Goal: Answer question/provide support: Share knowledge or assist other users

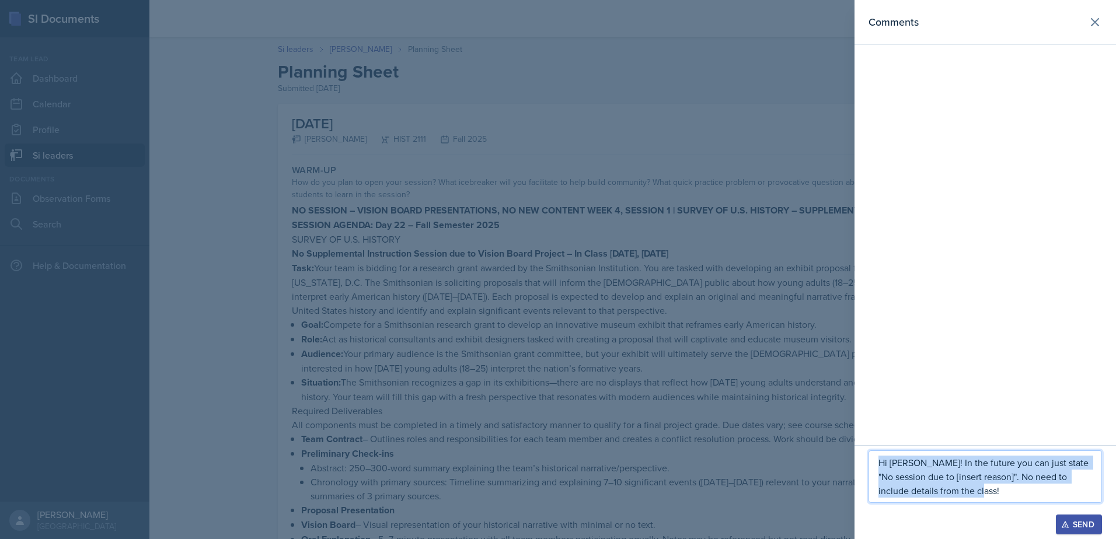
copy p "Hi [PERSON_NAME]! In the future you can just state "No session due to [insert r…"
click at [1000, 497] on p "Hi [PERSON_NAME]! In the future you can just state "No session due to [insert r…" at bounding box center [985, 477] width 214 height 42
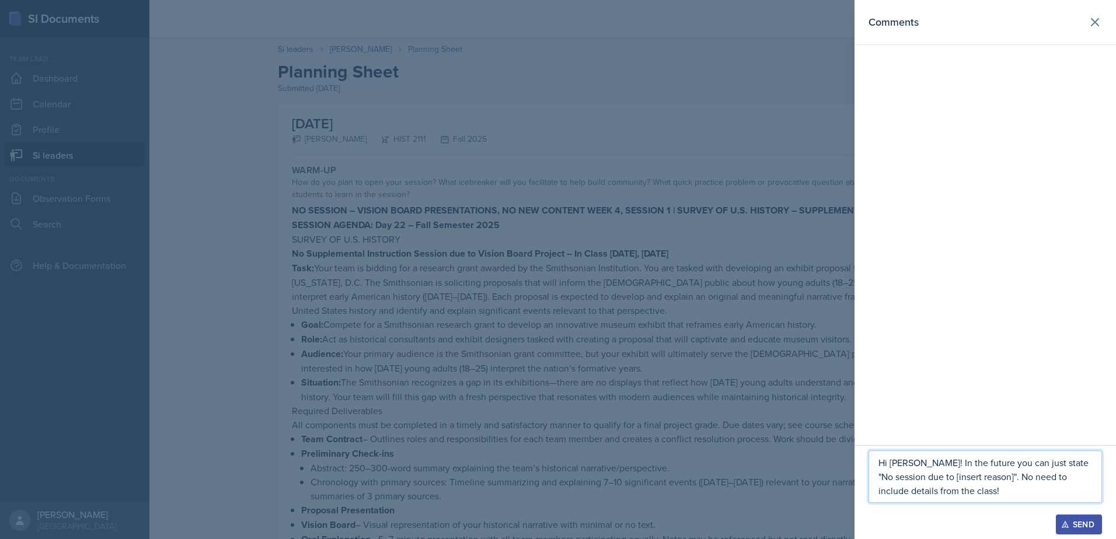
click at [1105, 525] on div "Hi [PERSON_NAME]! In the future you can just state "No session due to [insert r…" at bounding box center [984, 492] width 261 height 94
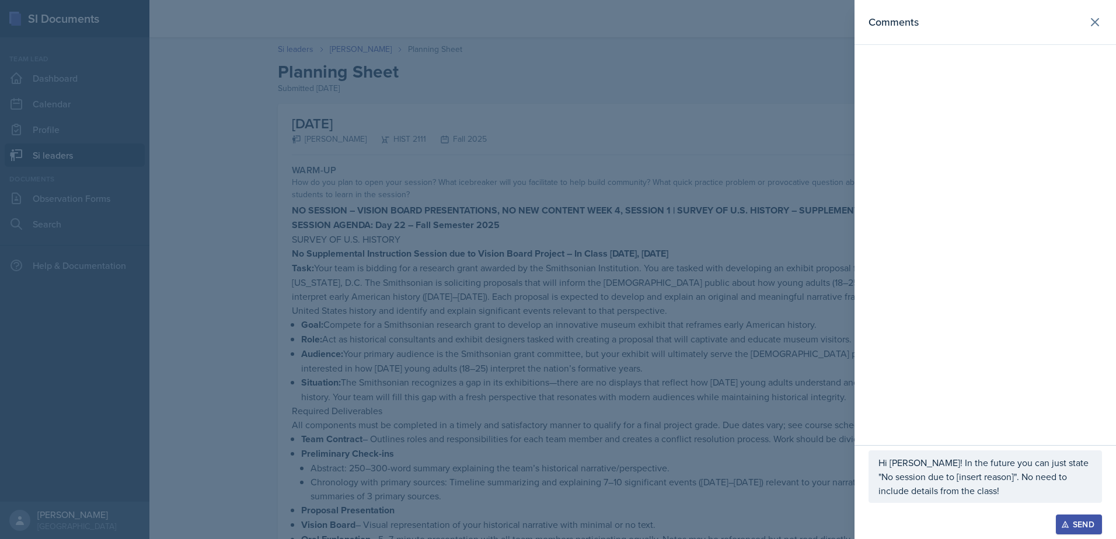
click at [1079, 529] on div "Send" at bounding box center [1078, 524] width 31 height 9
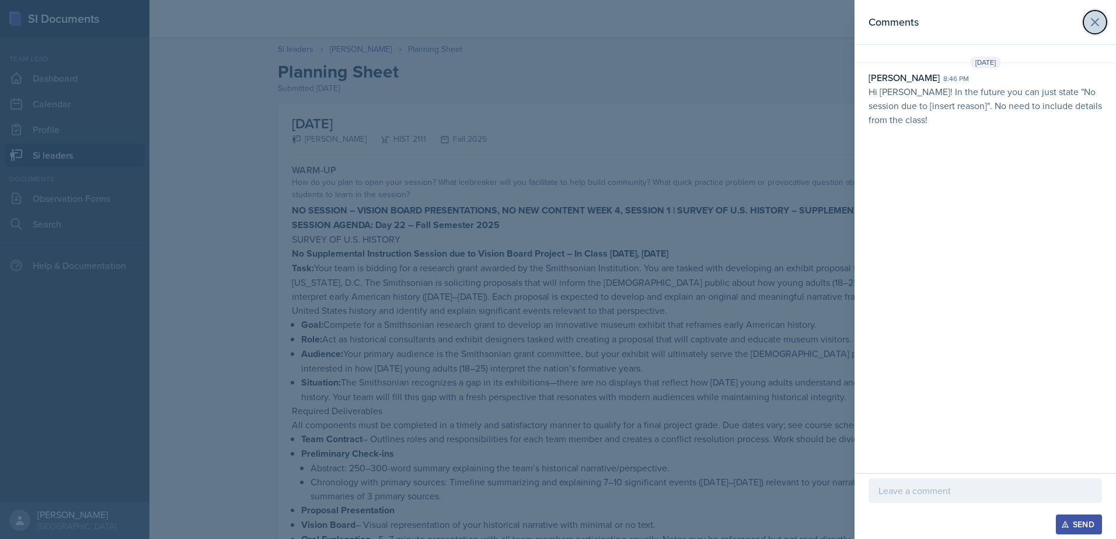
click at [1090, 26] on icon at bounding box center [1095, 22] width 14 height 14
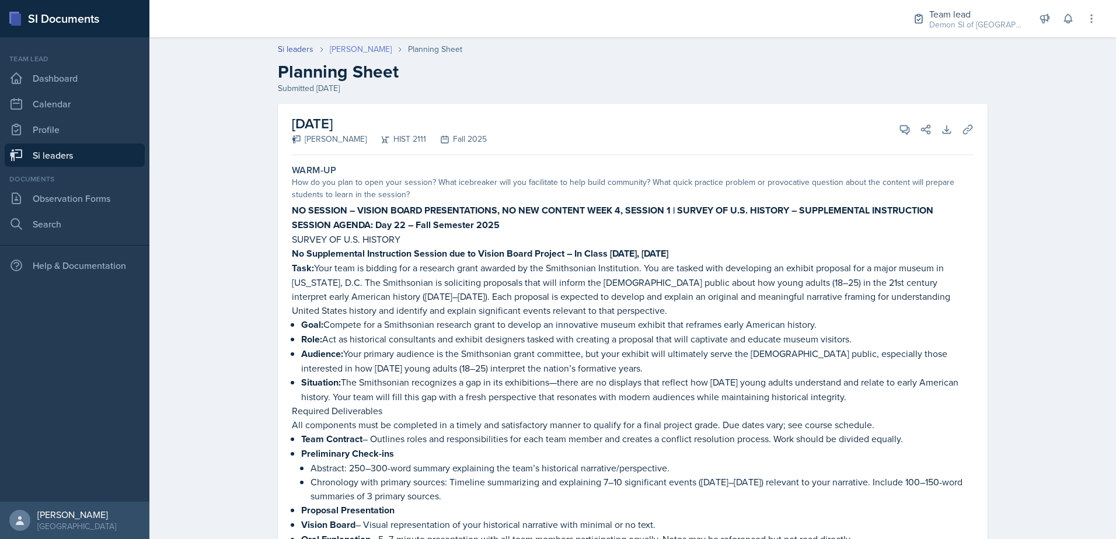
click at [355, 53] on link "[PERSON_NAME]" at bounding box center [361, 49] width 62 height 12
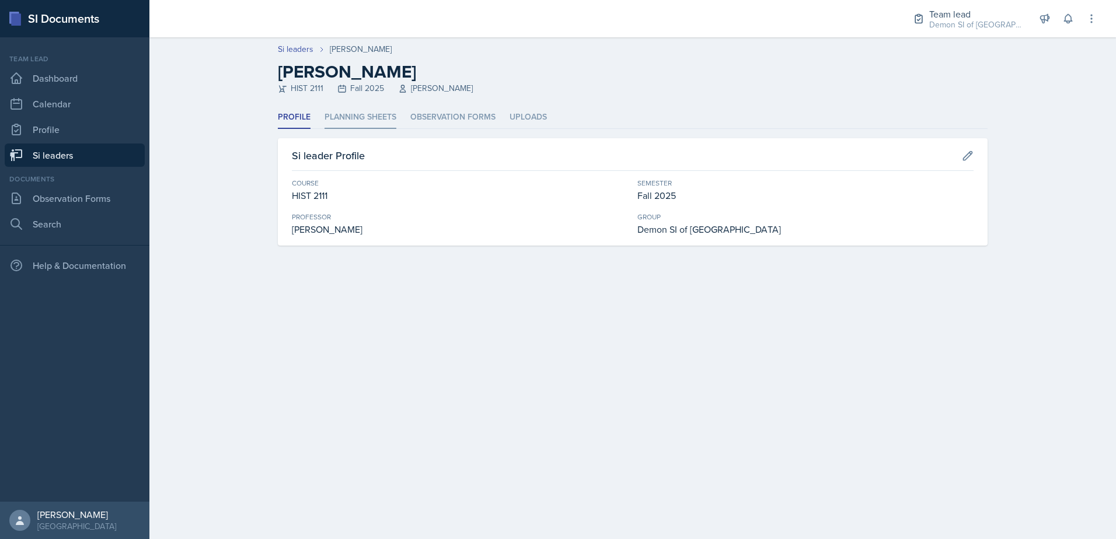
click at [360, 113] on li "Planning Sheets" at bounding box center [360, 117] width 72 height 23
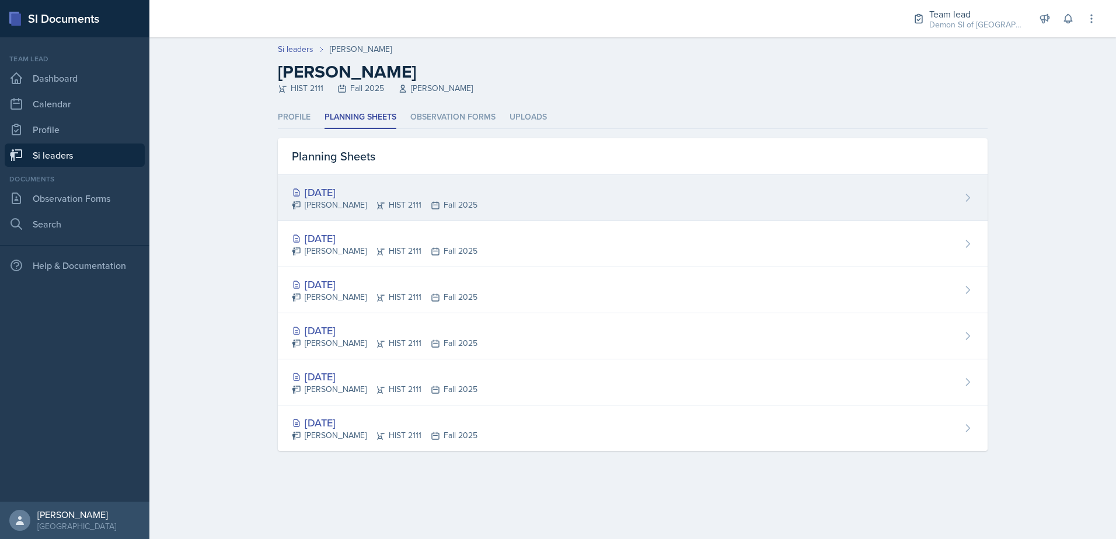
click at [355, 198] on div "[DATE]" at bounding box center [385, 192] width 186 height 16
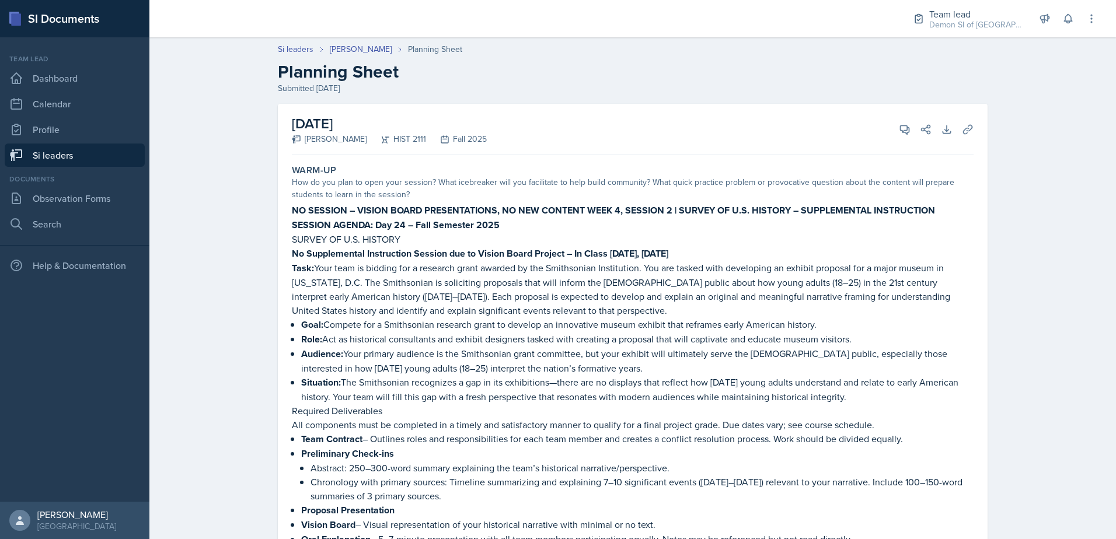
click at [889, 128] on div "View Comments Comments Send Share" at bounding box center [910, 130] width 42 height 12
click at [899, 128] on icon at bounding box center [905, 130] width 12 height 12
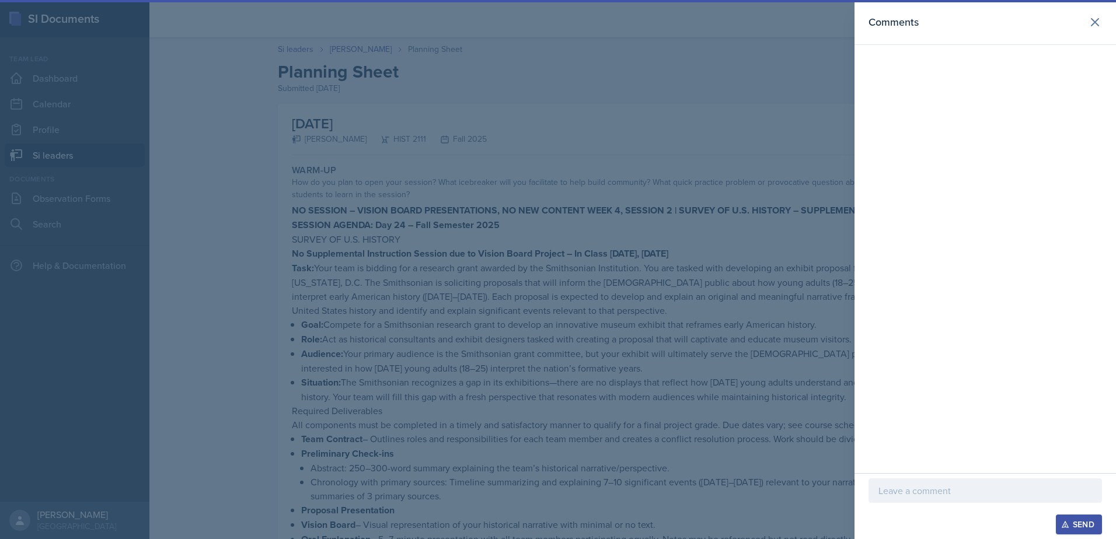
click at [938, 500] on div at bounding box center [984, 491] width 233 height 25
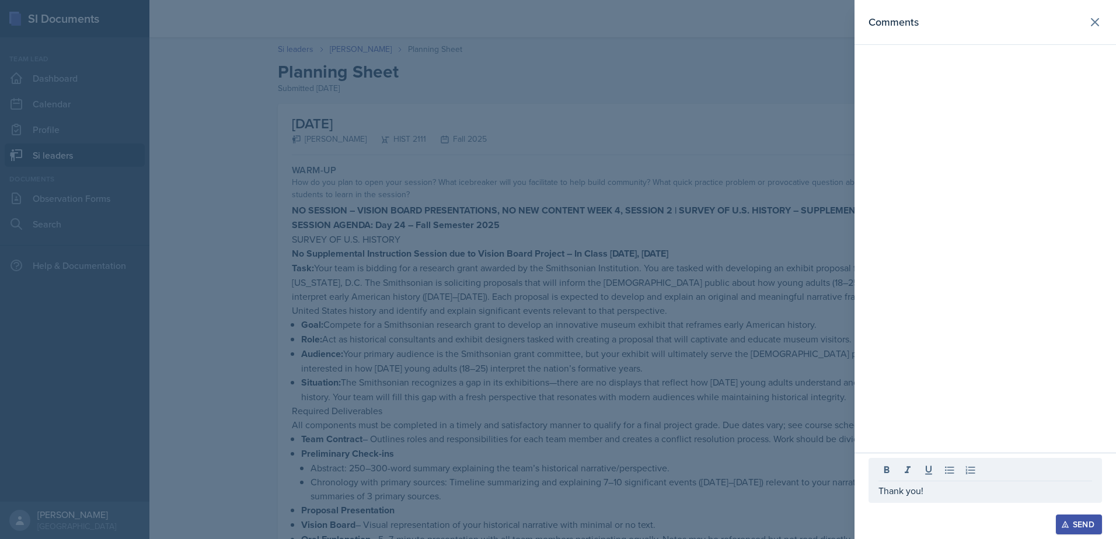
click at [1059, 524] on button "Send" at bounding box center [1079, 525] width 46 height 20
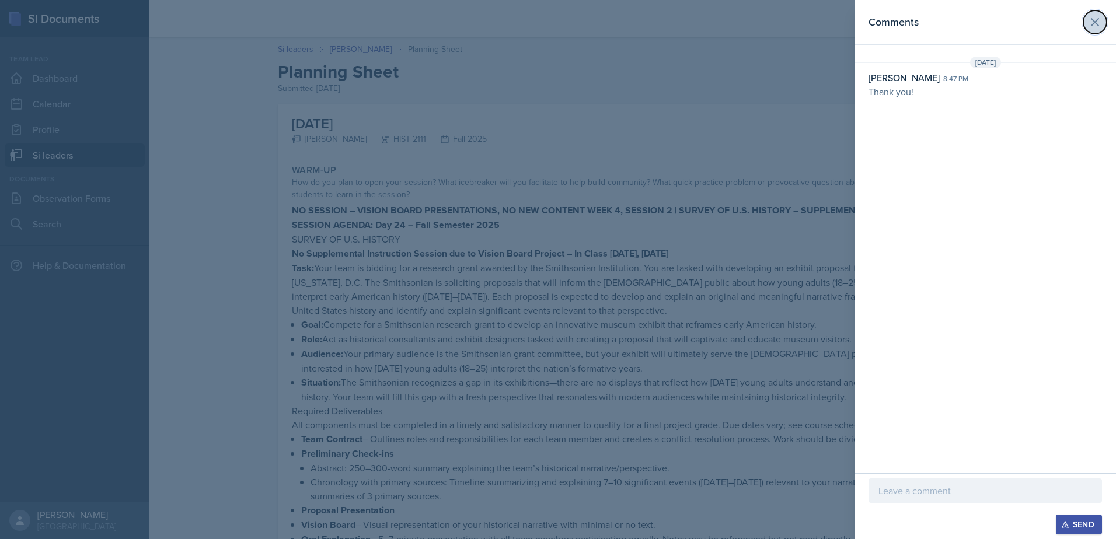
click at [1098, 24] on icon at bounding box center [1095, 22] width 14 height 14
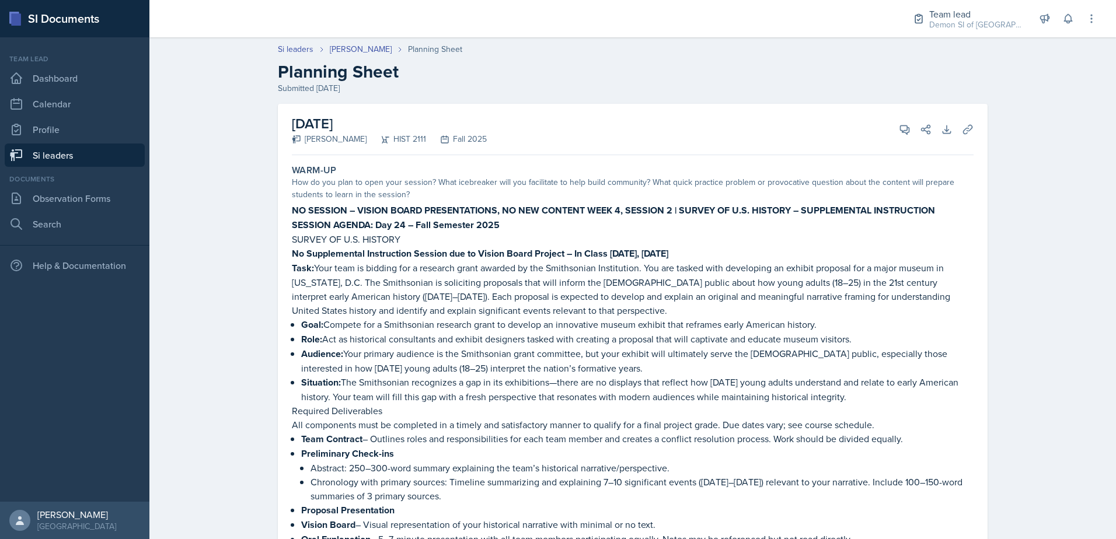
click at [116, 152] on link "Si leaders" at bounding box center [75, 155] width 140 height 23
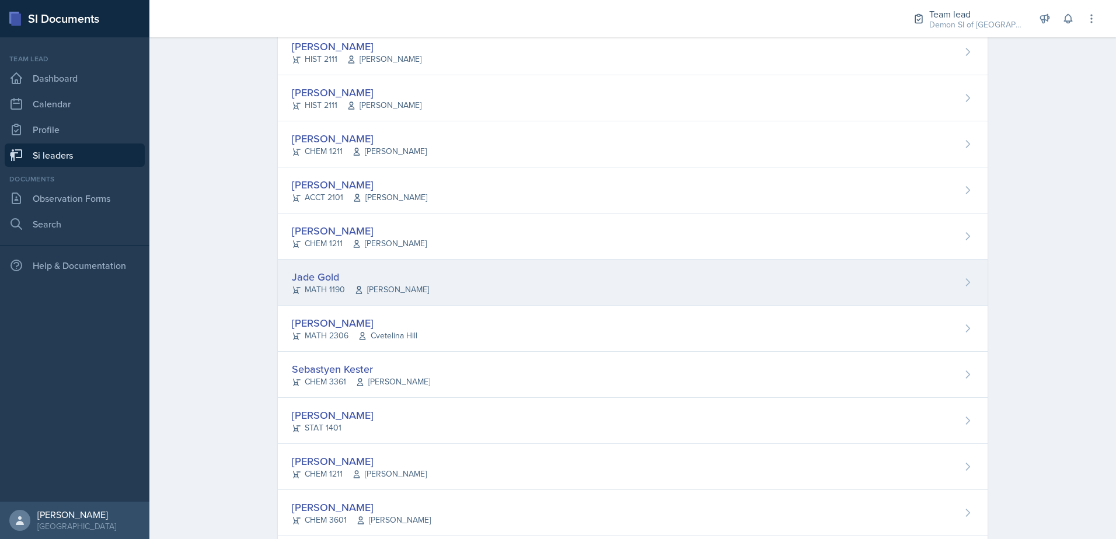
scroll to position [326, 0]
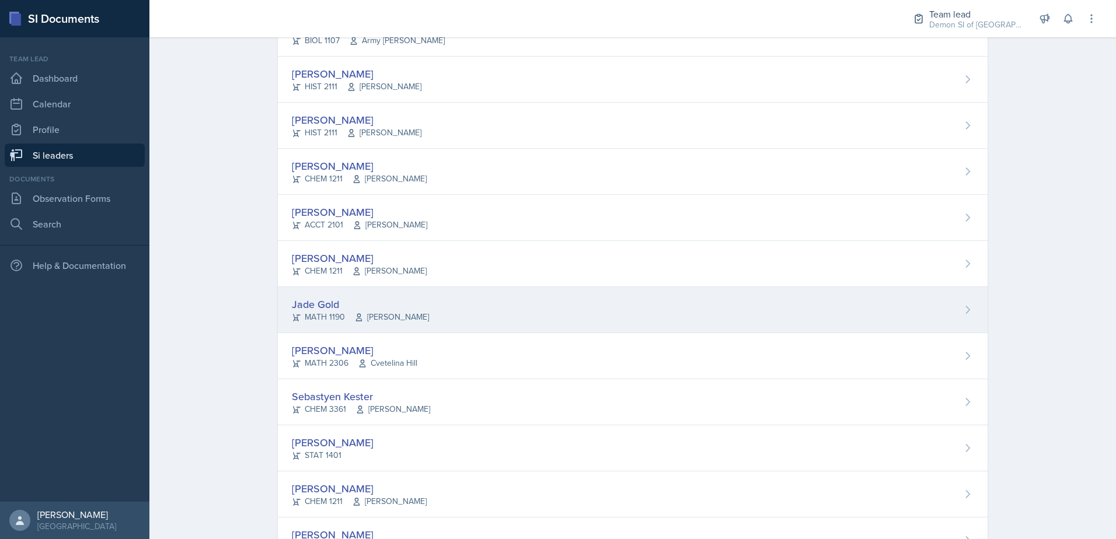
drag, startPoint x: 337, startPoint y: 322, endPoint x: 339, endPoint y: 334, distance: 12.4
click at [337, 322] on div "MATH 1190 [PERSON_NAME]" at bounding box center [360, 317] width 137 height 12
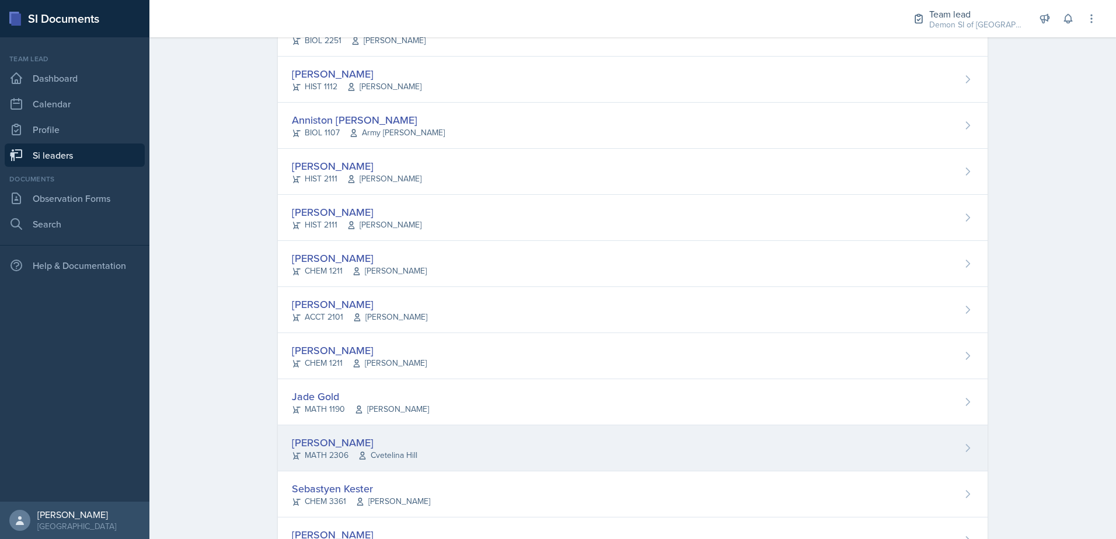
scroll to position [409, 0]
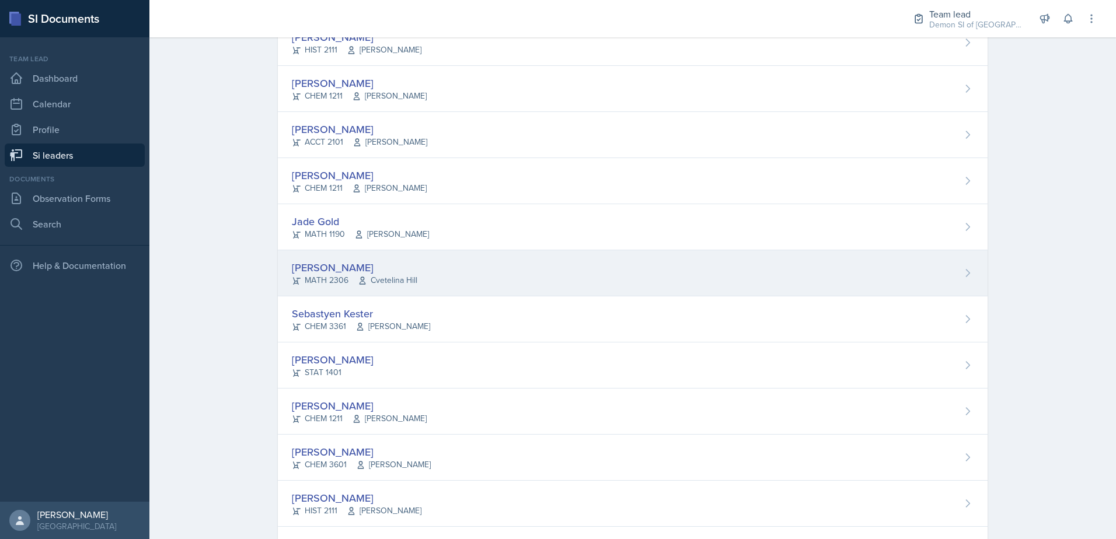
click at [336, 279] on div "MATH 2306 [GEOGRAPHIC_DATA]" at bounding box center [354, 280] width 125 height 12
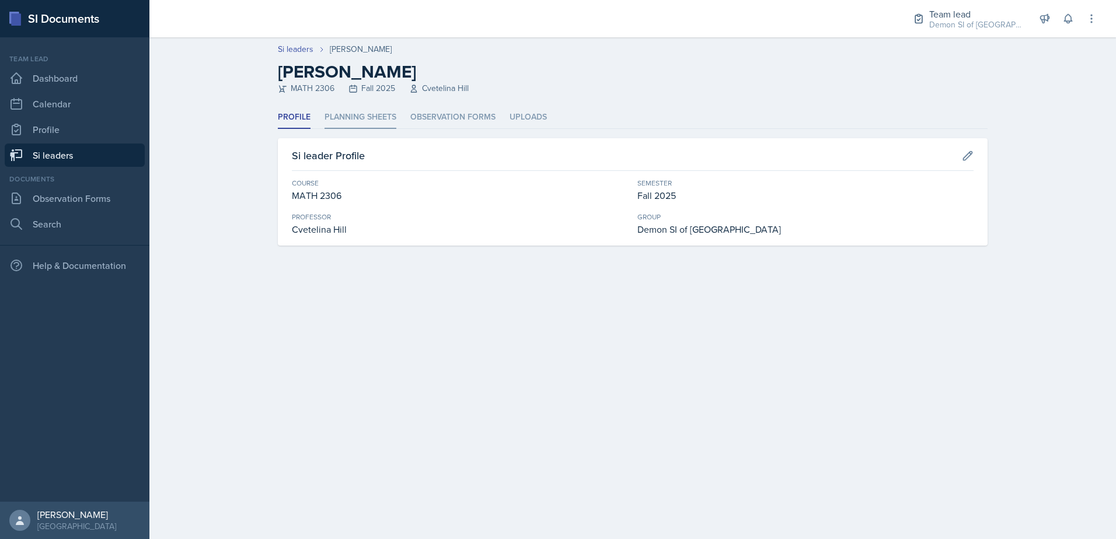
click at [355, 118] on li "Planning Sheets" at bounding box center [360, 117] width 72 height 23
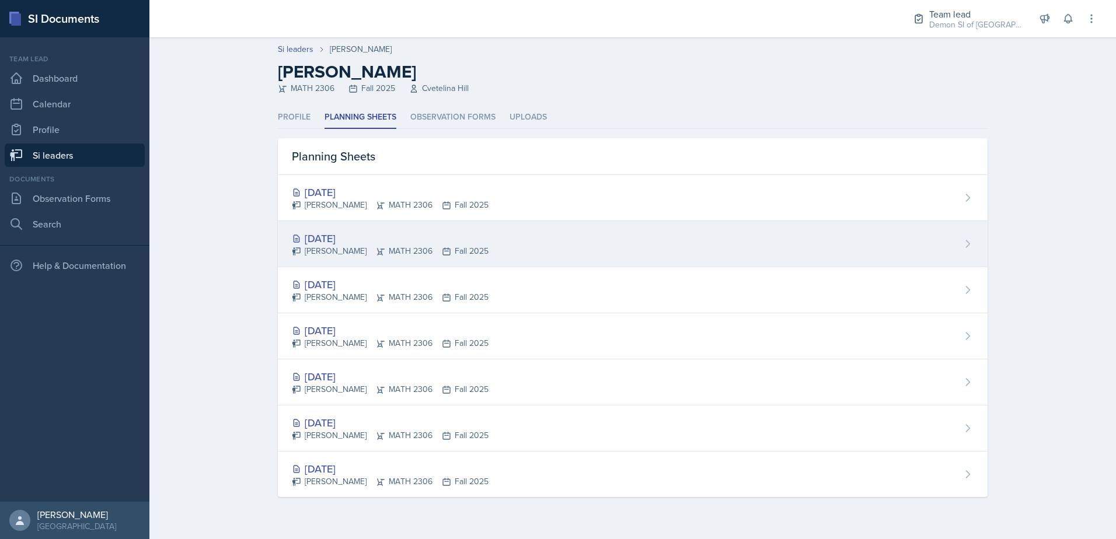
click at [340, 242] on div "[DATE]" at bounding box center [390, 239] width 197 height 16
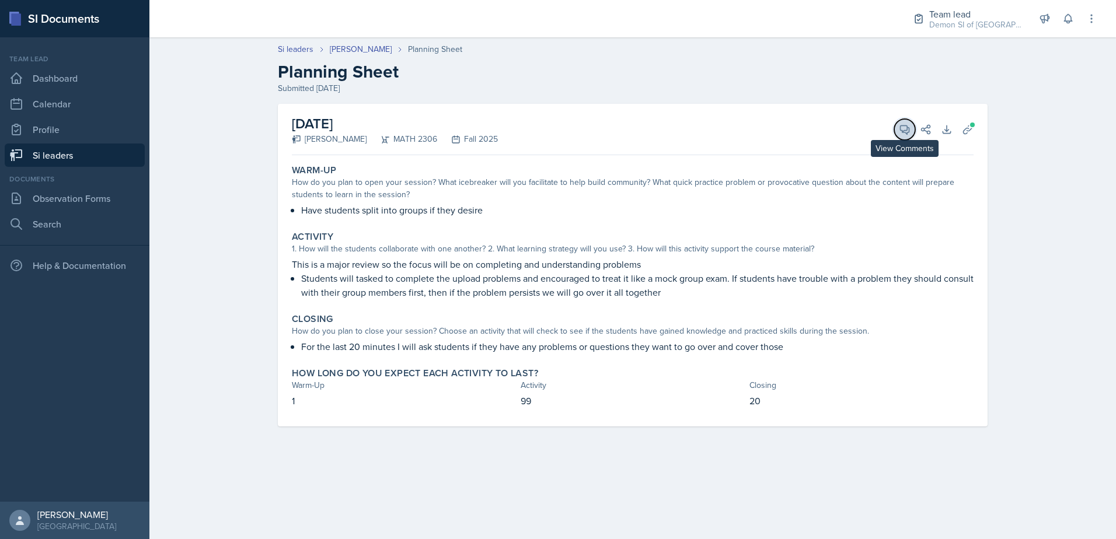
click at [902, 129] on icon at bounding box center [905, 130] width 12 height 12
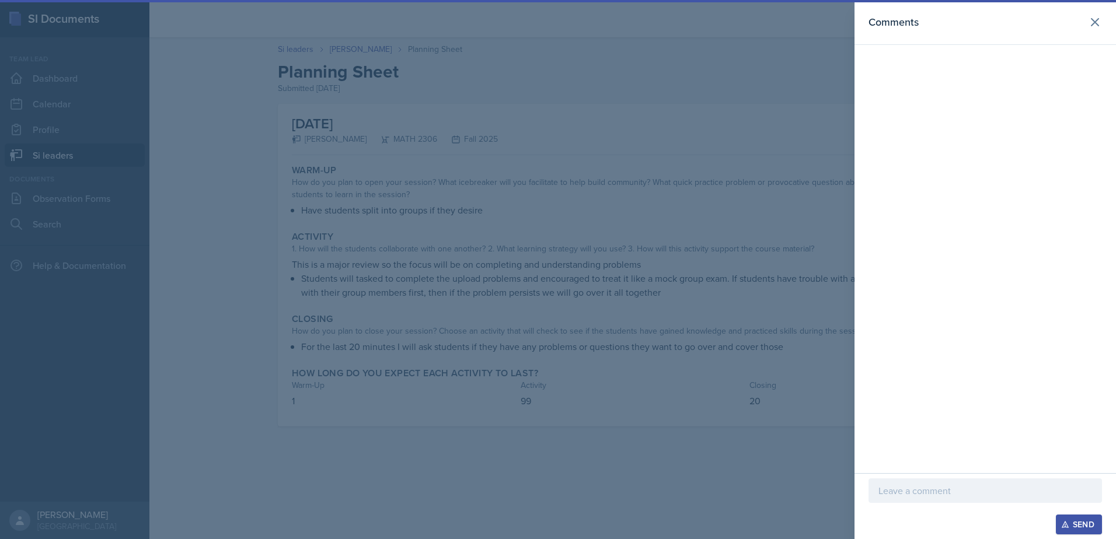
click at [607, 266] on div at bounding box center [558, 269] width 1116 height 539
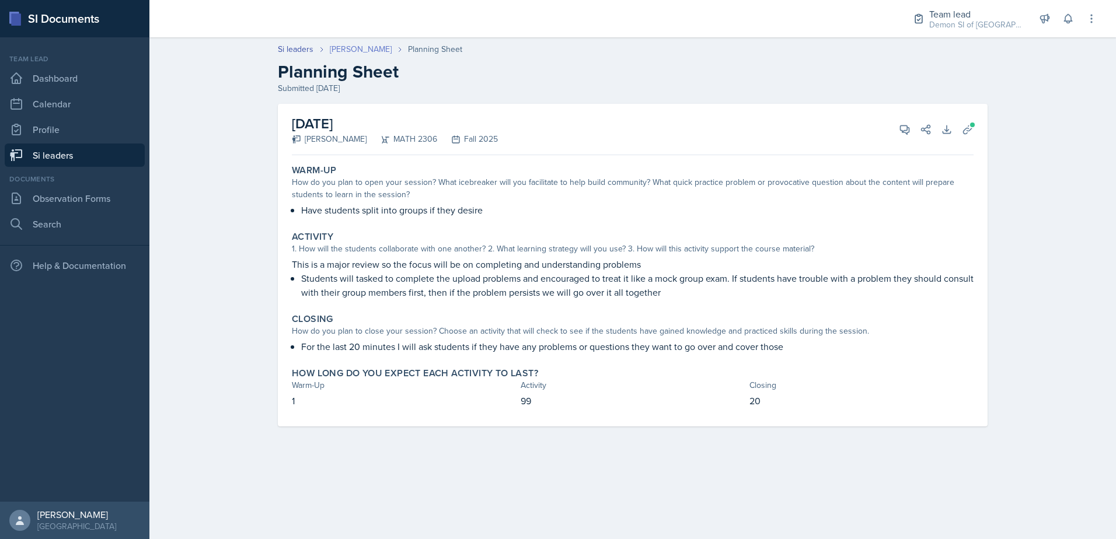
click at [357, 53] on link "[PERSON_NAME]" at bounding box center [361, 49] width 62 height 12
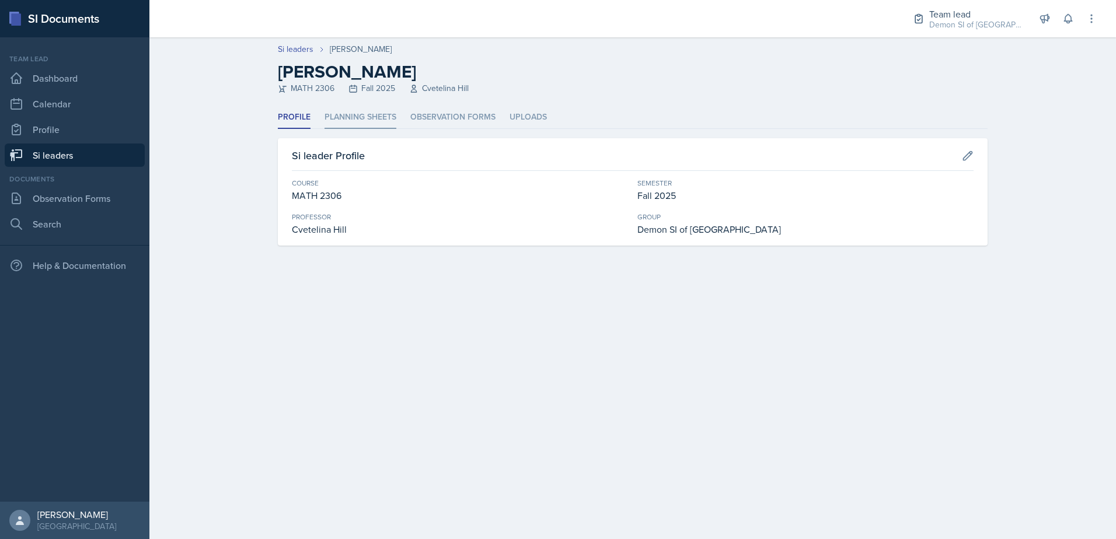
click at [374, 123] on li "Planning Sheets" at bounding box center [360, 117] width 72 height 23
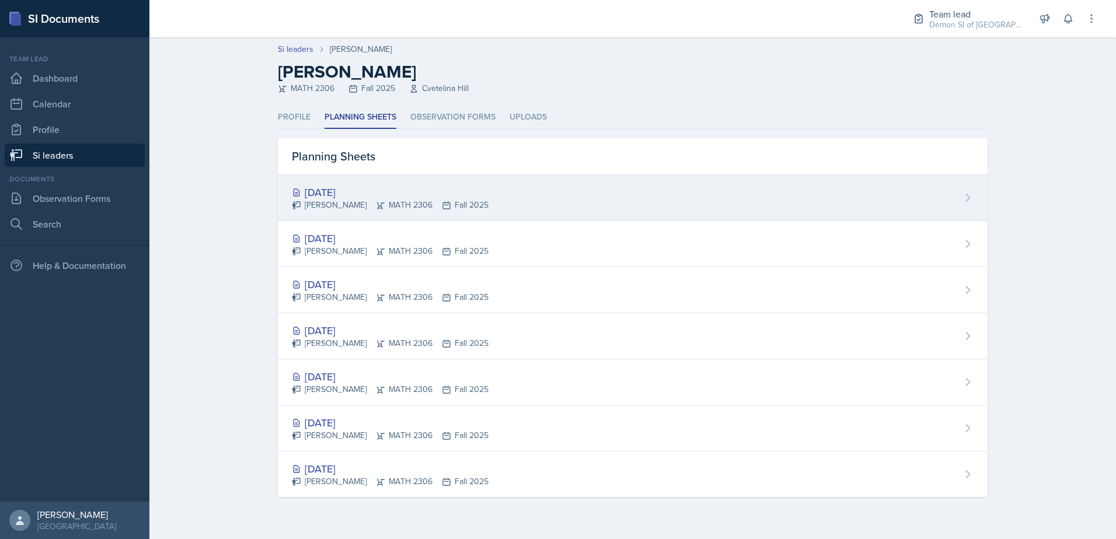
click at [350, 191] on div "[DATE]" at bounding box center [390, 192] width 197 height 16
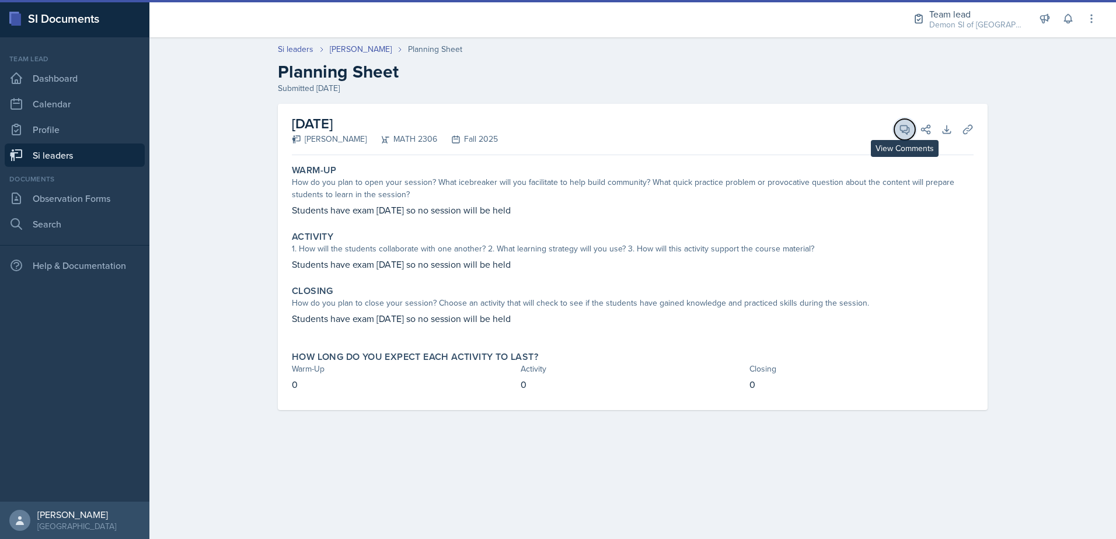
click at [907, 132] on icon at bounding box center [905, 129] width 9 height 9
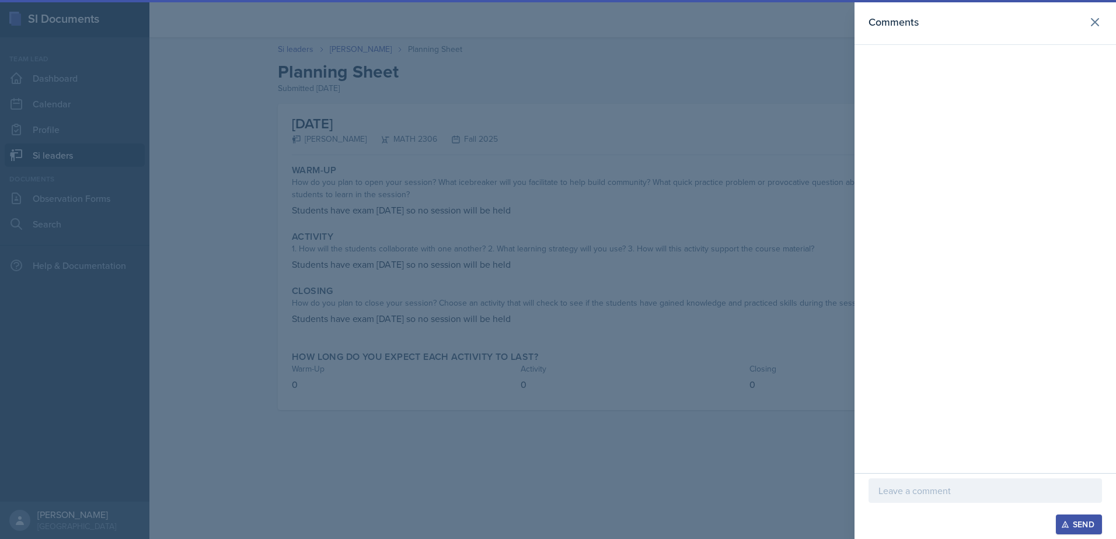
click at [996, 487] on p at bounding box center [985, 491] width 214 height 14
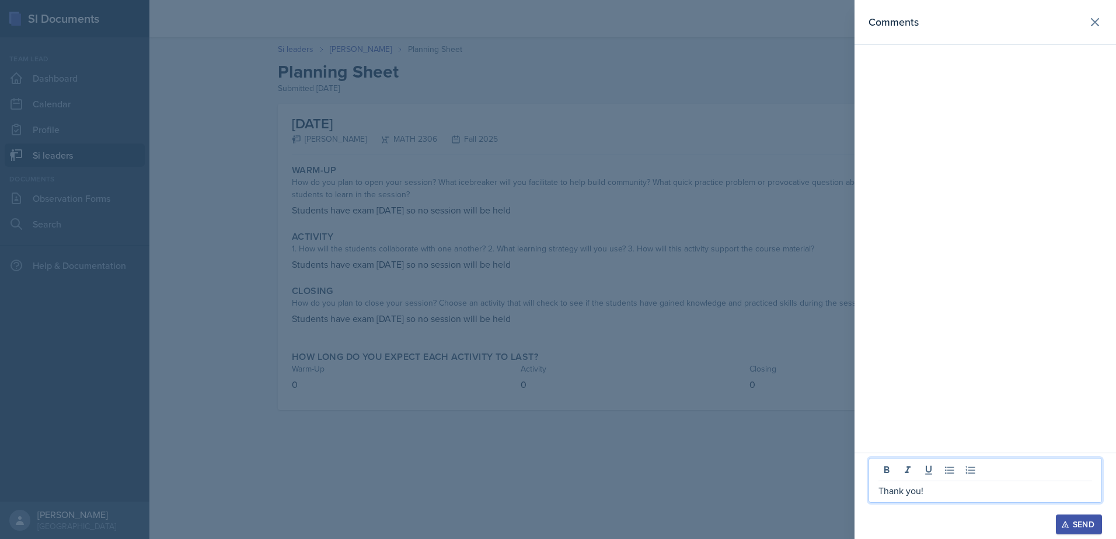
click at [1063, 521] on icon "button" at bounding box center [1065, 525] width 8 height 8
click at [323, 206] on div at bounding box center [558, 269] width 1116 height 539
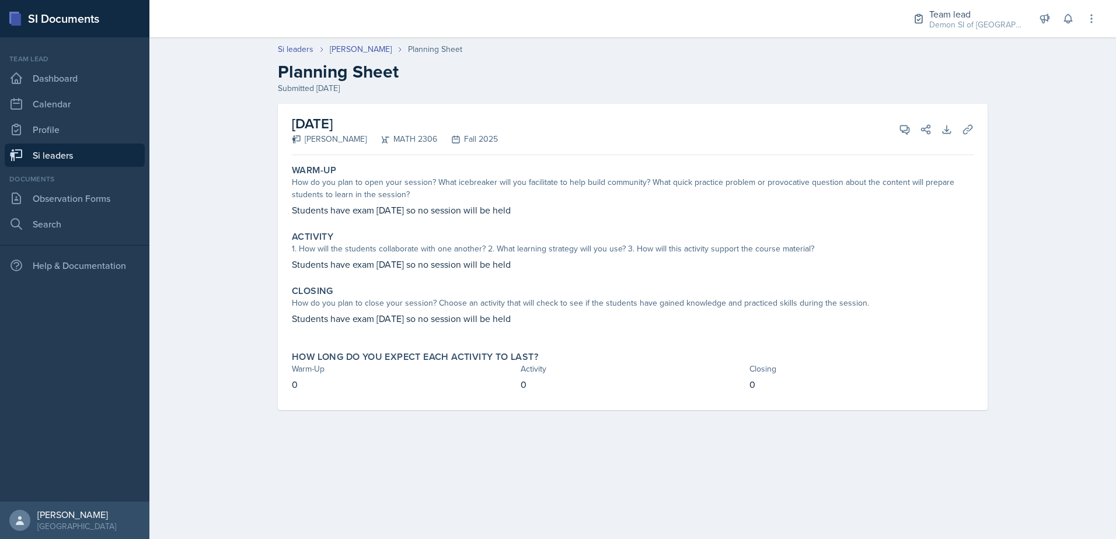
click at [360, 57] on div "Si leaders [PERSON_NAME] Planning Sheet Planning Sheet Submitted [DATE]" at bounding box center [632, 68] width 747 height 51
click at [361, 53] on link "[PERSON_NAME]" at bounding box center [361, 49] width 62 height 12
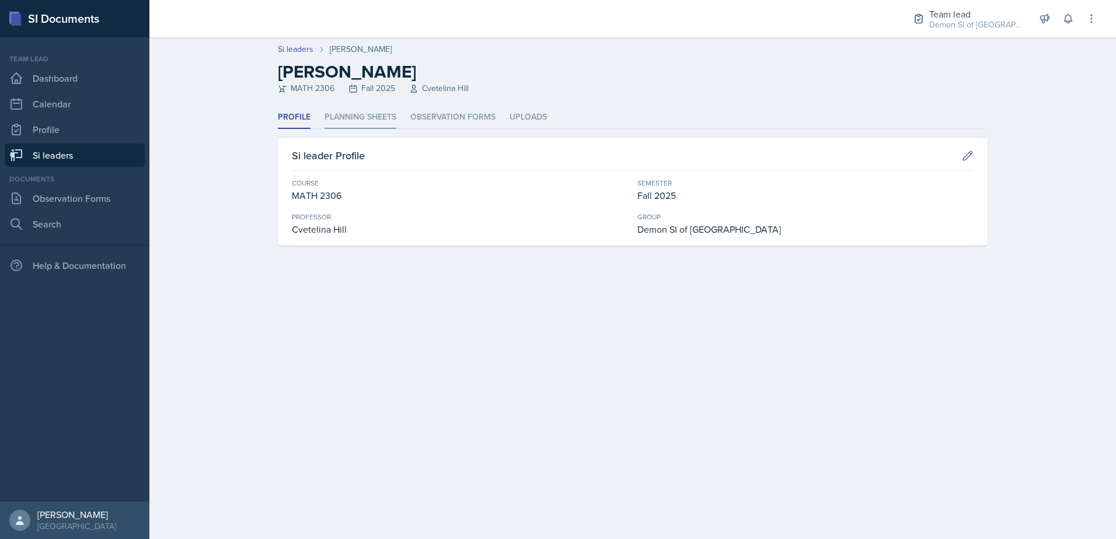
click at [367, 110] on li "Planning Sheets" at bounding box center [360, 117] width 72 height 23
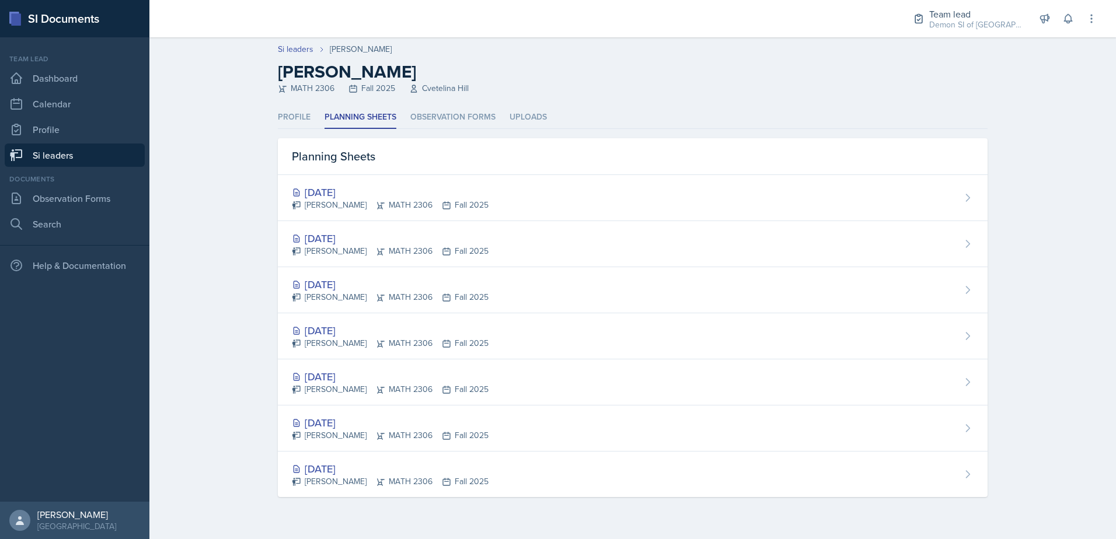
click at [349, 241] on div "[DATE]" at bounding box center [390, 239] width 197 height 16
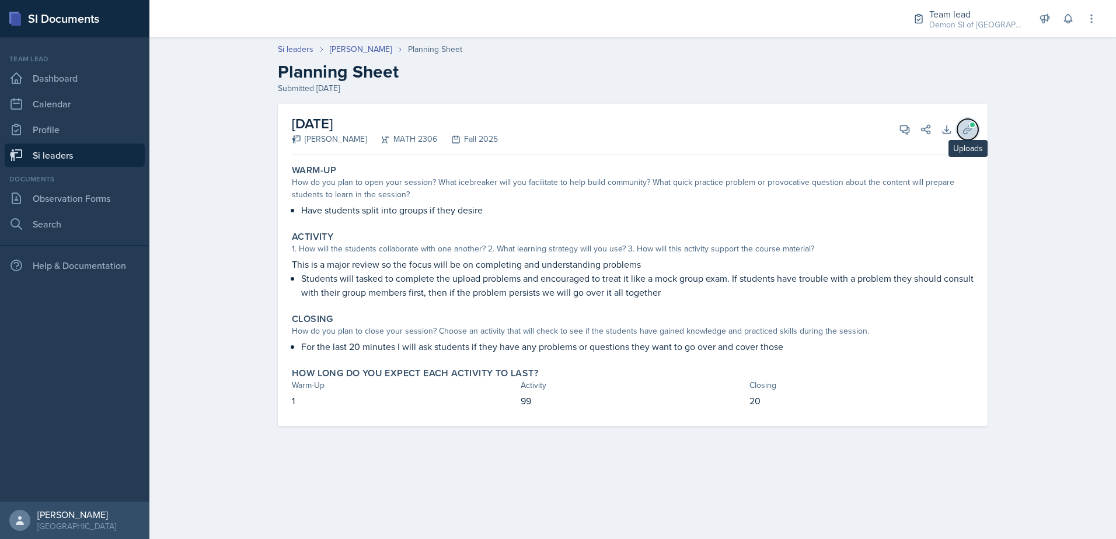
click at [964, 124] on icon at bounding box center [968, 130] width 12 height 12
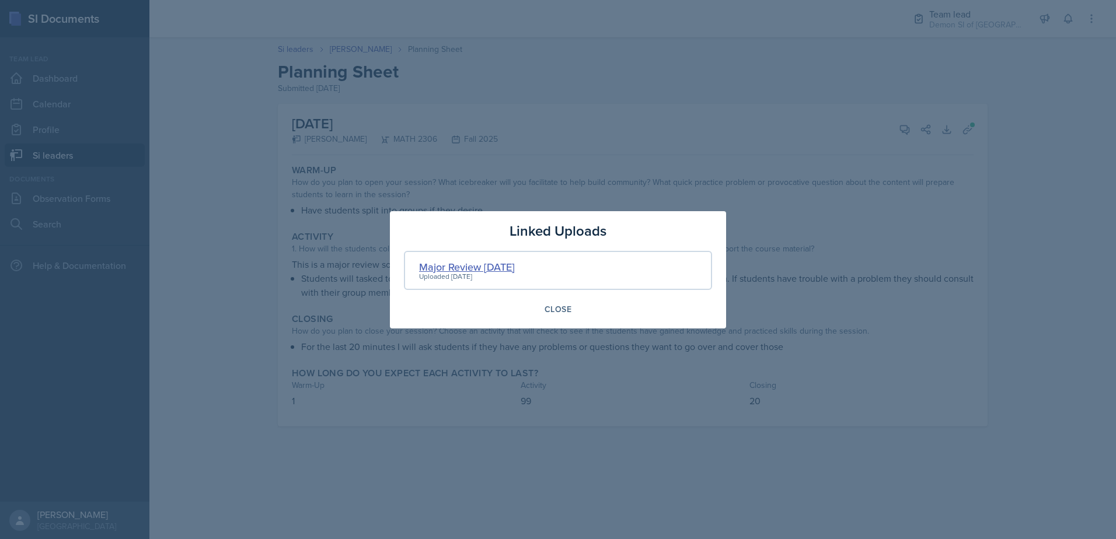
click at [437, 270] on div "Major Review [DATE]" at bounding box center [467, 267] width 96 height 16
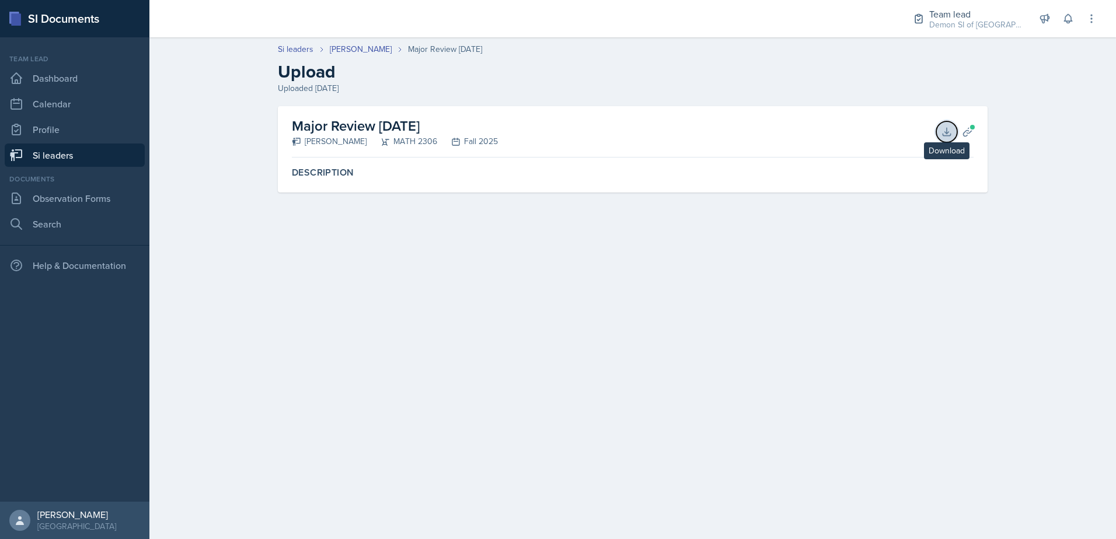
click at [947, 130] on icon at bounding box center [947, 132] width 8 height 8
click at [346, 149] on div "Major Review [DATE] [PERSON_NAME] MATH 2306 Fall 2025 Download Planning Sheets" at bounding box center [633, 131] width 682 height 51
click at [364, 54] on link "[PERSON_NAME]" at bounding box center [361, 49] width 62 height 12
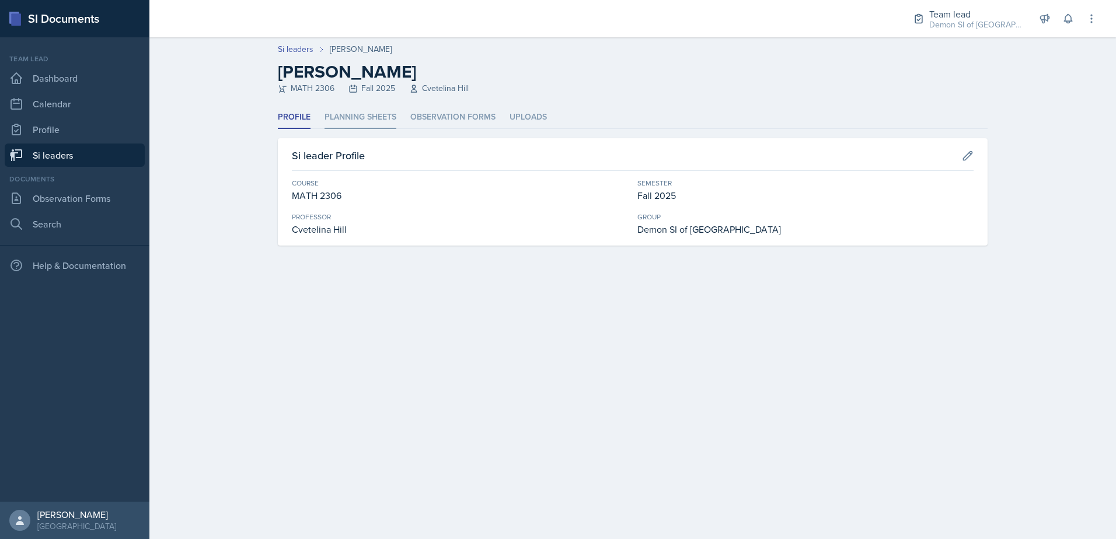
click at [349, 124] on li "Planning Sheets" at bounding box center [360, 117] width 72 height 23
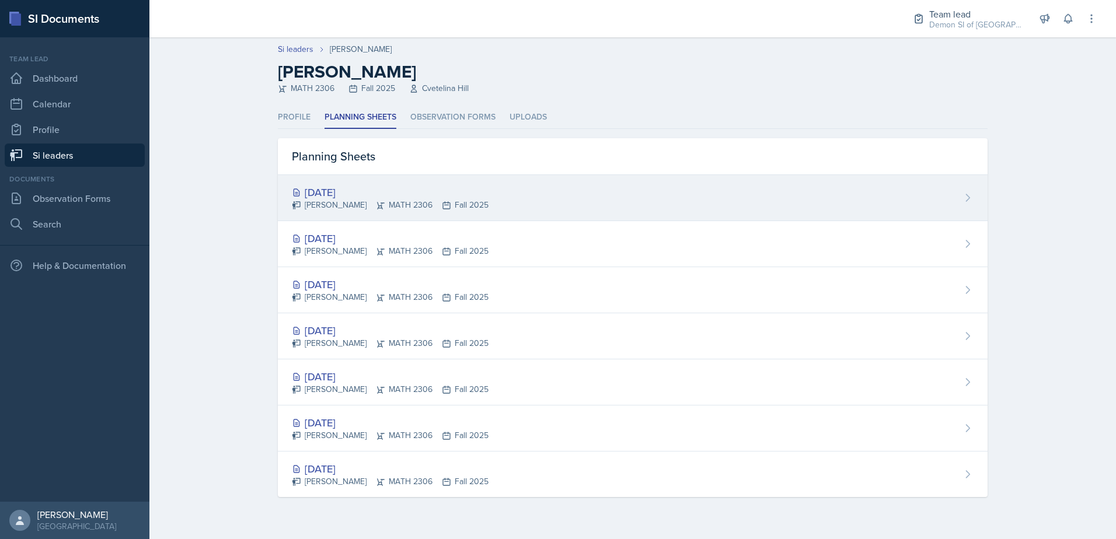
click at [327, 193] on div "[DATE]" at bounding box center [390, 192] width 197 height 16
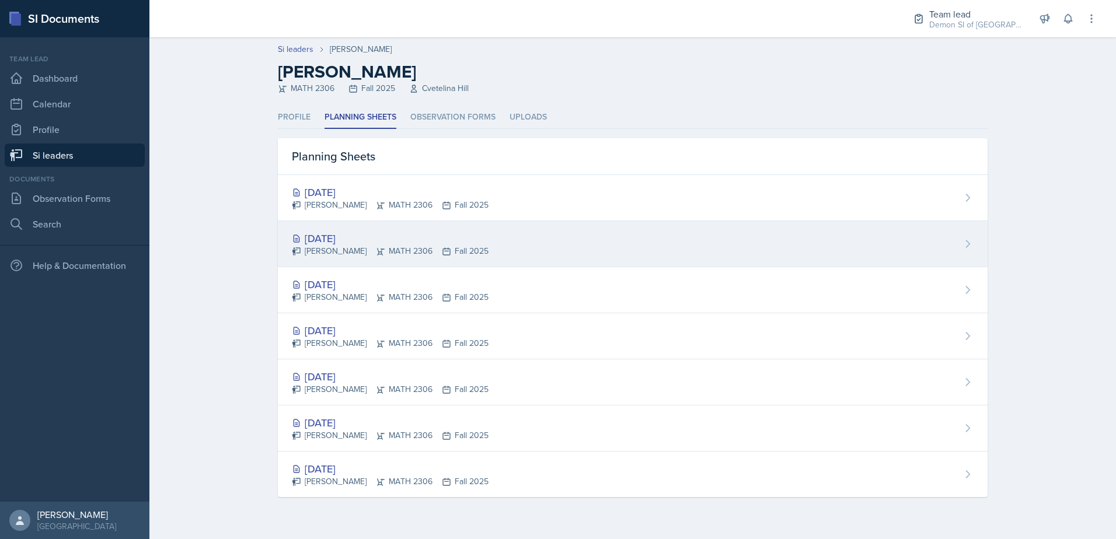
click at [325, 233] on div "[DATE]" at bounding box center [390, 239] width 197 height 16
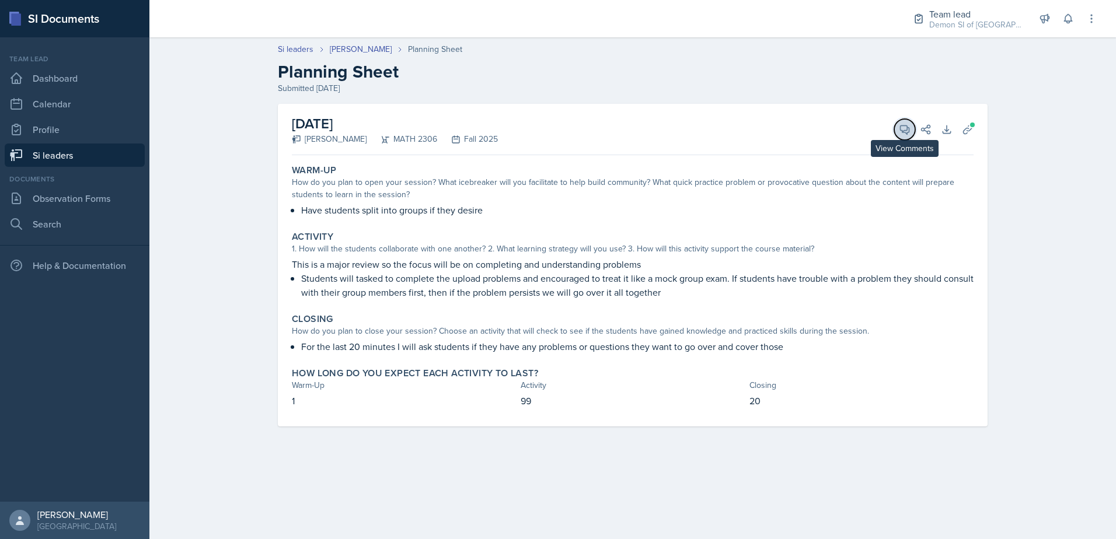
click at [896, 127] on button "View Comments" at bounding box center [904, 129] width 21 height 21
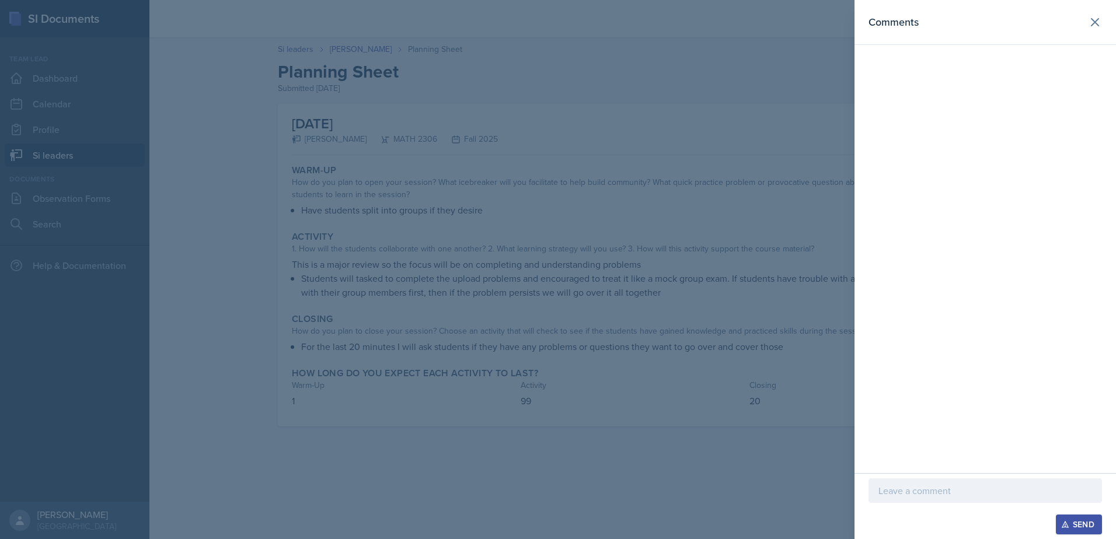
click at [934, 507] on div at bounding box center [984, 509] width 233 height 12
click at [933, 484] on p at bounding box center [985, 491] width 214 height 14
click at [735, 341] on div at bounding box center [558, 269] width 1116 height 539
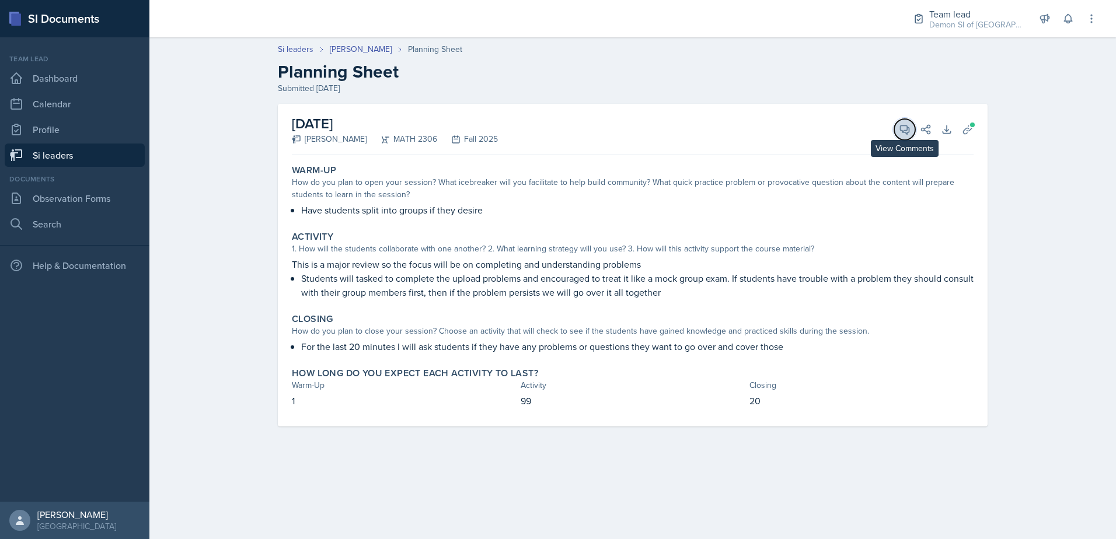
click at [896, 135] on button "View Comments" at bounding box center [904, 129] width 21 height 21
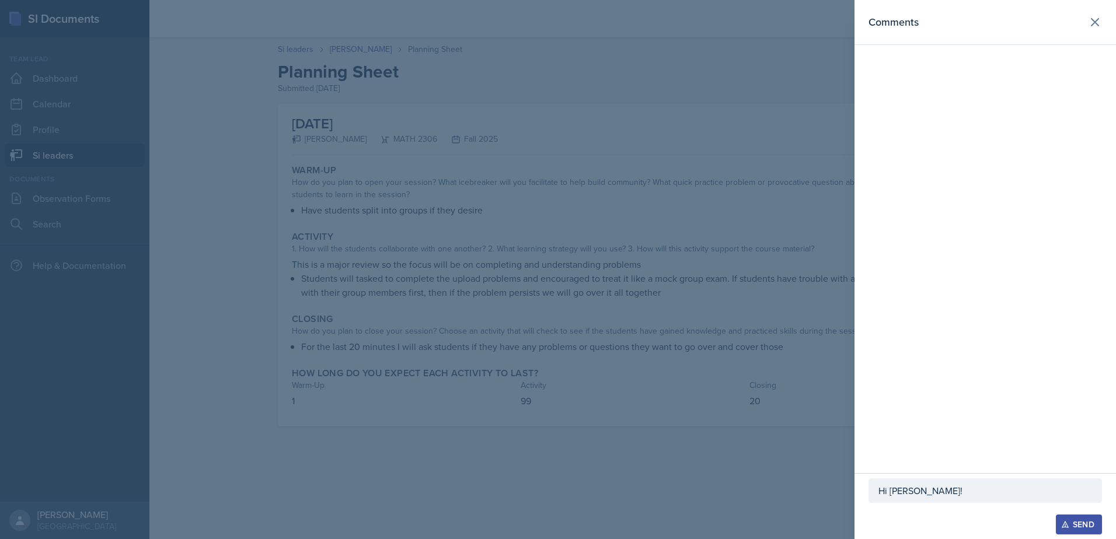
click at [945, 495] on p "Hi [PERSON_NAME]!" at bounding box center [985, 491] width 214 height 14
drag, startPoint x: 920, startPoint y: 492, endPoint x: 1041, endPoint y: 498, distance: 121.0
click at [1041, 498] on div "Hi [PERSON_NAME]! Try boosting collaboration" at bounding box center [984, 480] width 233 height 45
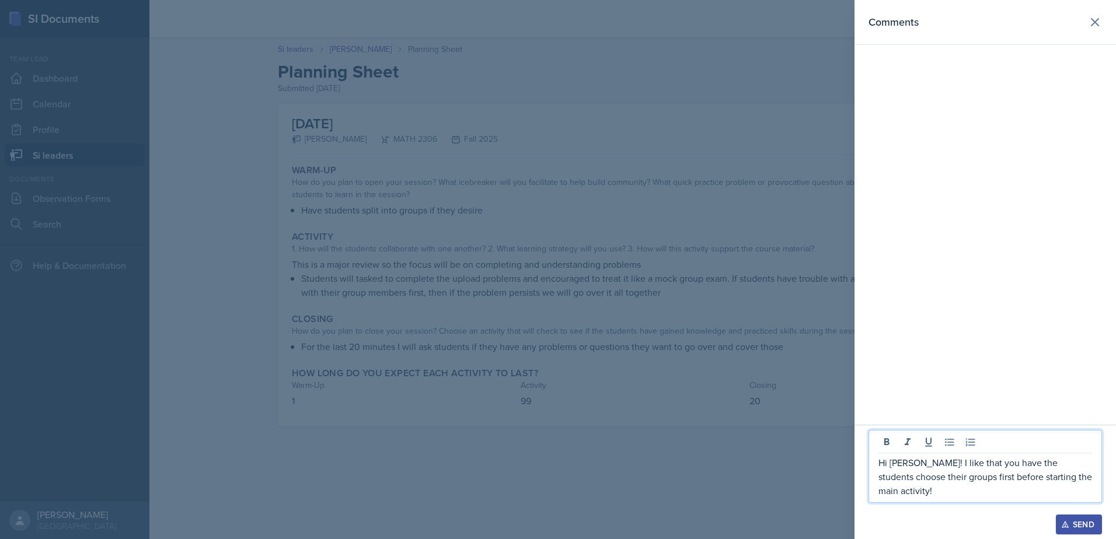
click at [805, 226] on div at bounding box center [558, 269] width 1116 height 539
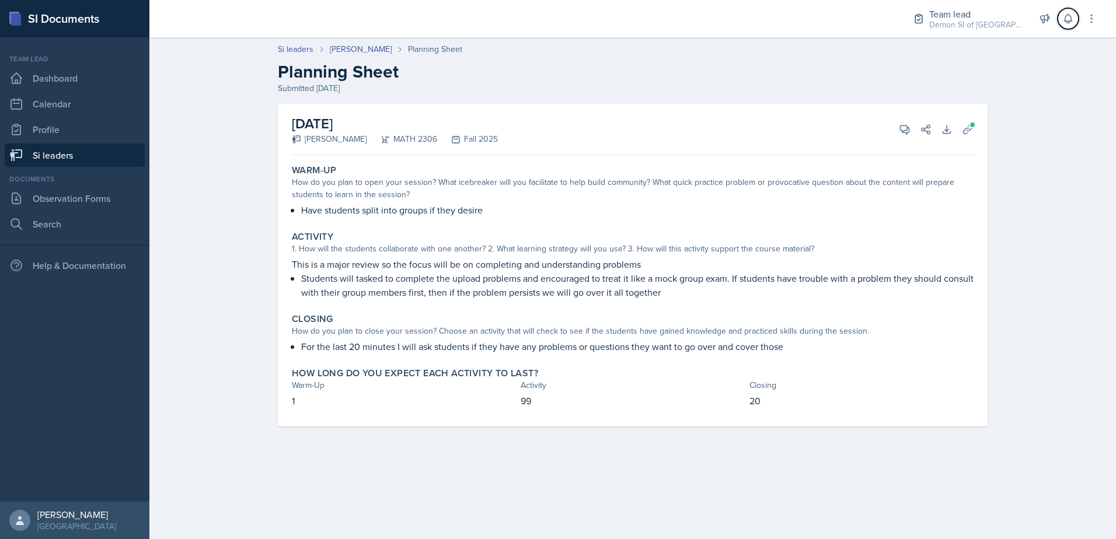
click at [1063, 21] on icon at bounding box center [1068, 19] width 12 height 12
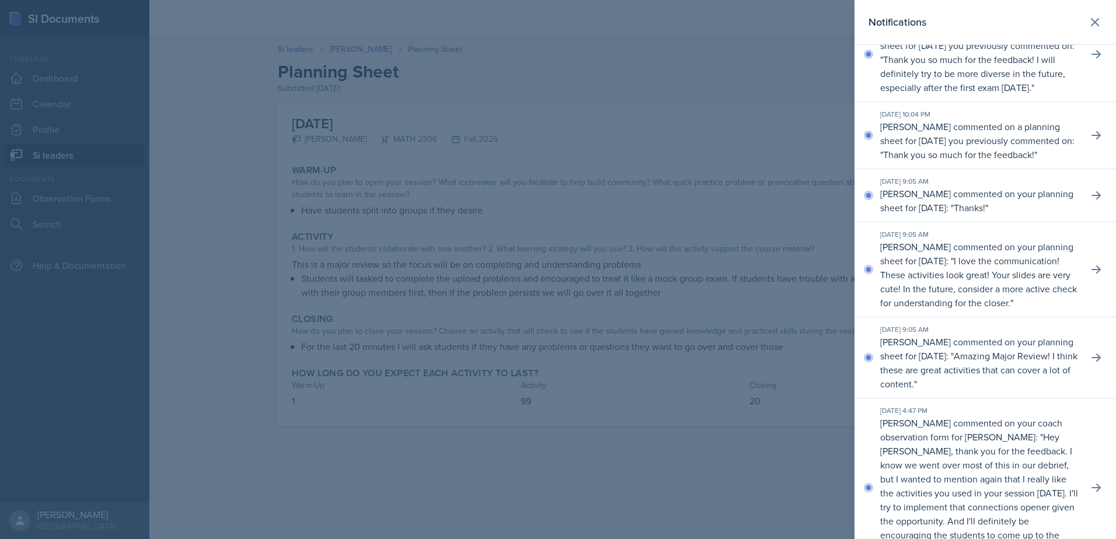
scroll to position [58, 0]
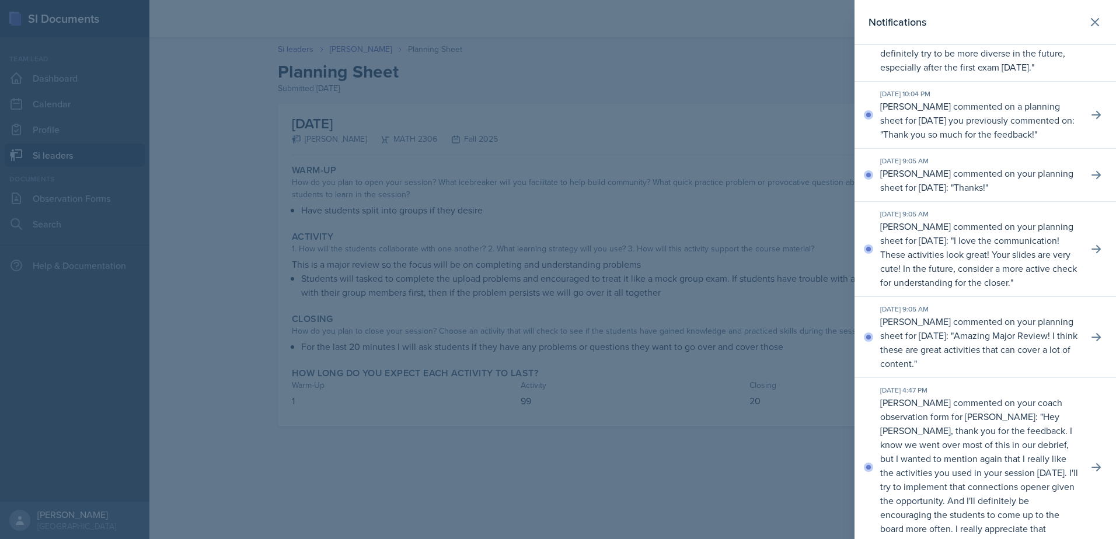
click at [731, 188] on div at bounding box center [558, 269] width 1116 height 539
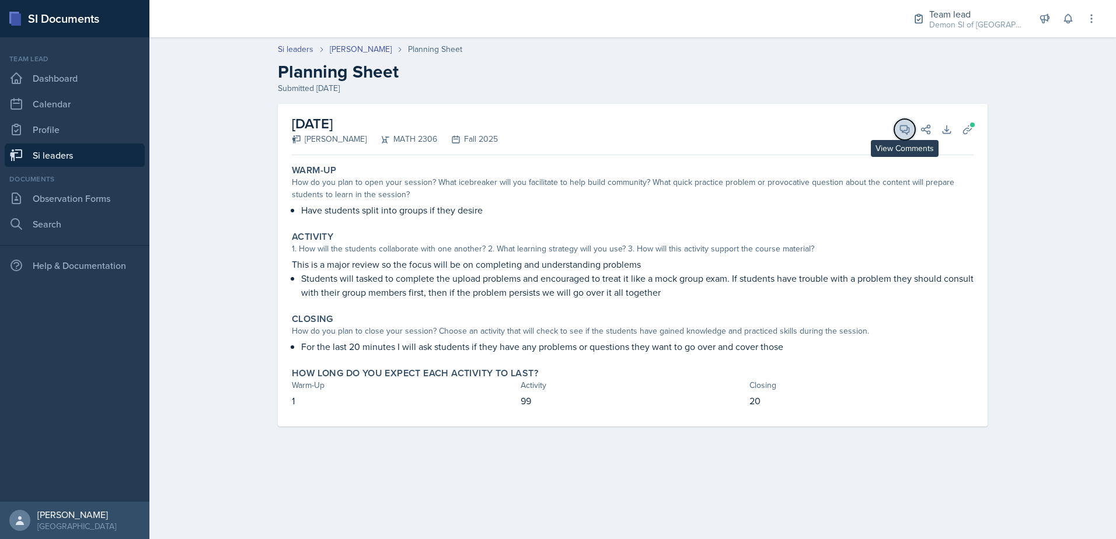
click at [910, 126] on span at bounding box center [909, 126] width 6 height 6
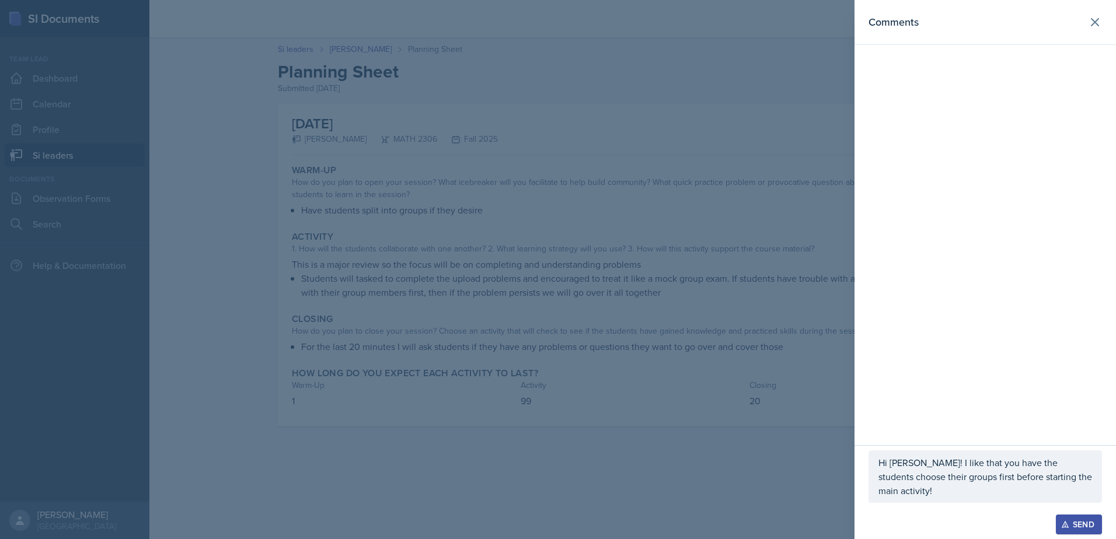
click at [1097, 492] on div "Hi [PERSON_NAME]! I like that you have the students choose their groups first b…" at bounding box center [984, 477] width 233 height 53
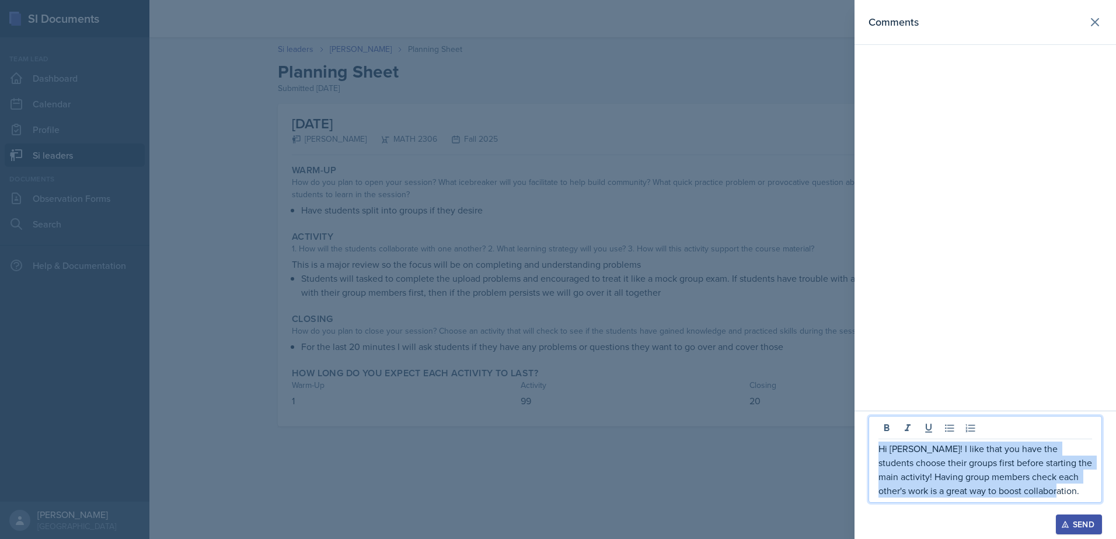
drag, startPoint x: 1037, startPoint y: 494, endPoint x: 870, endPoint y: 449, distance: 173.4
click at [870, 449] on div "Hi [PERSON_NAME]! I like that you have the students choose their groups first b…" at bounding box center [984, 459] width 233 height 87
copy p "Hi [PERSON_NAME]! I like that you have the students choose their groups first b…"
click at [1086, 528] on div "Send" at bounding box center [1078, 524] width 31 height 9
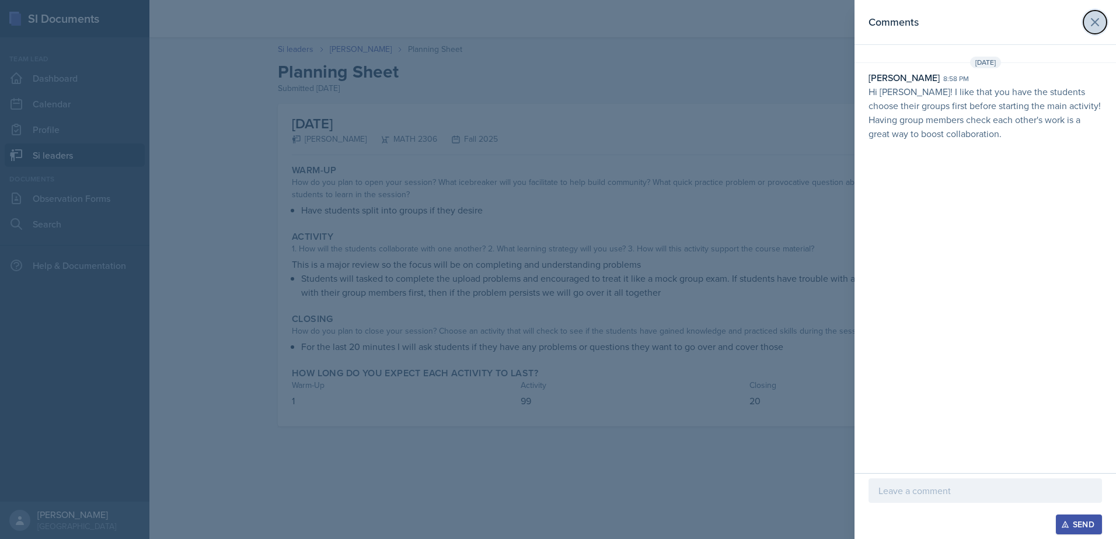
click at [1105, 22] on button at bounding box center [1094, 22] width 23 height 23
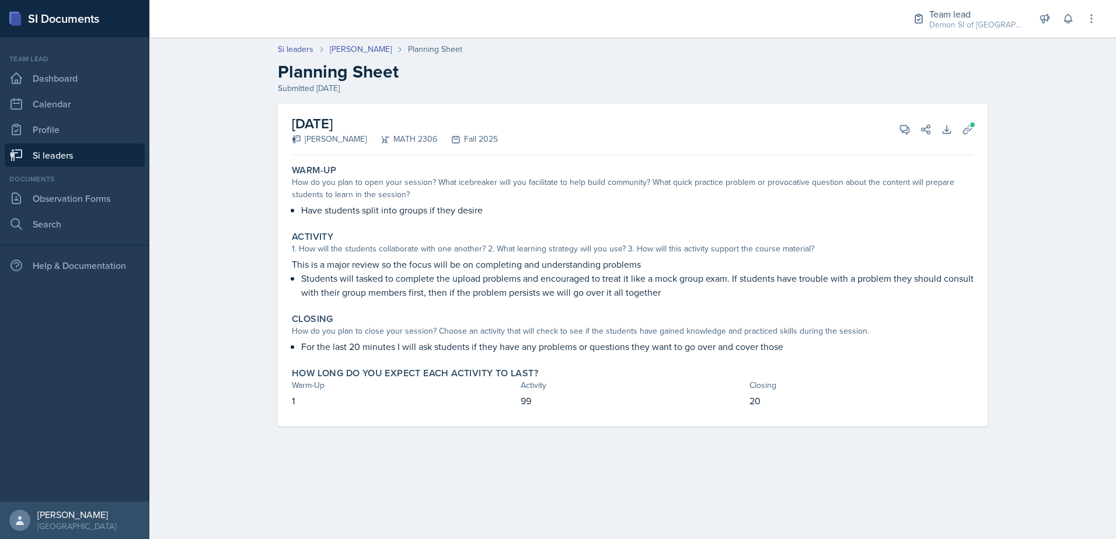
click at [106, 161] on link "Si leaders" at bounding box center [75, 155] width 140 height 23
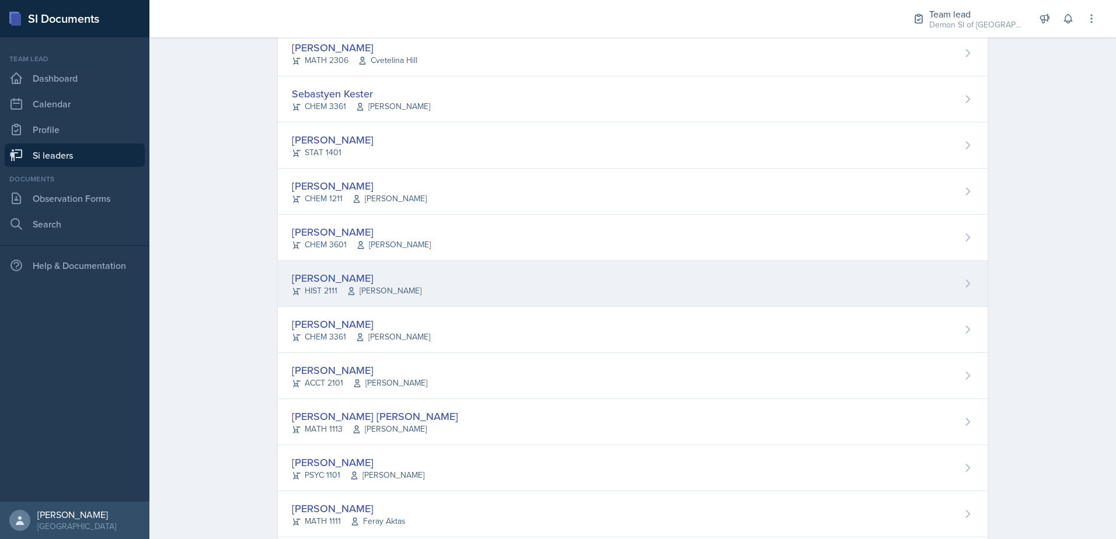
scroll to position [584, 0]
click at [350, 293] on div "CHEM 3601 [PERSON_NAME]" at bounding box center [361, 290] width 139 height 12
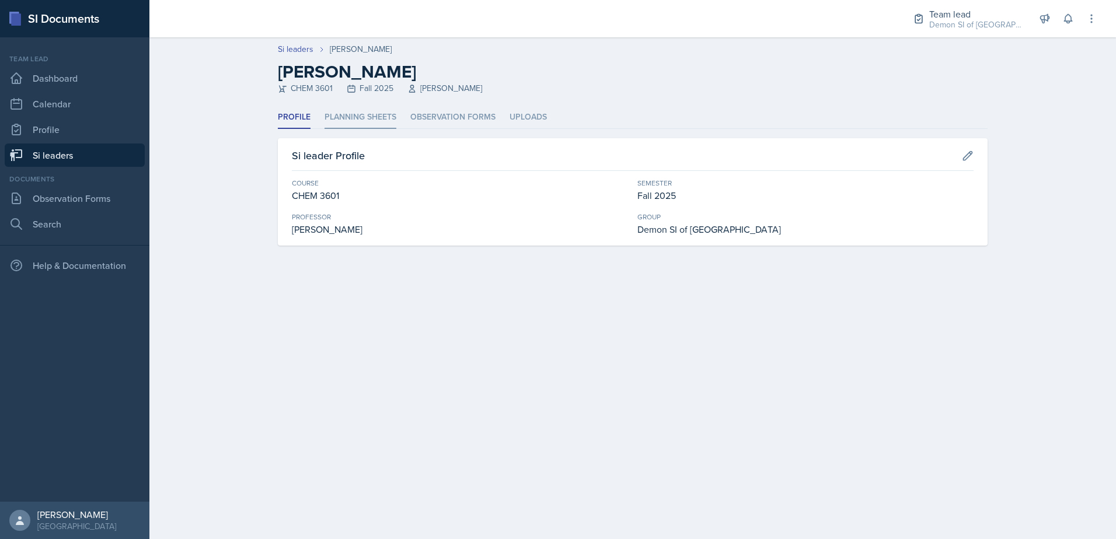
click at [380, 106] on li "Planning Sheets" at bounding box center [360, 117] width 72 height 23
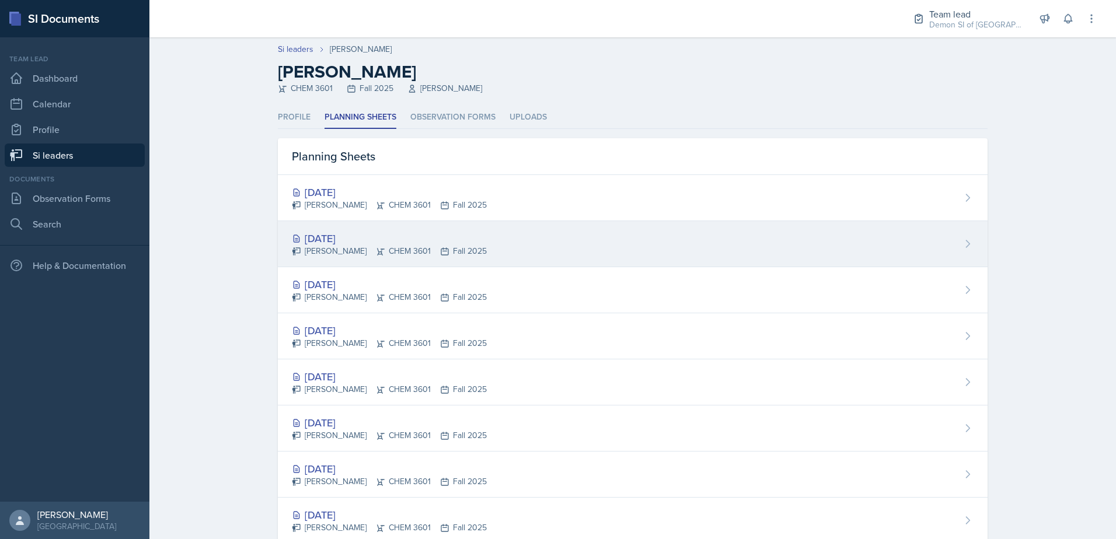
click at [354, 239] on div "[DATE]" at bounding box center [389, 239] width 195 height 16
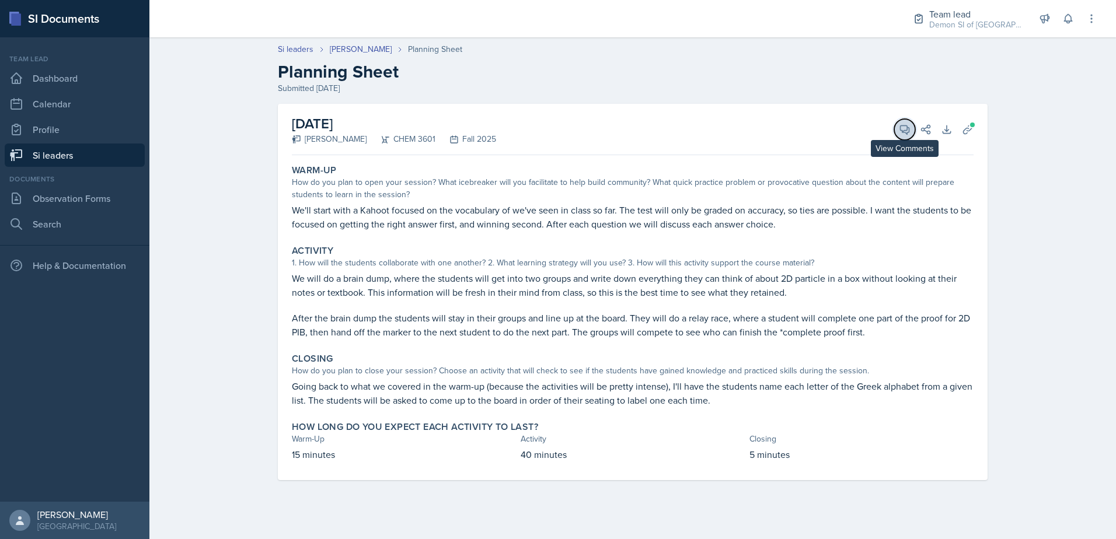
click at [906, 125] on span at bounding box center [909, 126] width 6 height 6
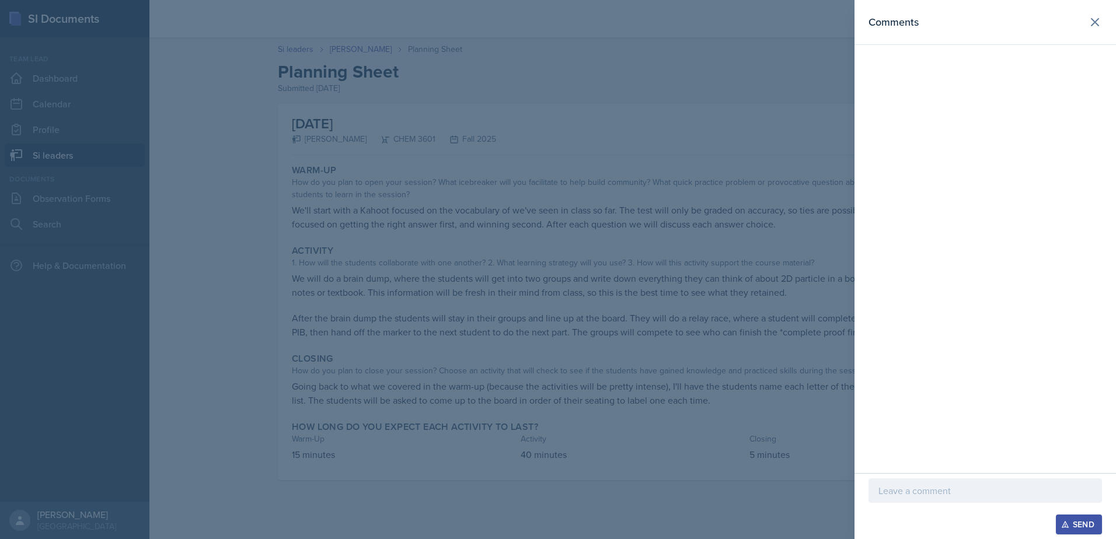
click at [715, 299] on div at bounding box center [558, 269] width 1116 height 539
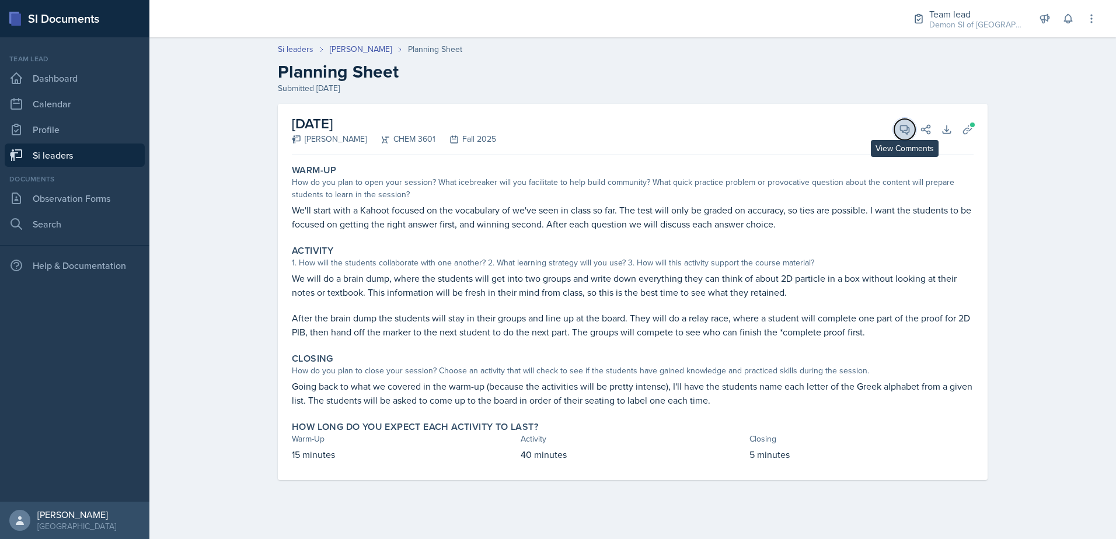
click at [899, 128] on icon at bounding box center [905, 130] width 12 height 12
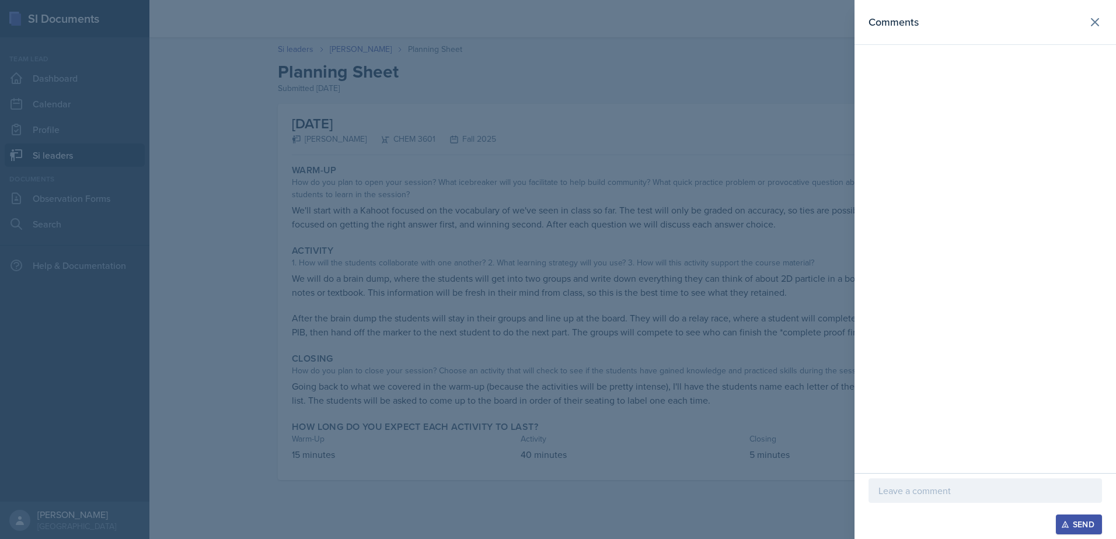
click at [931, 484] on p at bounding box center [985, 491] width 214 height 14
click at [957, 488] on p "Great session [PERSON_NAME]! So happy to see you incorporated the feedback from…" at bounding box center [985, 484] width 214 height 28
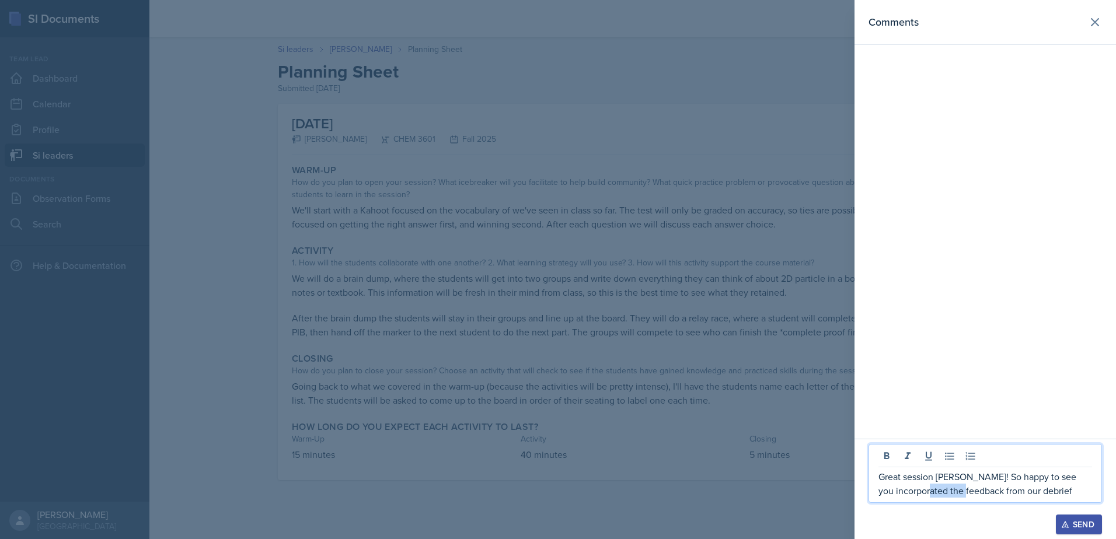
click at [957, 488] on p "Great session [PERSON_NAME]! So happy to see you incorporated the feedback from…" at bounding box center [985, 484] width 214 height 28
click at [942, 492] on p "Great session [PERSON_NAME]! So happy to see you incorporated the ideas from ou…" at bounding box center [985, 484] width 214 height 28
click at [1060, 491] on p "Great session [PERSON_NAME]! So happy to see you incorporated some ideas from o…" at bounding box center [985, 484] width 214 height 28
click at [974, 499] on div "Great session [PERSON_NAME]! So happy to see you incorporated some ideas from o…" at bounding box center [984, 473] width 233 height 59
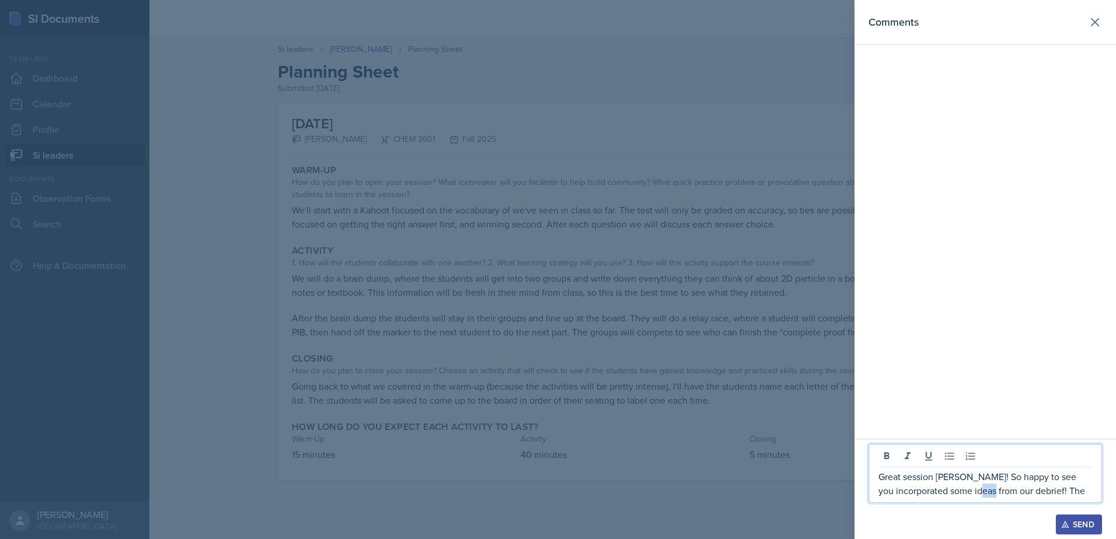
click at [1014, 490] on p "Great session [PERSON_NAME]! So happy to see you incorporated some ideas from o…" at bounding box center [985, 484] width 214 height 28
click at [1071, 487] on p "Great session [PERSON_NAME]! So happy to see you incorporated some ideas from o…" at bounding box center [985, 484] width 214 height 28
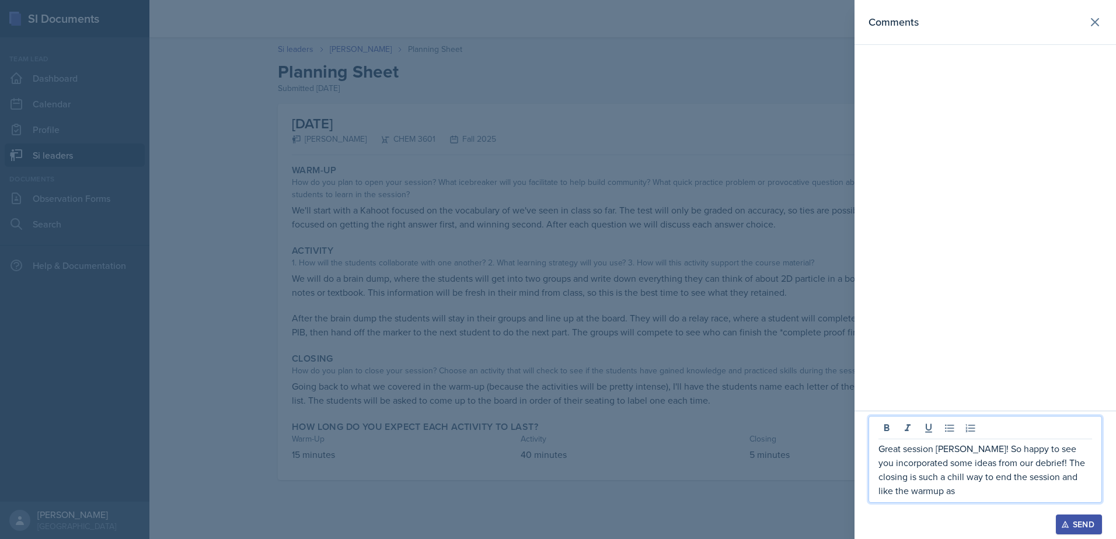
click at [971, 494] on p "Great session [PERSON_NAME]! So happy to see you incorporated some ideas from o…" at bounding box center [985, 470] width 214 height 56
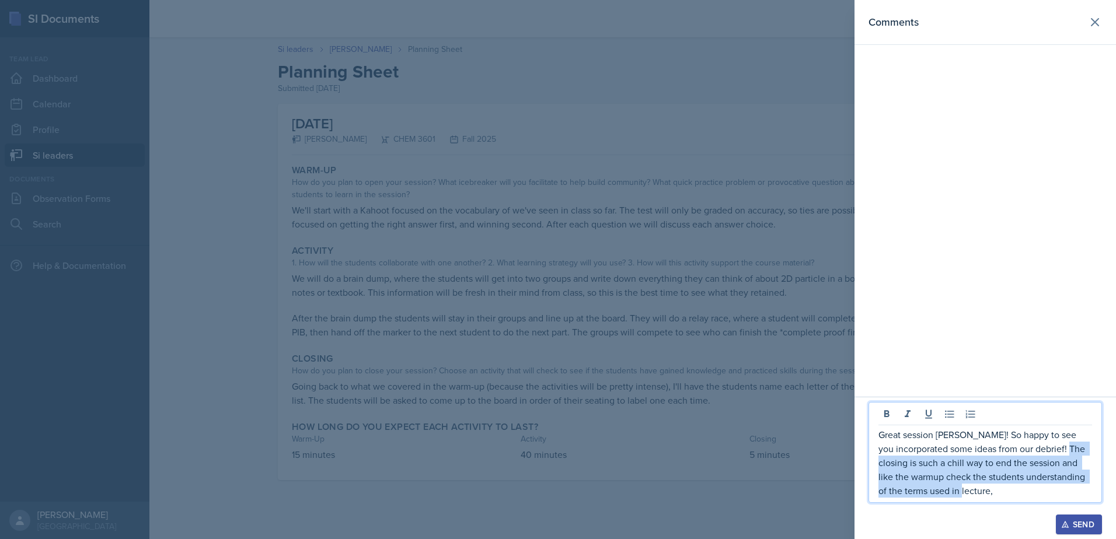
drag, startPoint x: 998, startPoint y: 495, endPoint x: 898, endPoint y: 460, distance: 105.8
click at [898, 460] on p "Great session [PERSON_NAME]! So happy to see you incorporated some ideas from o…" at bounding box center [985, 463] width 214 height 70
click at [979, 483] on p "Great session [PERSON_NAME]! So happy to see you incorporated some ideas from o…" at bounding box center [985, 463] width 214 height 70
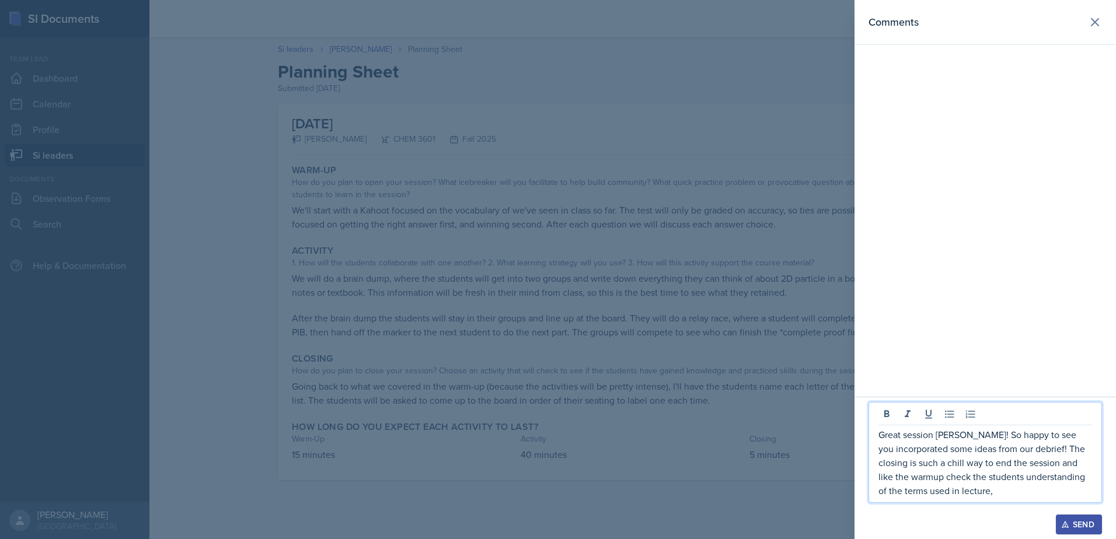
click at [997, 490] on p "Great session [PERSON_NAME]! So happy to see you incorporated some ideas from o…" at bounding box center [985, 463] width 214 height 70
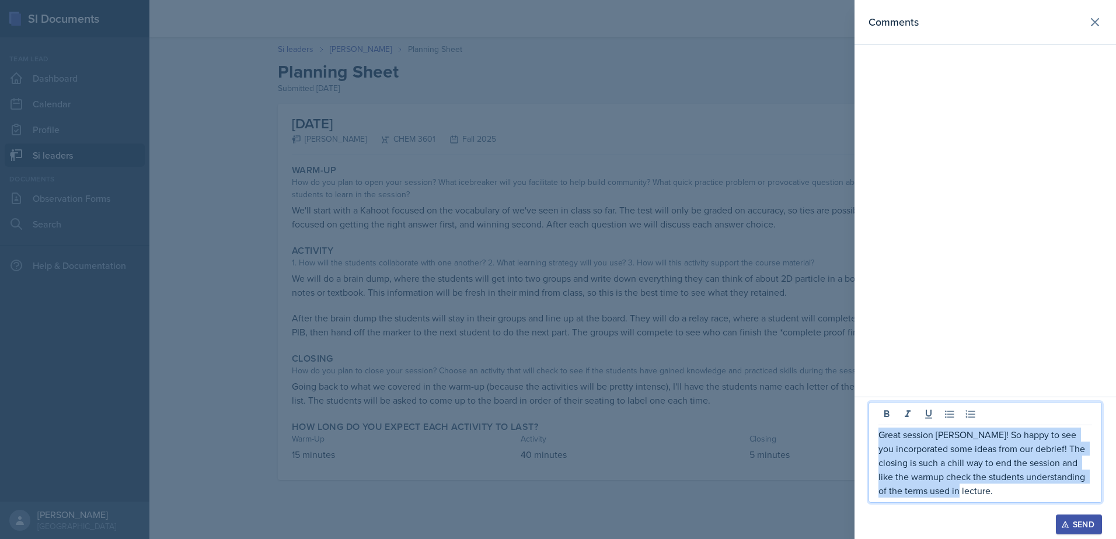
drag, startPoint x: 999, startPoint y: 494, endPoint x: 873, endPoint y: 431, distance: 140.7
click at [870, 430] on div "Great session [PERSON_NAME]! So happy to see you incorporated some ideas from o…" at bounding box center [984, 452] width 233 height 101
drag, startPoint x: 936, startPoint y: 459, endPoint x: 972, endPoint y: 495, distance: 51.2
click at [972, 494] on p "Great session [PERSON_NAME]! So happy to see you incorporated some ideas from o…" at bounding box center [985, 463] width 214 height 70
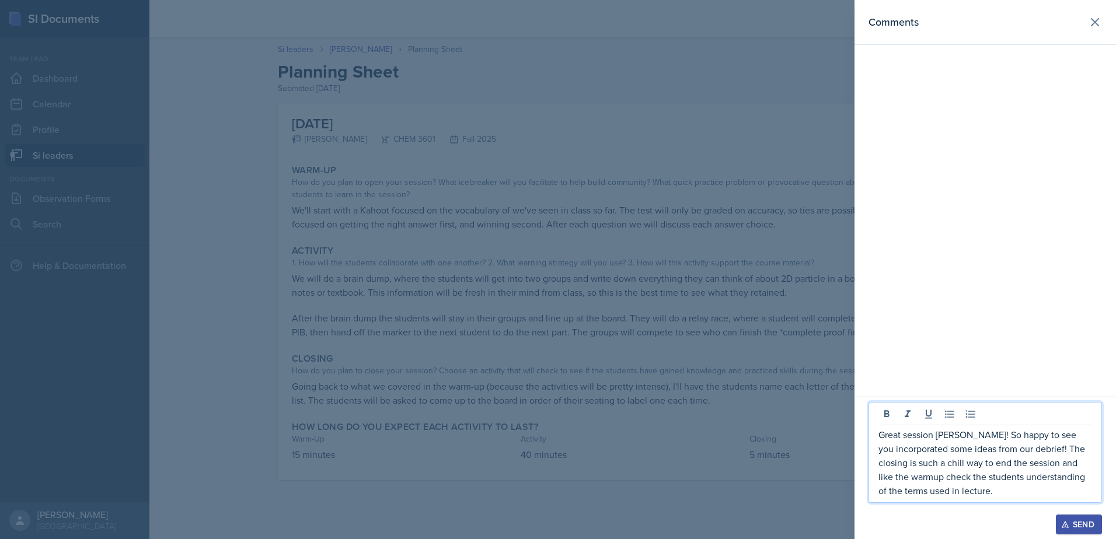
click at [972, 480] on p "Great session [PERSON_NAME]! So happy to see you incorporated some ideas from o…" at bounding box center [985, 463] width 214 height 70
click at [969, 479] on p "Great session [PERSON_NAME]! So happy to see you incorporated some ideas from o…" at bounding box center [985, 463] width 214 height 70
click at [942, 479] on p "Great session [PERSON_NAME]! So happy to see you incorporated some ideas from o…" at bounding box center [985, 463] width 214 height 70
click at [1078, 463] on p "Great session [PERSON_NAME]! So happy to see you incorporated some ideas from o…" at bounding box center [985, 463] width 214 height 70
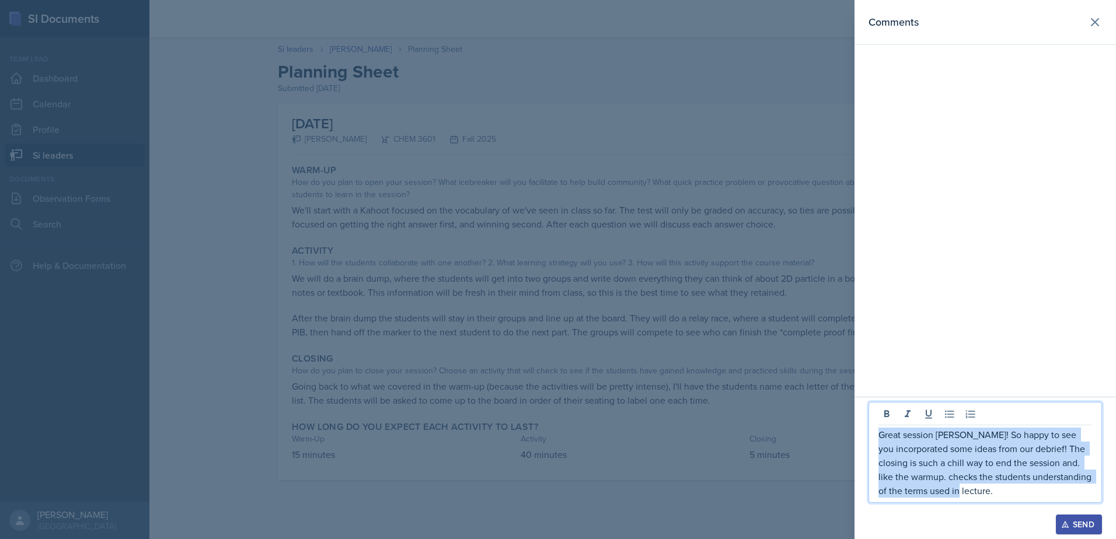
drag, startPoint x: 1013, startPoint y: 494, endPoint x: 870, endPoint y: 425, distance: 158.2
click at [873, 427] on div "Great session [PERSON_NAME]! So happy to see you incorporated some ideas from o…" at bounding box center [984, 452] width 233 height 101
copy p "Great session [PERSON_NAME]! So happy to see you incorporated some ideas from o…"
click at [1070, 526] on div "Send" at bounding box center [1078, 524] width 31 height 9
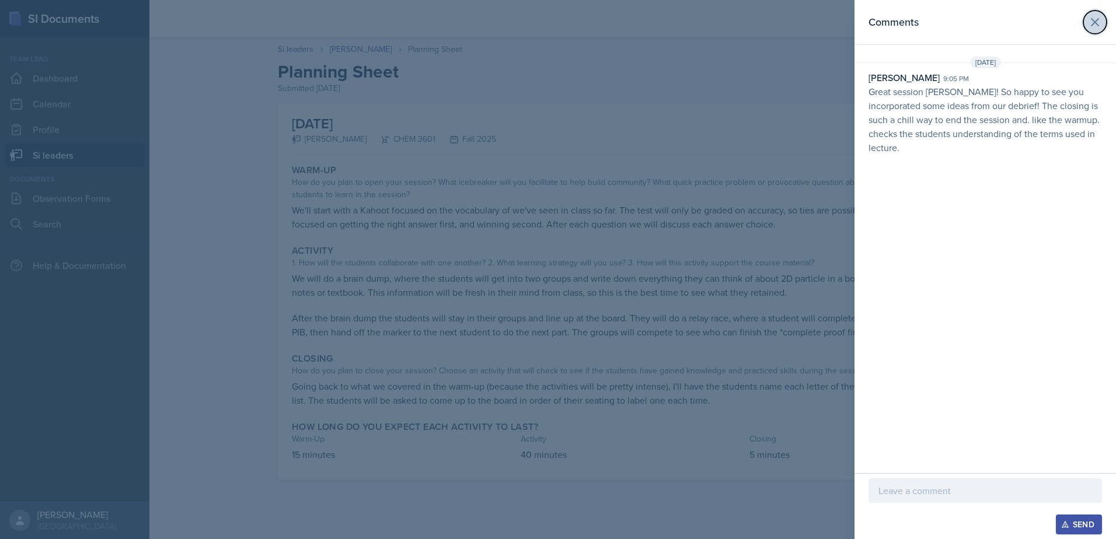
click at [1102, 27] on button at bounding box center [1094, 22] width 23 height 23
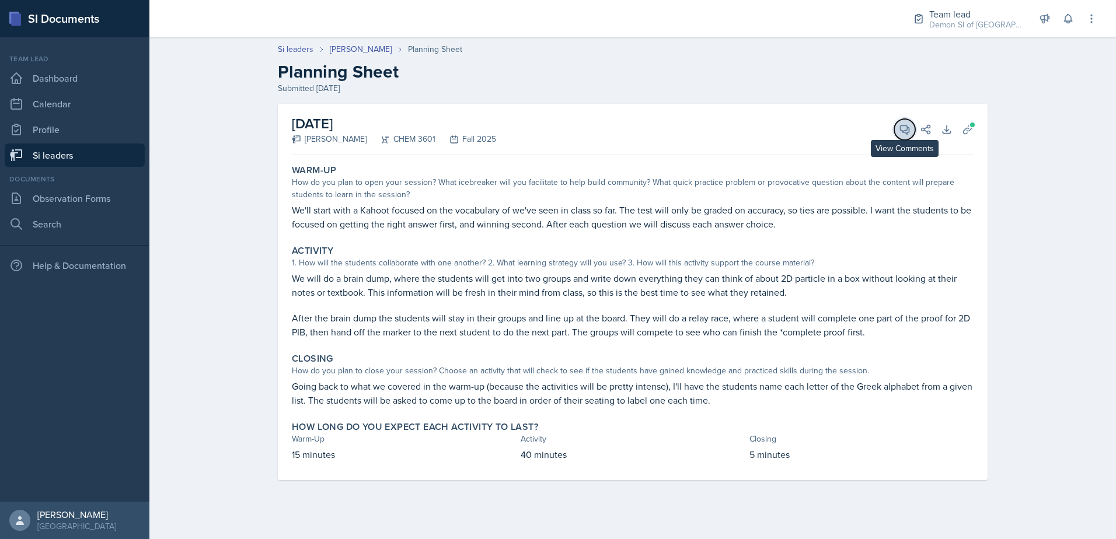
click at [906, 127] on span at bounding box center [909, 126] width 6 height 6
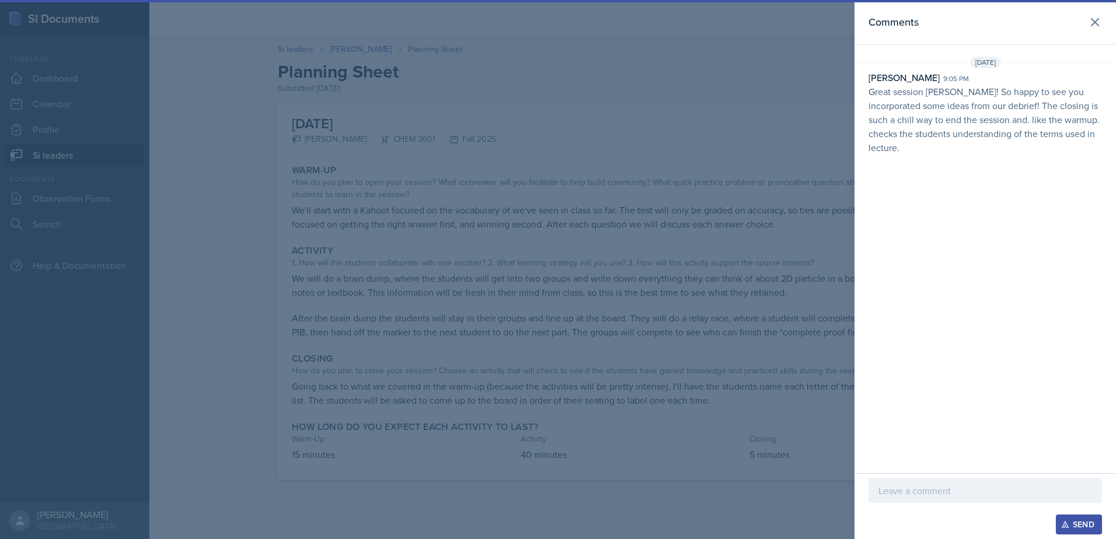
click at [622, 158] on div at bounding box center [558, 269] width 1116 height 539
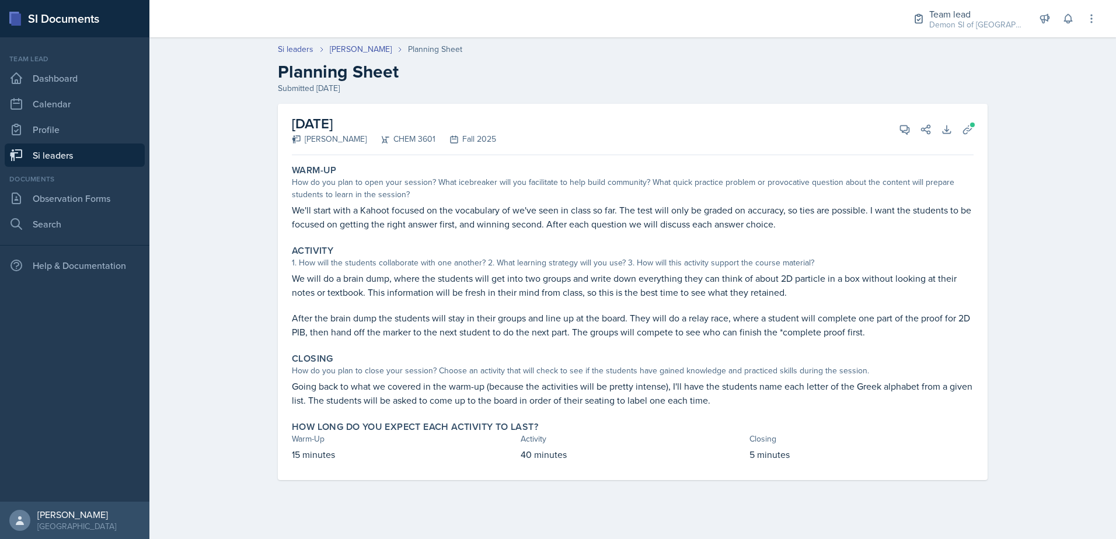
click at [369, 55] on div "Si leaders [PERSON_NAME] Planning Sheet Planning Sheet Submitted [DATE]" at bounding box center [632, 68] width 747 height 51
click at [366, 53] on link "[PERSON_NAME]" at bounding box center [361, 49] width 62 height 12
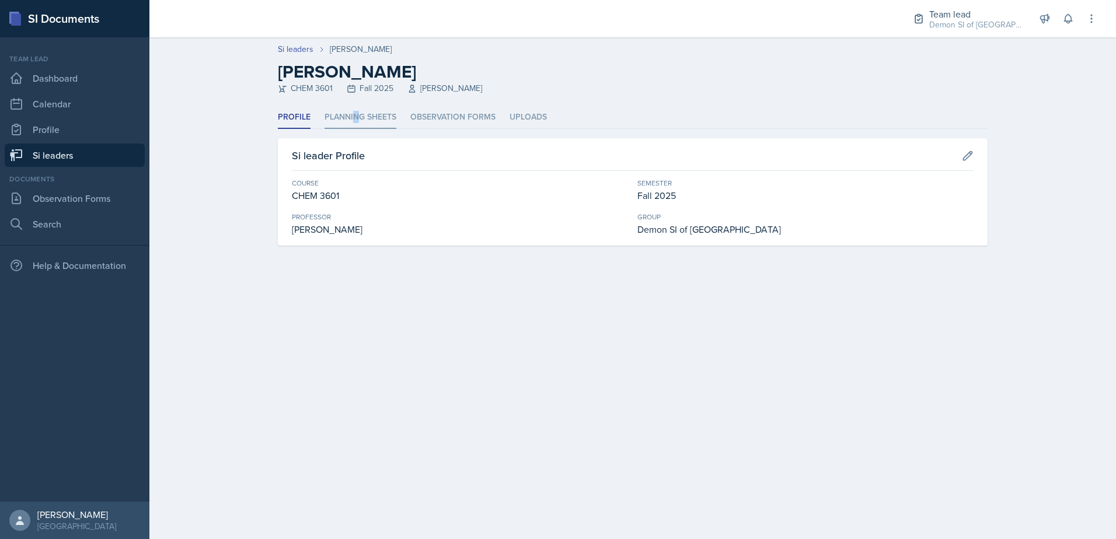
click at [355, 111] on li "Planning Sheets" at bounding box center [360, 117] width 72 height 23
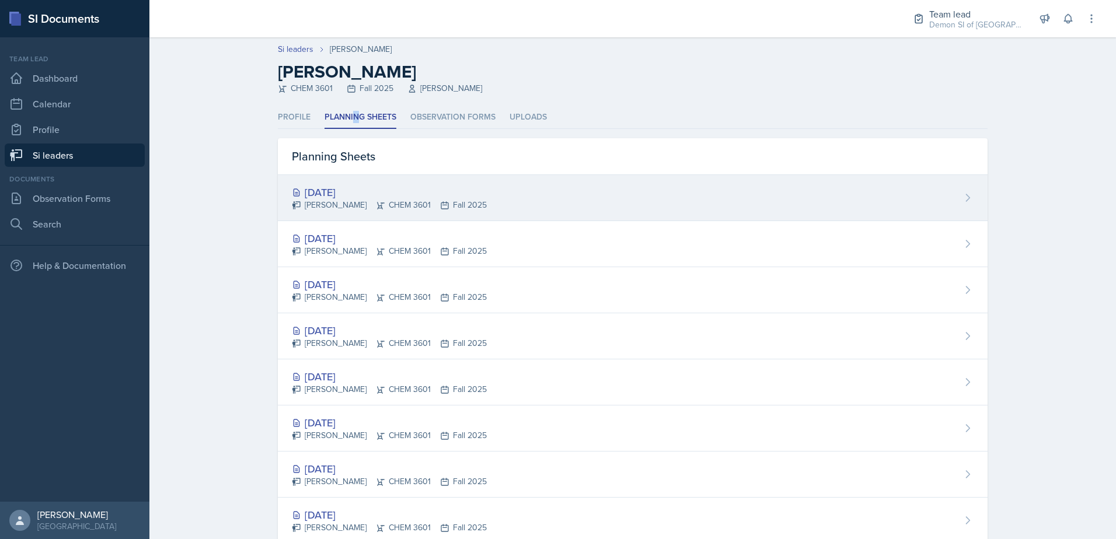
click at [334, 187] on div "[DATE]" at bounding box center [389, 192] width 195 height 16
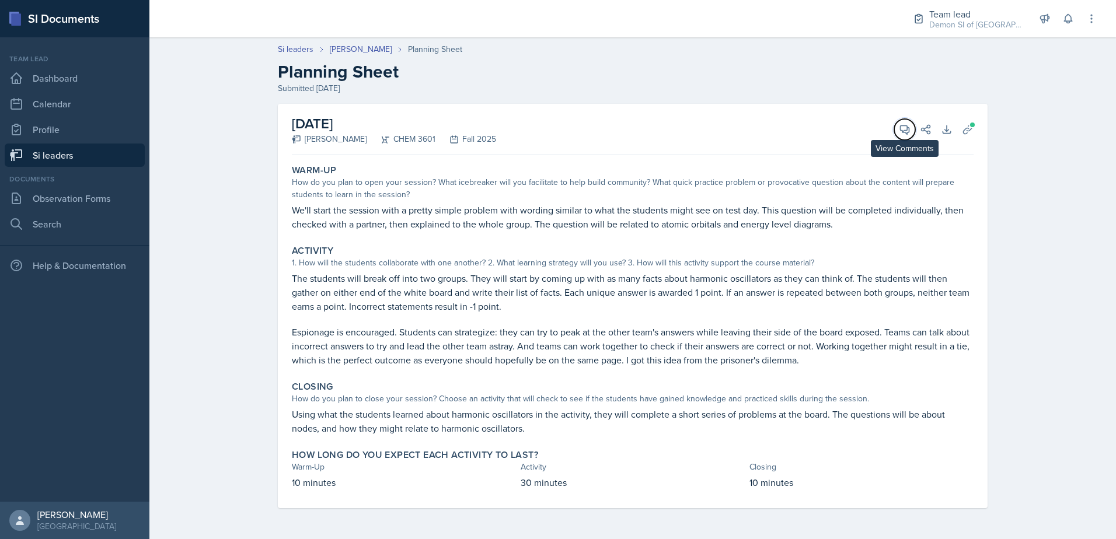
click at [913, 127] on button "View Comments" at bounding box center [904, 129] width 21 height 21
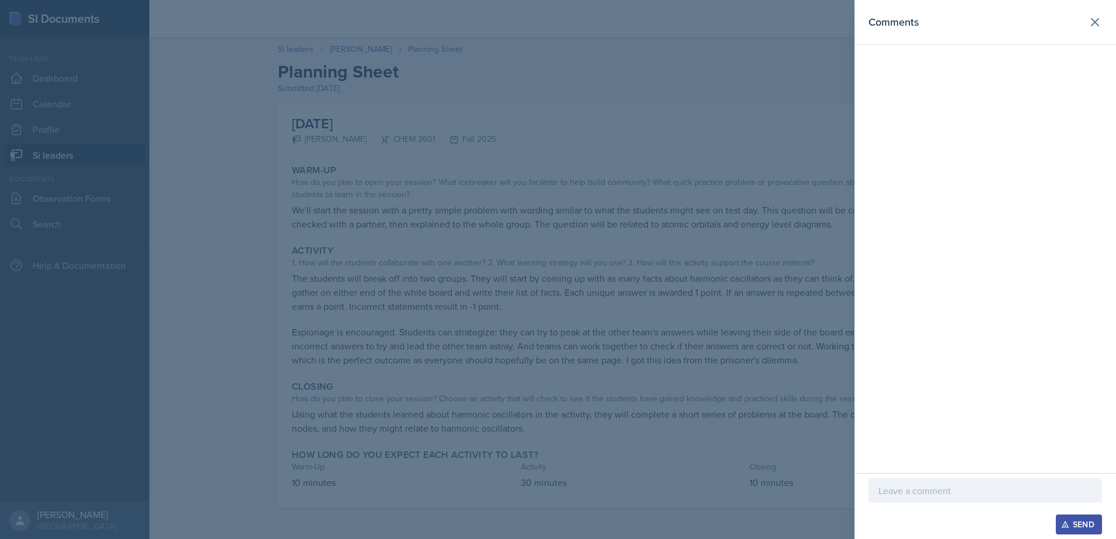
click at [894, 504] on div at bounding box center [984, 509] width 233 height 12
click at [892, 489] on p at bounding box center [985, 491] width 214 height 14
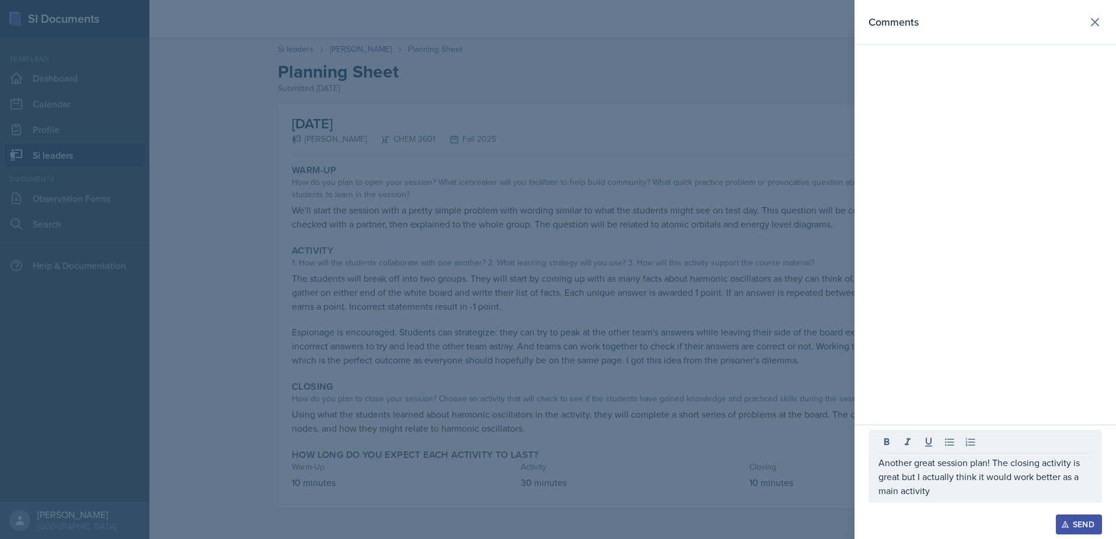
click at [814, 371] on div at bounding box center [558, 269] width 1116 height 539
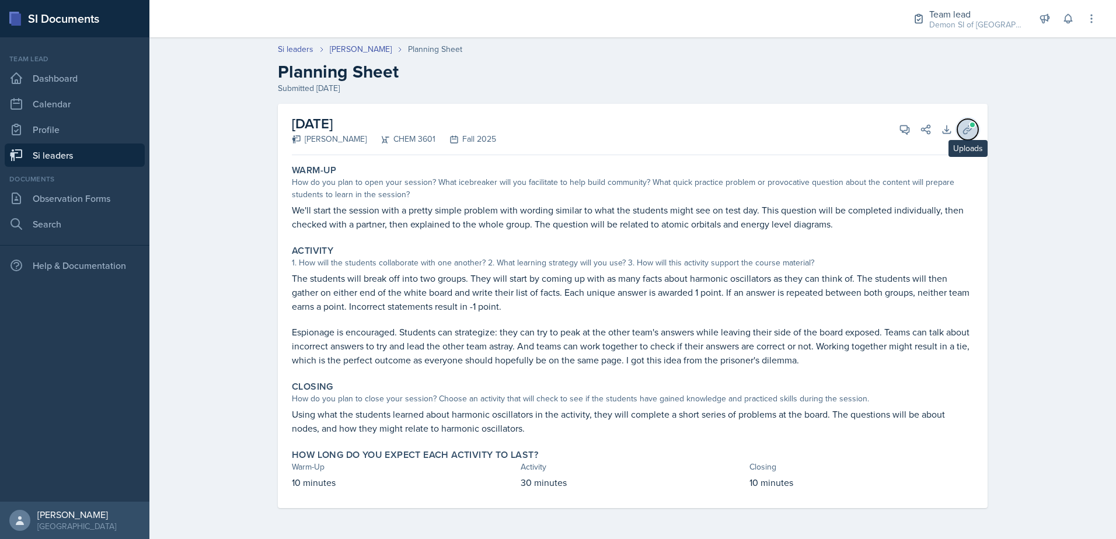
click at [961, 132] on button "Uploads" at bounding box center [967, 129] width 21 height 21
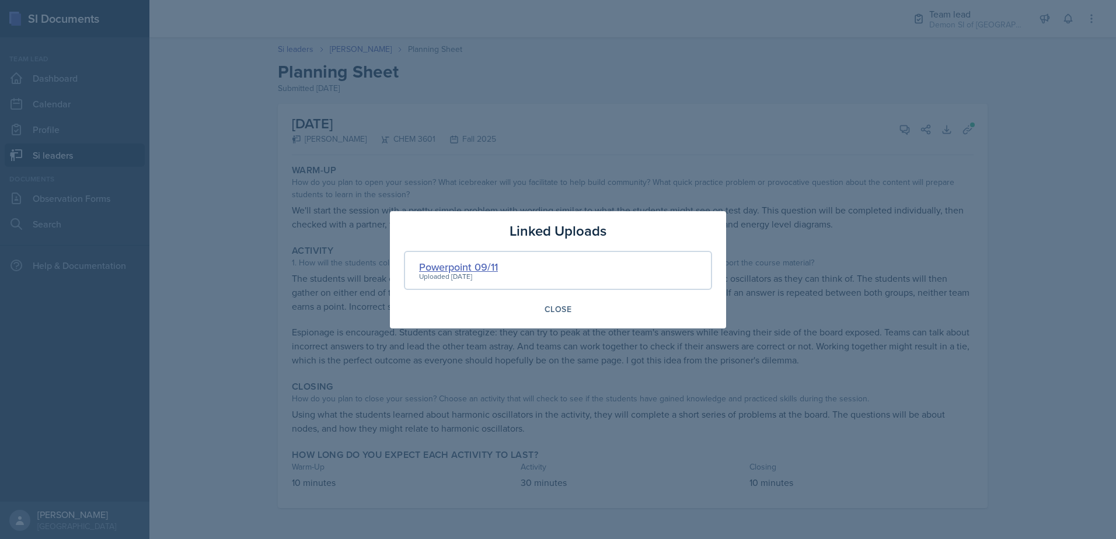
click at [471, 267] on div "Powerpoint 09/11" at bounding box center [458, 267] width 79 height 16
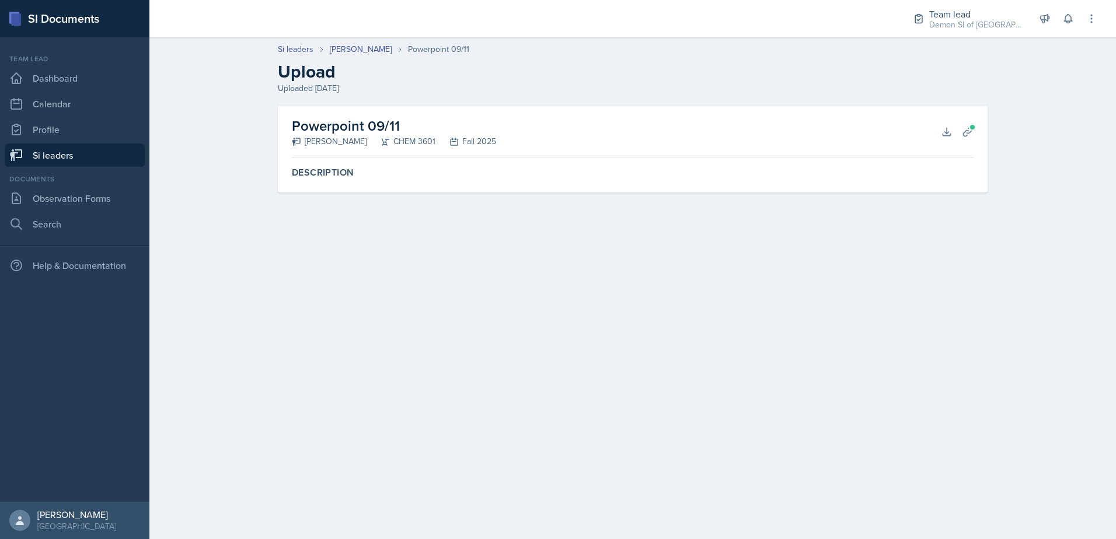
click at [933, 139] on div "Powerpoint 09/11 [PERSON_NAME] CHEM 3601 Fall 2025 Download Planning Sheets" at bounding box center [633, 131] width 682 height 51
click at [941, 138] on button "Download" at bounding box center [946, 131] width 21 height 21
click at [1088, 24] on icon at bounding box center [1092, 19] width 12 height 12
click at [354, 53] on link "[PERSON_NAME]" at bounding box center [361, 49] width 62 height 12
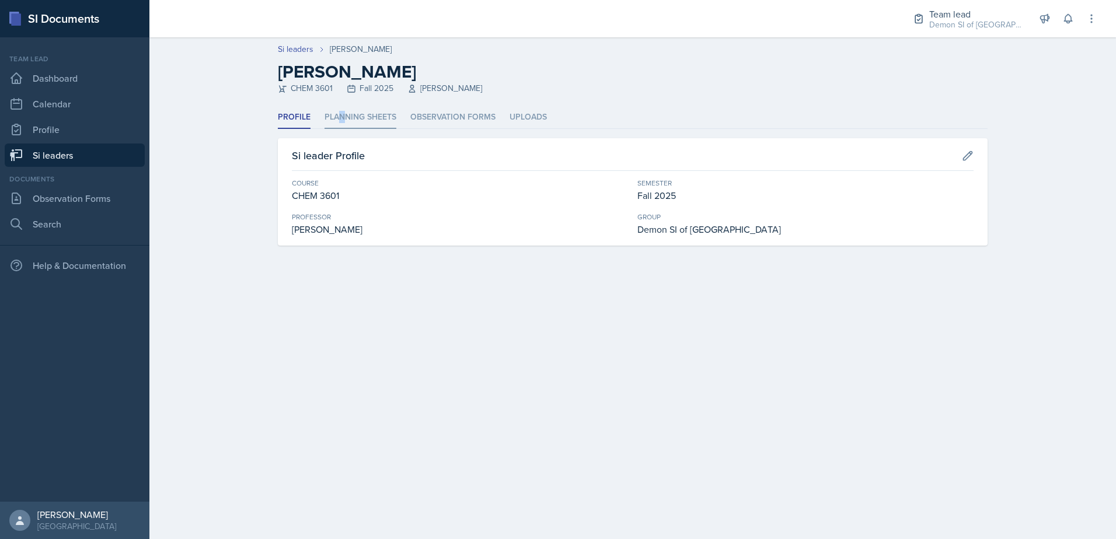
click at [341, 113] on li "Planning Sheets" at bounding box center [360, 117] width 72 height 23
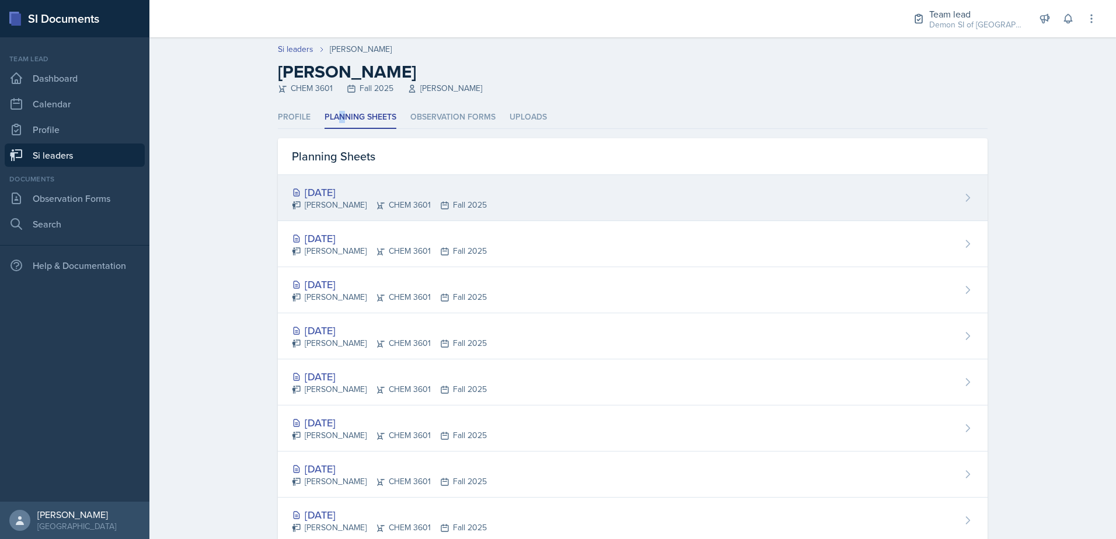
drag, startPoint x: 341, startPoint y: 113, endPoint x: 343, endPoint y: 194, distance: 81.2
click at [343, 194] on div "[DATE]" at bounding box center [389, 192] width 195 height 16
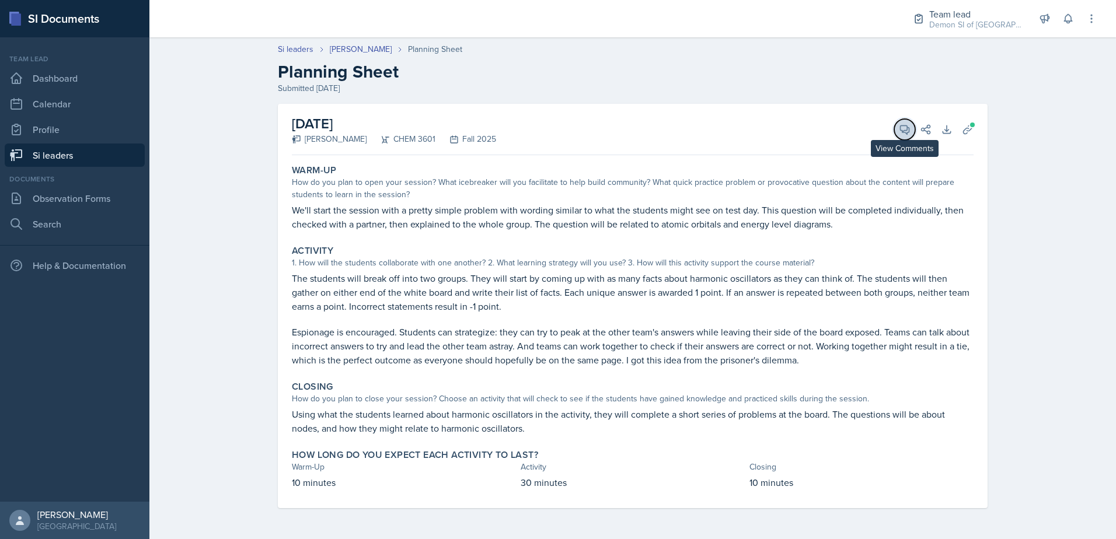
click at [906, 129] on icon at bounding box center [905, 130] width 12 height 12
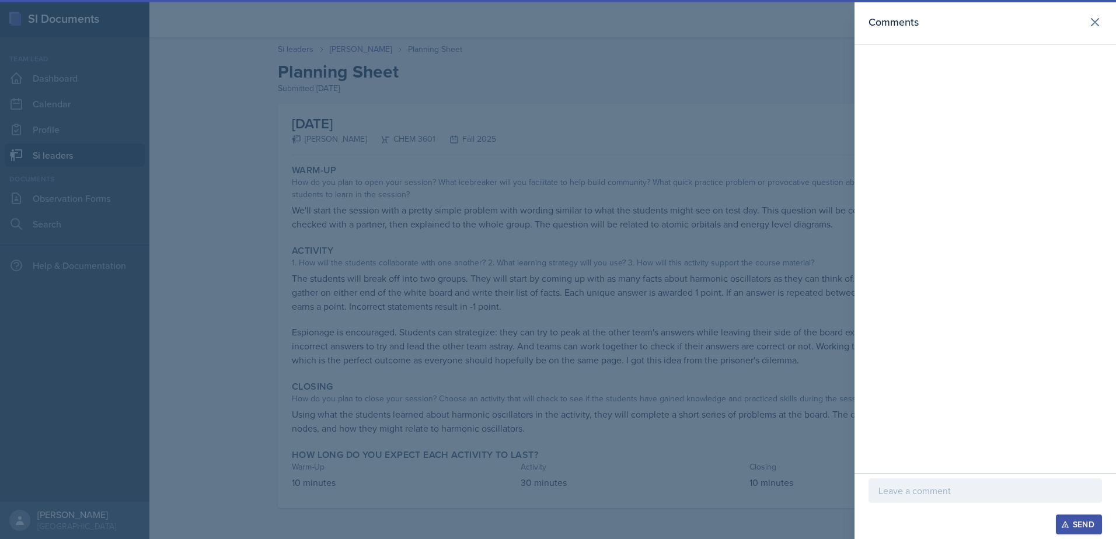
click at [993, 483] on div at bounding box center [984, 491] width 233 height 25
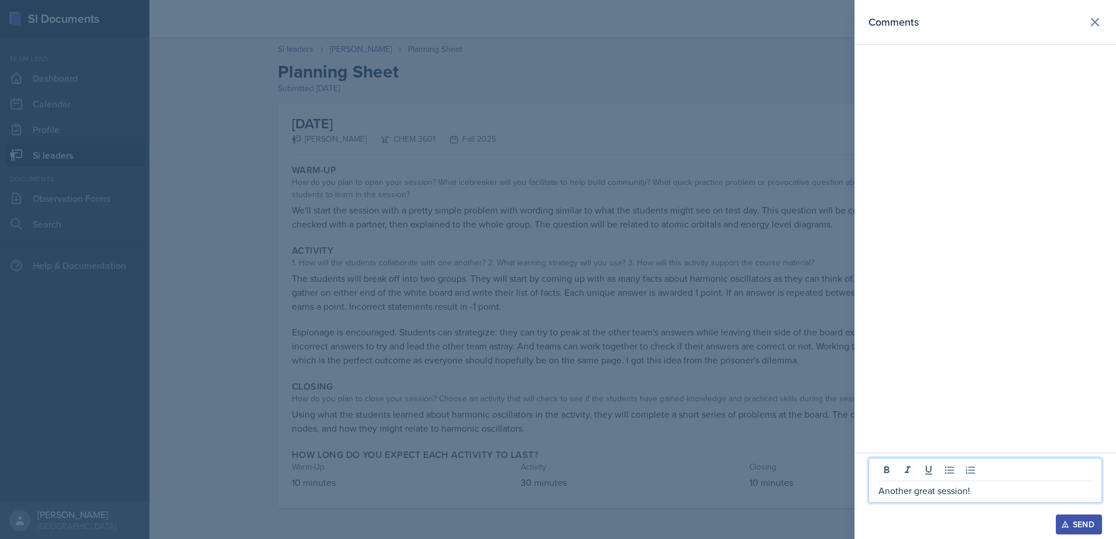
click at [742, 374] on div at bounding box center [558, 269] width 1116 height 539
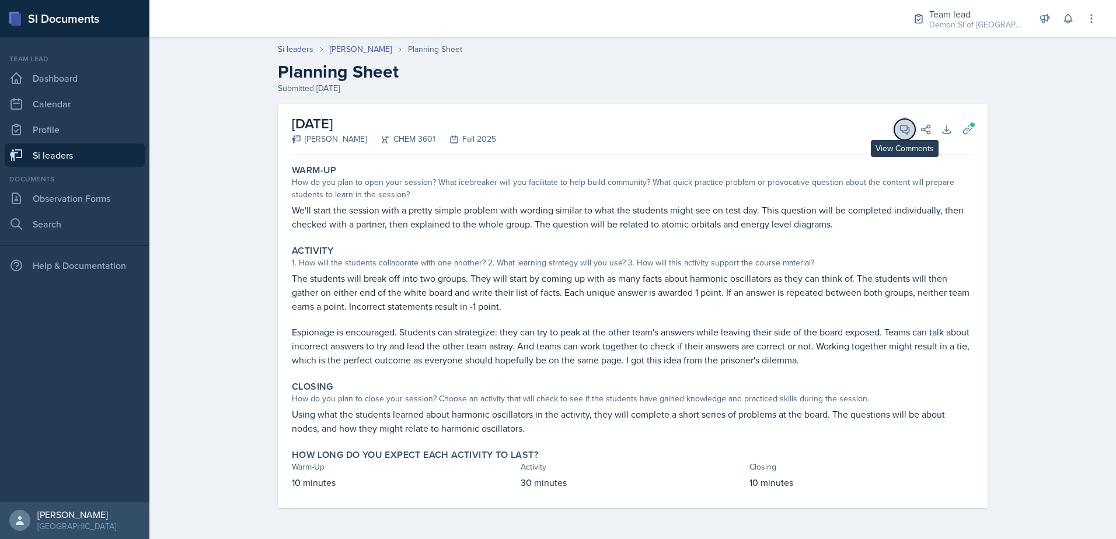
click at [910, 128] on span at bounding box center [909, 126] width 6 height 6
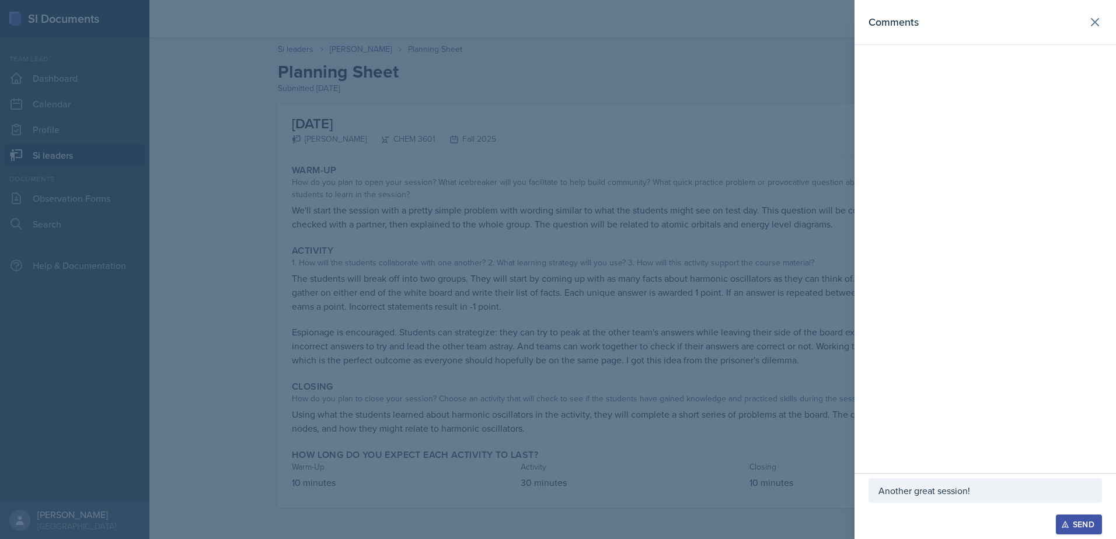
click at [1024, 495] on p "Another great session!" at bounding box center [985, 491] width 214 height 14
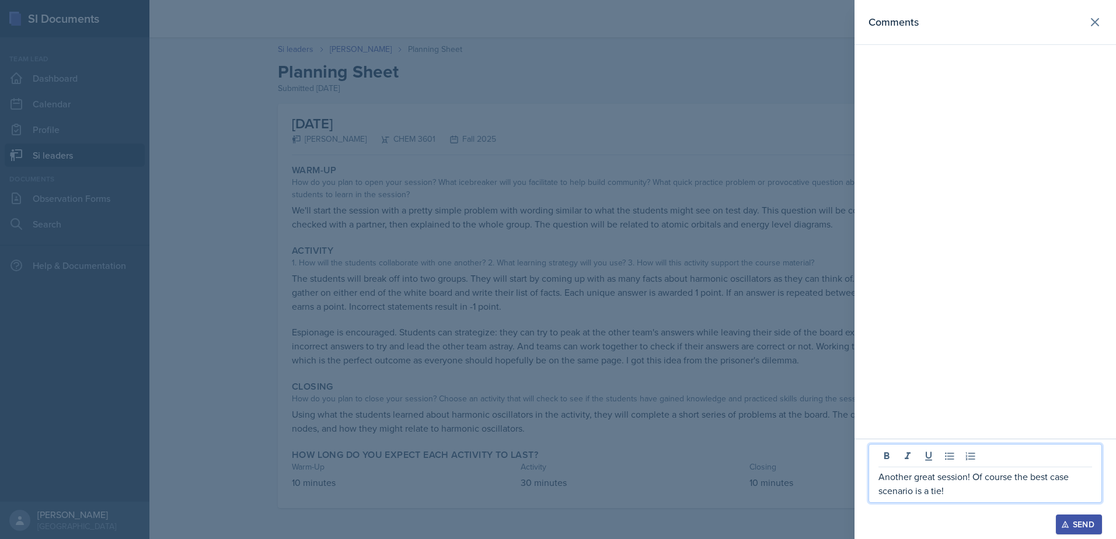
drag, startPoint x: 749, startPoint y: 416, endPoint x: 749, endPoint y: 409, distance: 7.0
click at [752, 409] on div at bounding box center [558, 269] width 1116 height 539
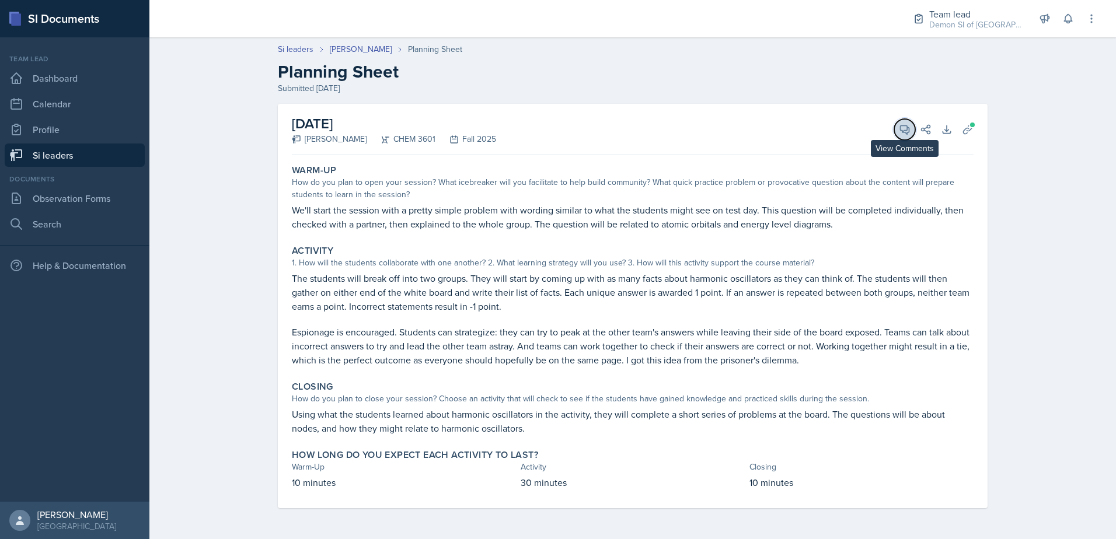
click at [902, 119] on button "View Comments" at bounding box center [904, 129] width 21 height 21
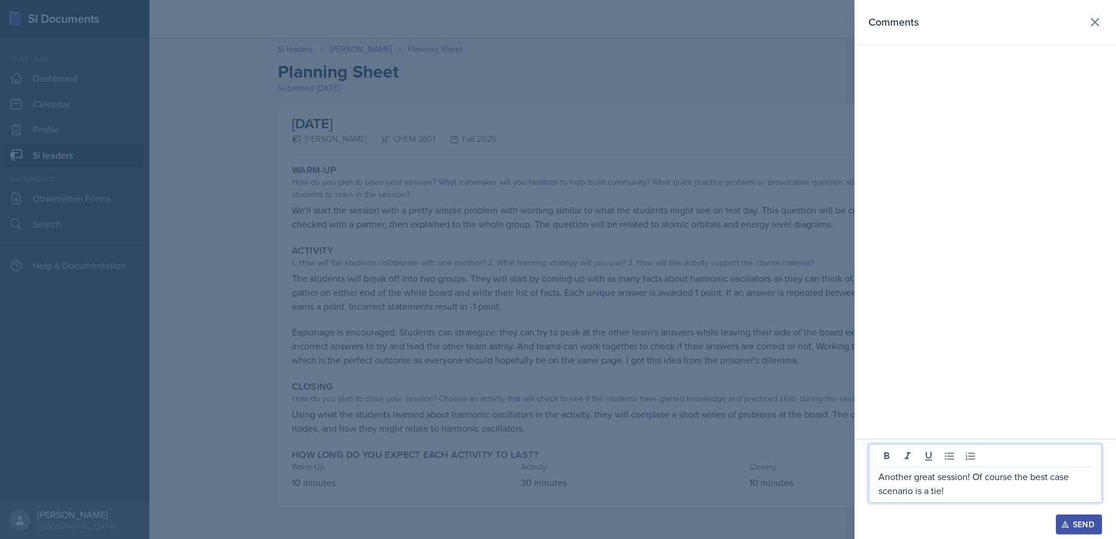
click at [1007, 491] on p "Another great session! Of course the best case scenario is a tie!" at bounding box center [985, 484] width 214 height 28
click at [916, 490] on p "Another great session! Of course the best case scenario is a tie!" at bounding box center [985, 484] width 214 height 28
click at [941, 488] on p "Another great session! Of course the best case scenario is a tie!" at bounding box center [985, 484] width 214 height 28
click at [772, 438] on div at bounding box center [558, 269] width 1116 height 539
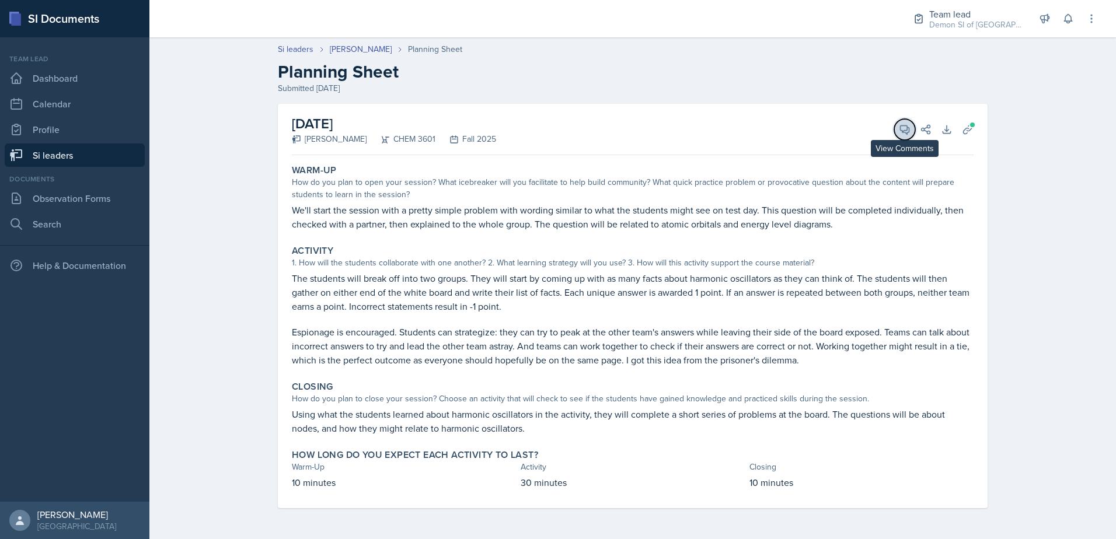
click at [905, 130] on icon at bounding box center [905, 130] width 12 height 12
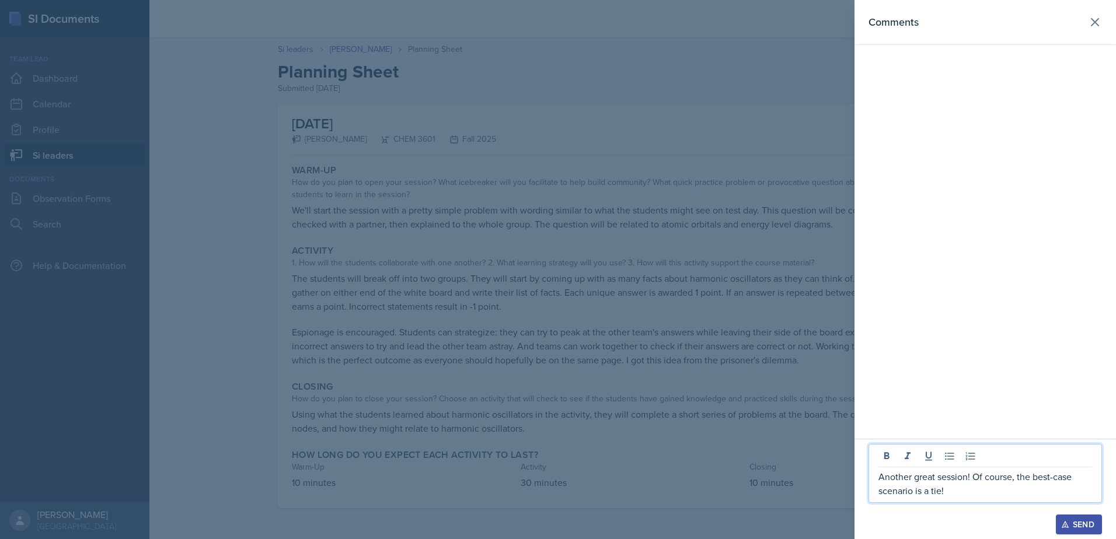
click at [994, 487] on p "Another great session! Of course, the best-case scenario is a tie!" at bounding box center [985, 484] width 214 height 28
click at [726, 428] on div at bounding box center [558, 269] width 1116 height 539
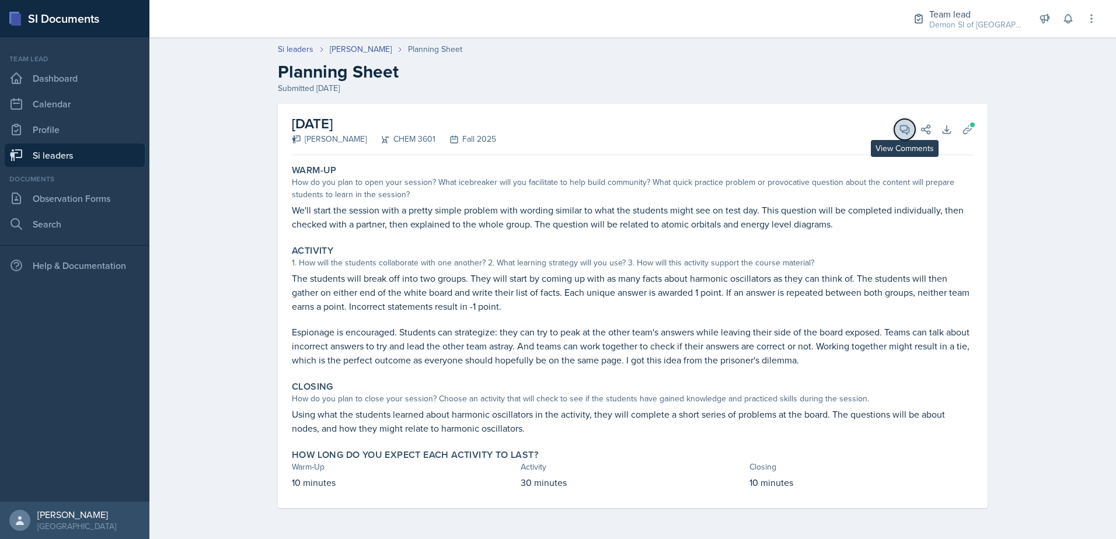
click at [903, 129] on icon at bounding box center [905, 130] width 12 height 12
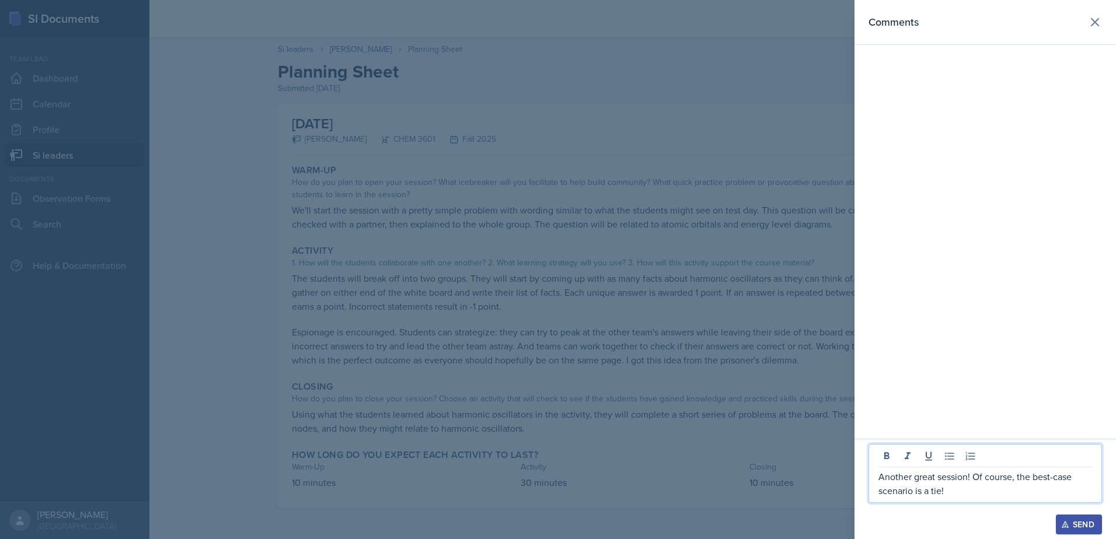
click at [1015, 495] on p "Another great session! Of course, the best-case scenario is a tie!" at bounding box center [985, 484] width 214 height 28
click at [1090, 487] on p "Another great session! Of course, the best-case scenario is a tie! I really app…" at bounding box center [985, 484] width 214 height 28
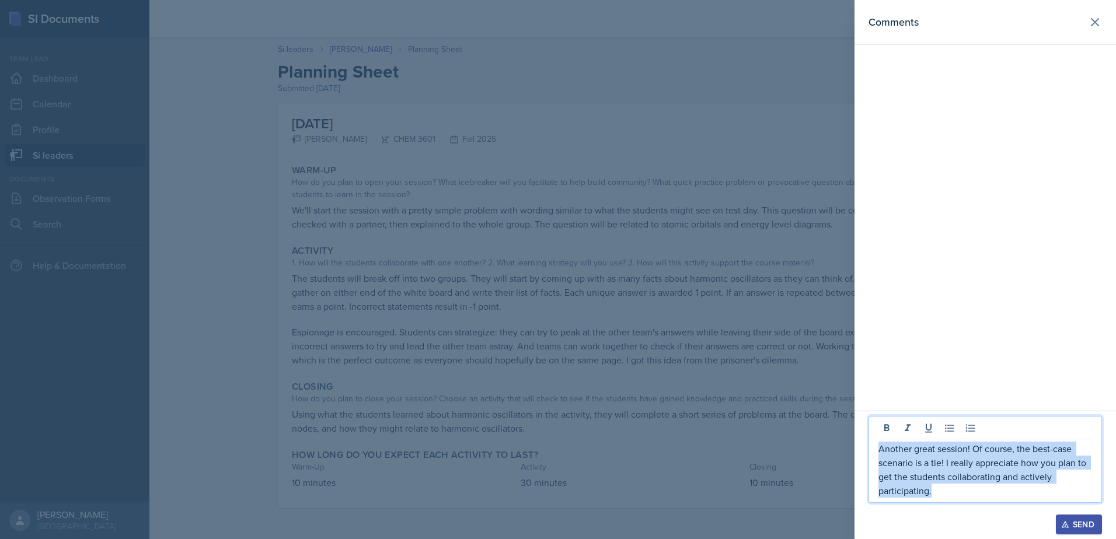
drag, startPoint x: 958, startPoint y: 497, endPoint x: 870, endPoint y: 449, distance: 100.0
click at [871, 449] on div "Another great session! Of course, the best-case scenario is a tie! I really app…" at bounding box center [984, 459] width 233 height 87
copy p "Another great session! Of course, the best-case scenario is a tie! I really app…"
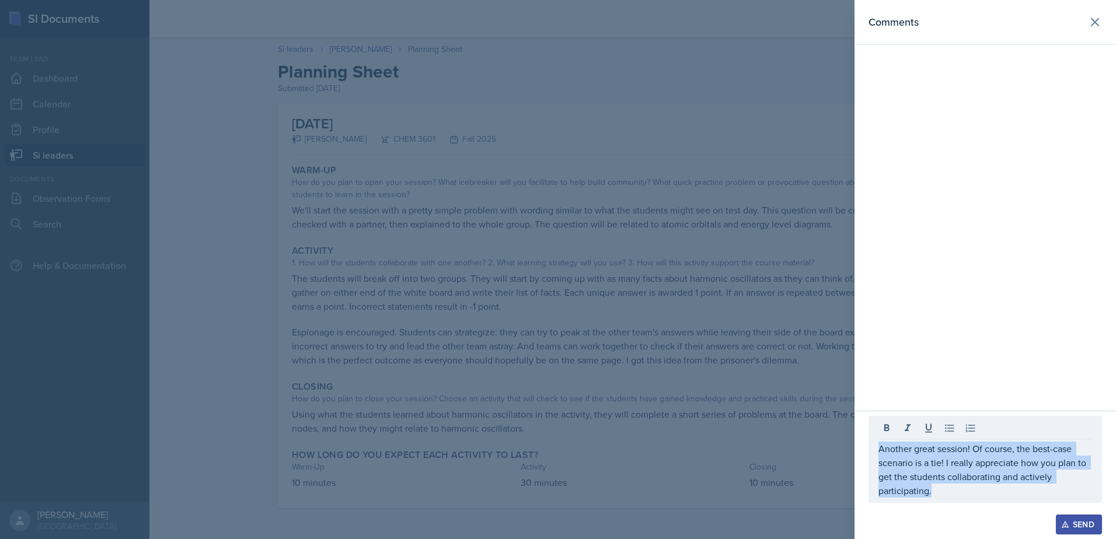
click at [1066, 528] on icon "button" at bounding box center [1065, 525] width 6 height 6
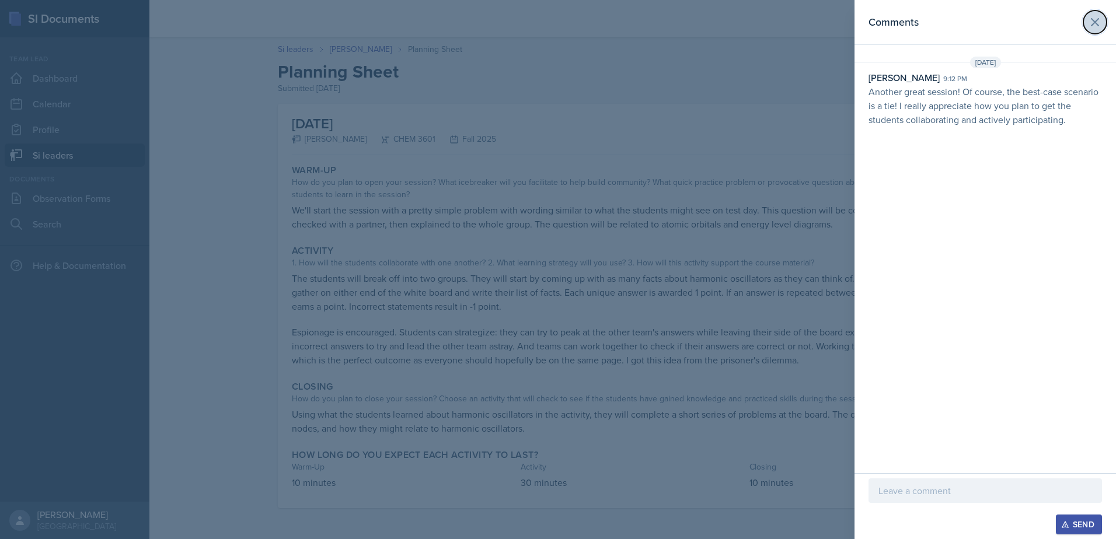
click at [1100, 22] on icon at bounding box center [1095, 22] width 14 height 14
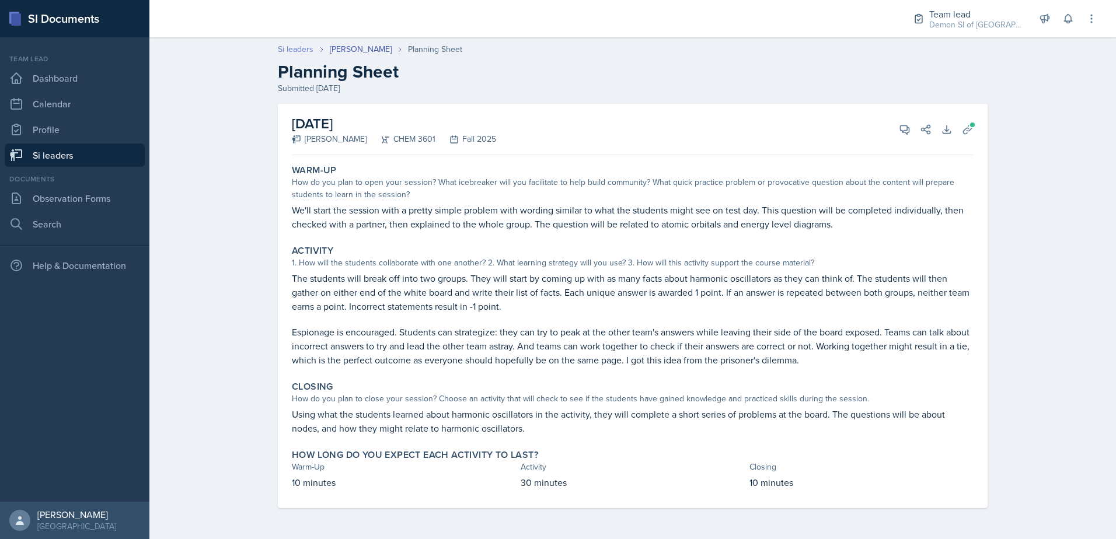
click at [302, 49] on link "Si leaders" at bounding box center [296, 49] width 36 height 12
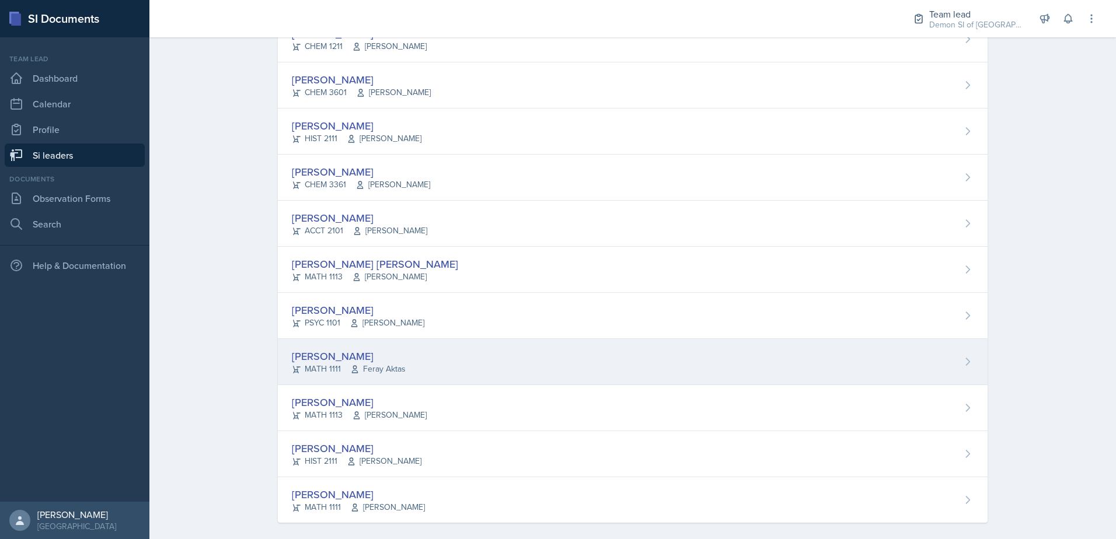
scroll to position [793, 0]
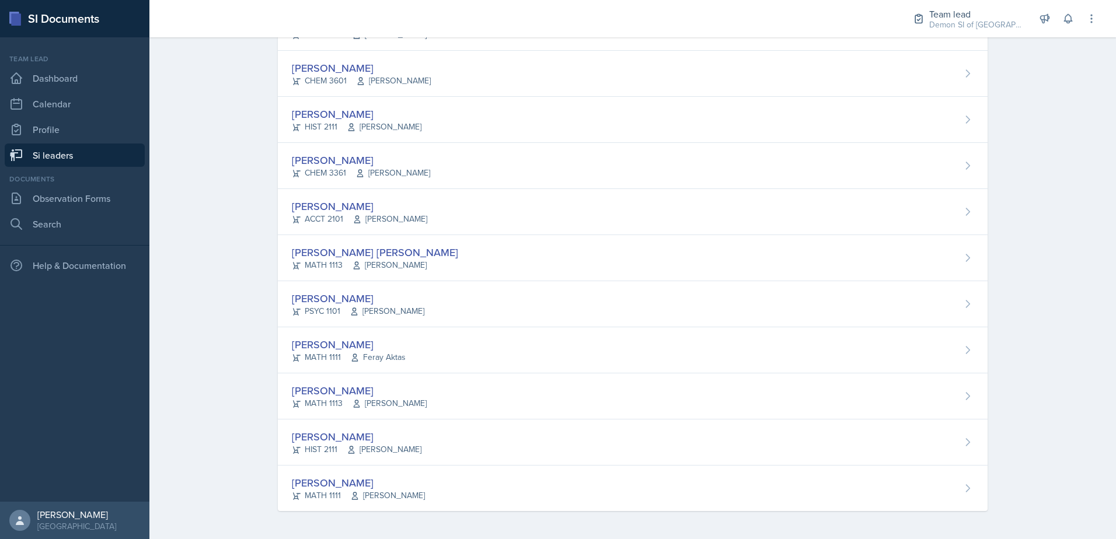
click at [332, 309] on div "PSYC 1101 [PERSON_NAME]" at bounding box center [358, 311] width 132 height 12
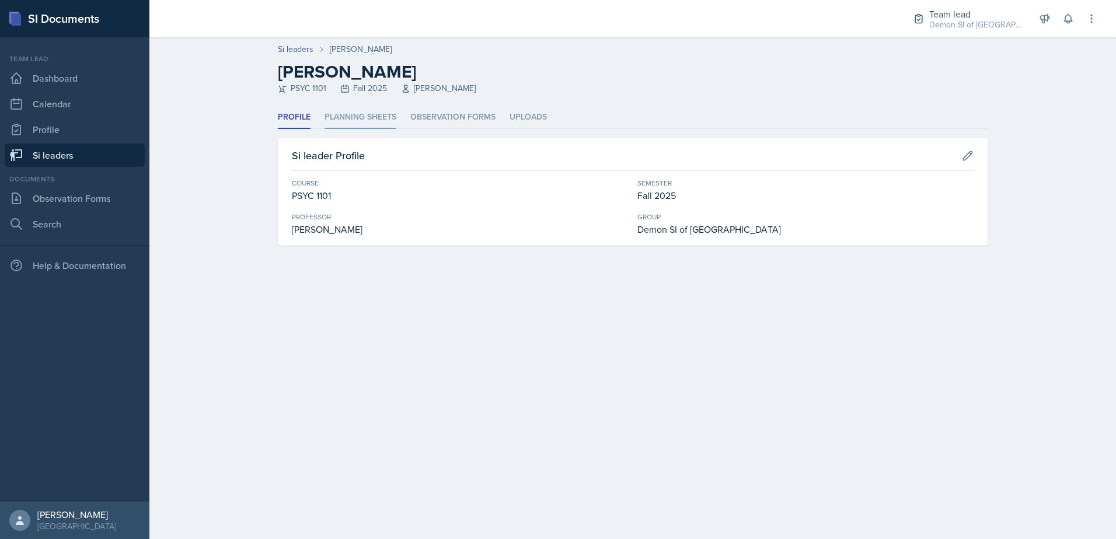
click at [362, 127] on li "Planning Sheets" at bounding box center [360, 117] width 72 height 23
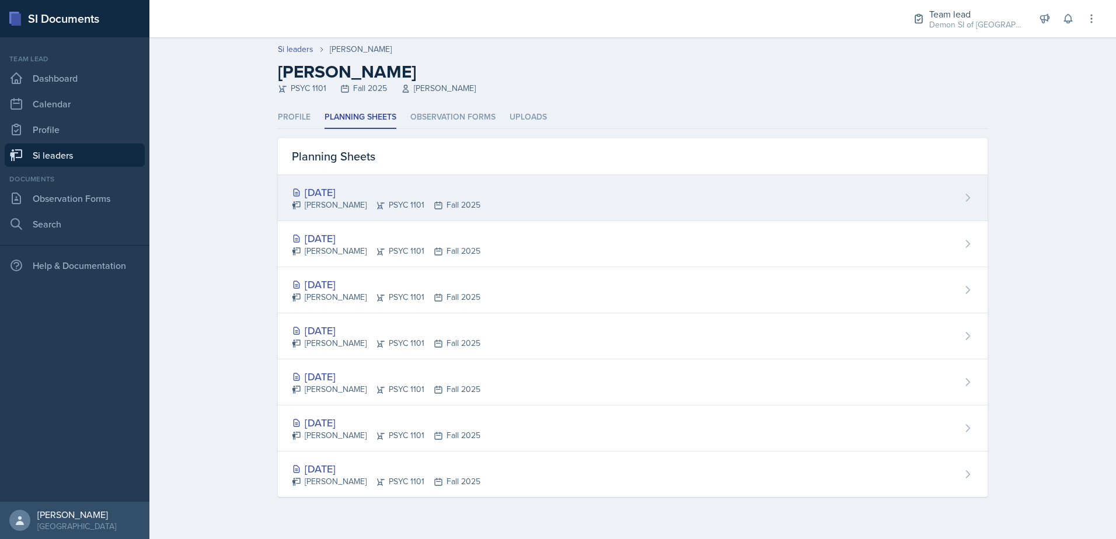
click at [341, 196] on div "[DATE]" at bounding box center [386, 192] width 189 height 16
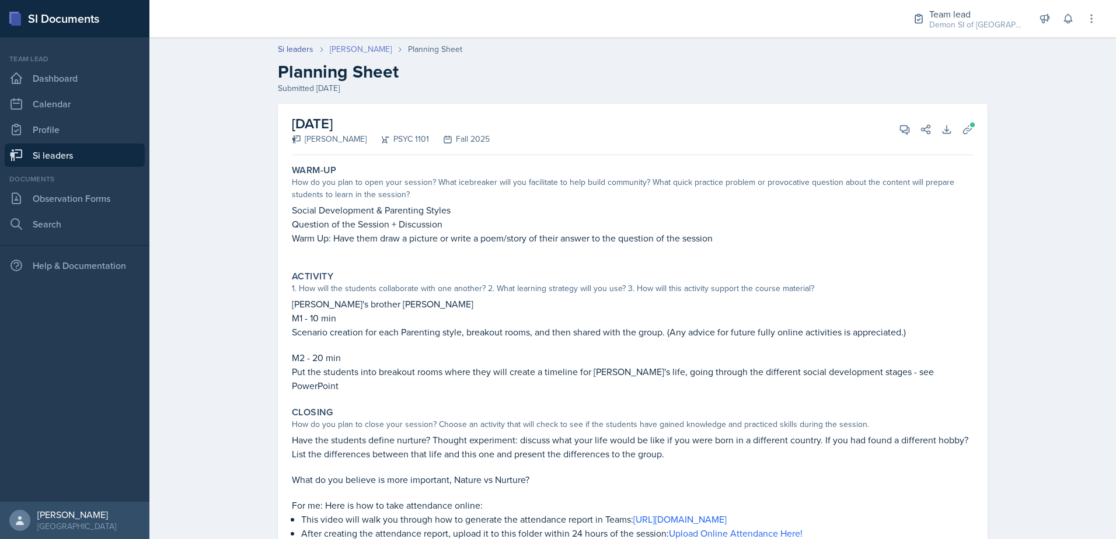
click at [339, 51] on link "[PERSON_NAME]" at bounding box center [361, 49] width 62 height 12
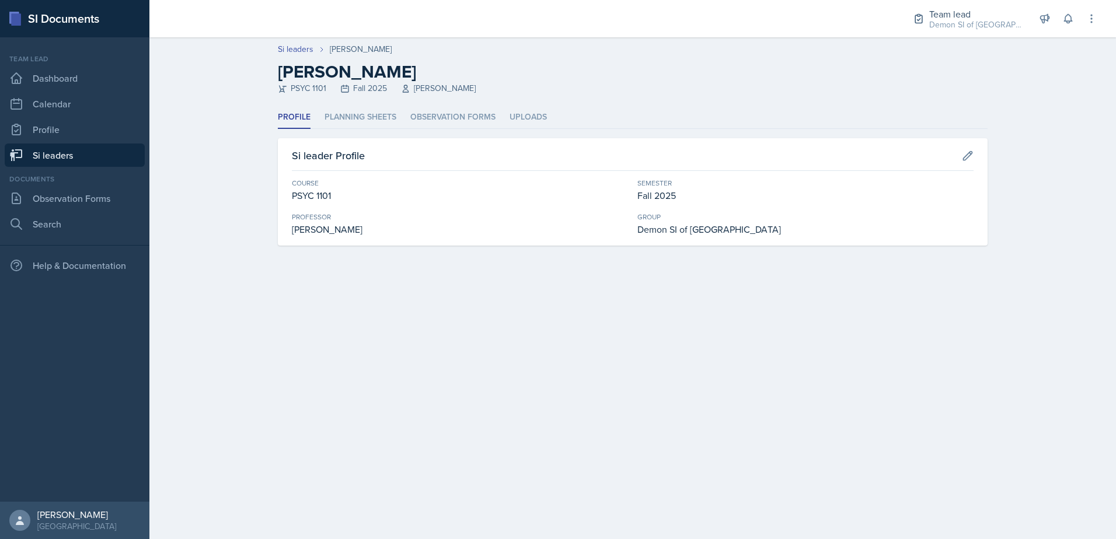
click at [354, 104] on header "Si leaders [PERSON_NAME] [PERSON_NAME] PSYC 1101 Fall 2025 [PERSON_NAME]" at bounding box center [632, 71] width 966 height 69
click at [351, 110] on li "Planning Sheets" at bounding box center [360, 117] width 72 height 23
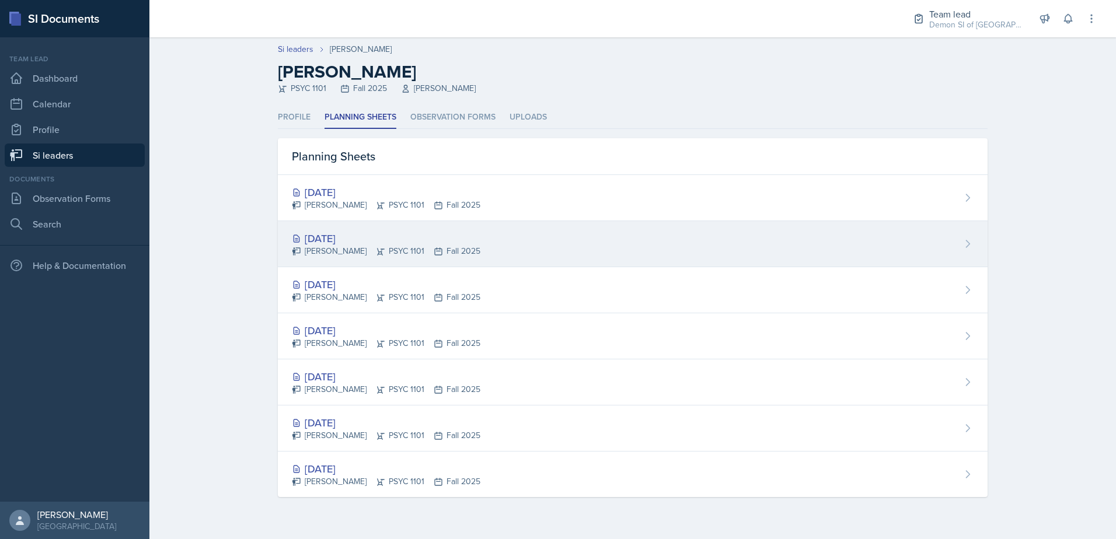
click at [337, 233] on div "[DATE]" at bounding box center [386, 239] width 189 height 16
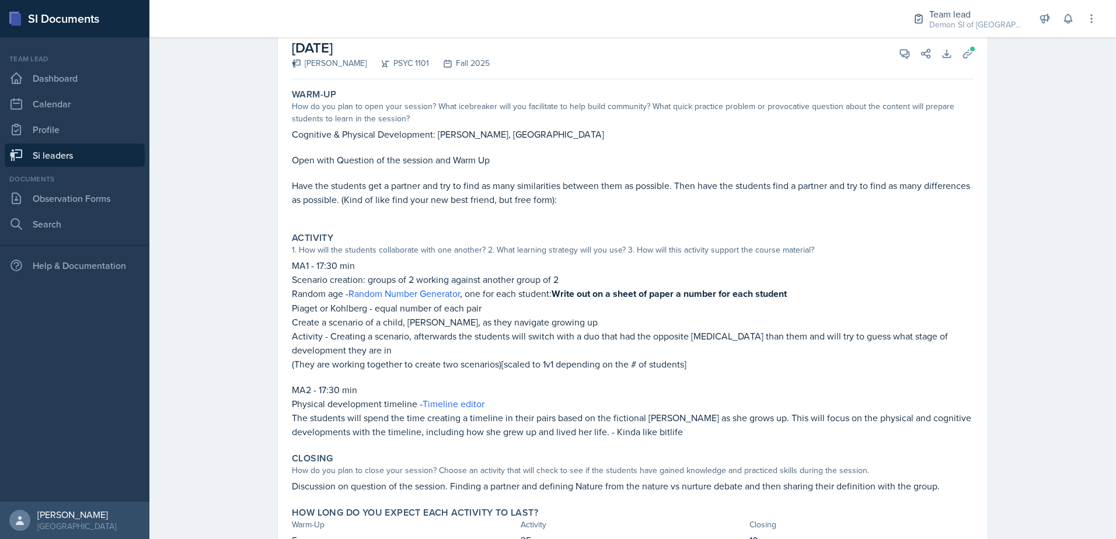
scroll to position [33, 0]
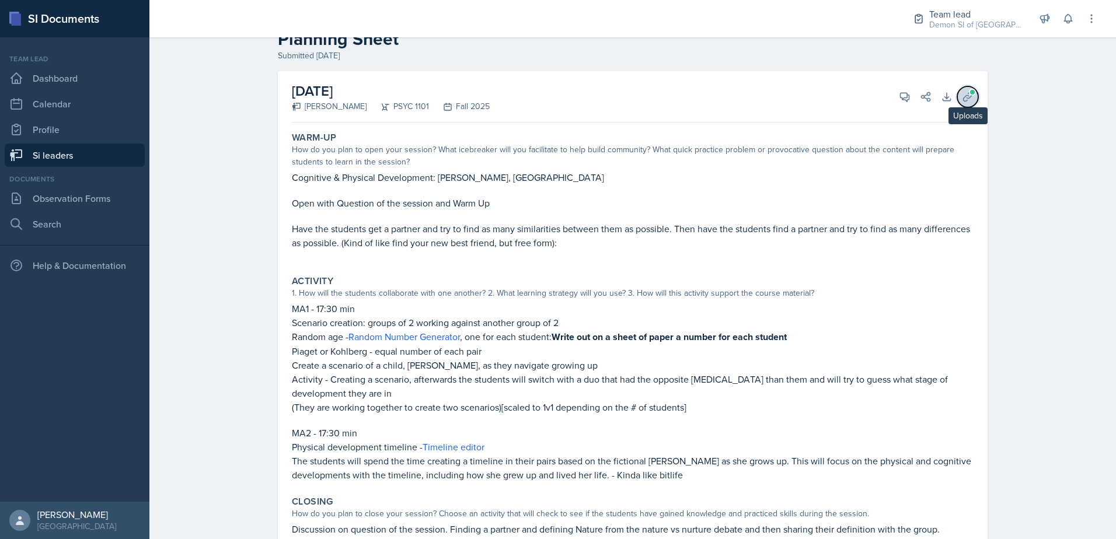
click at [972, 92] on button "Uploads" at bounding box center [967, 96] width 21 height 21
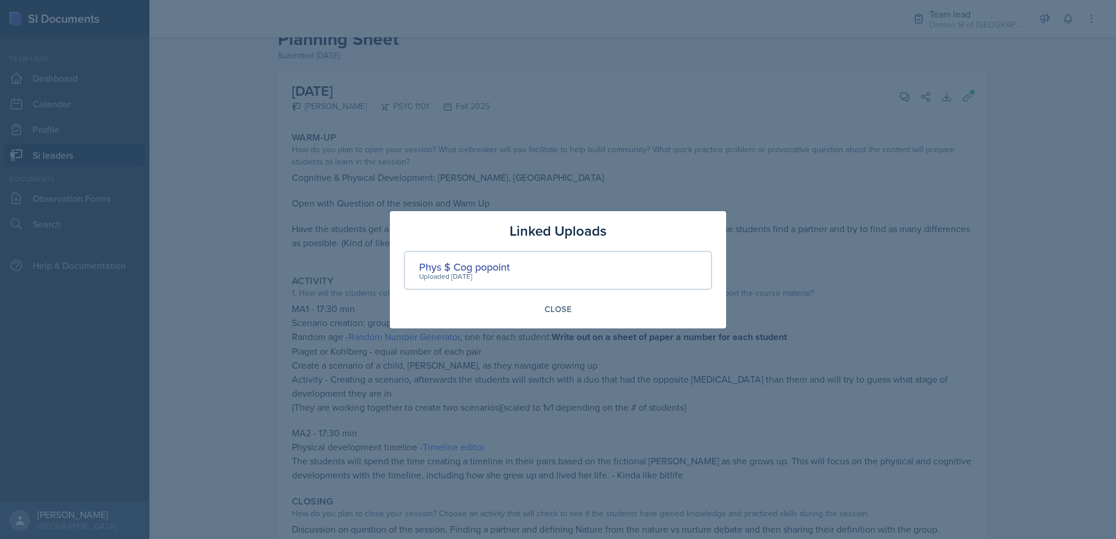
click at [486, 273] on div "Uploaded [DATE]" at bounding box center [464, 276] width 91 height 11
click at [469, 266] on div "Phys $ Cog popoint" at bounding box center [464, 267] width 91 height 16
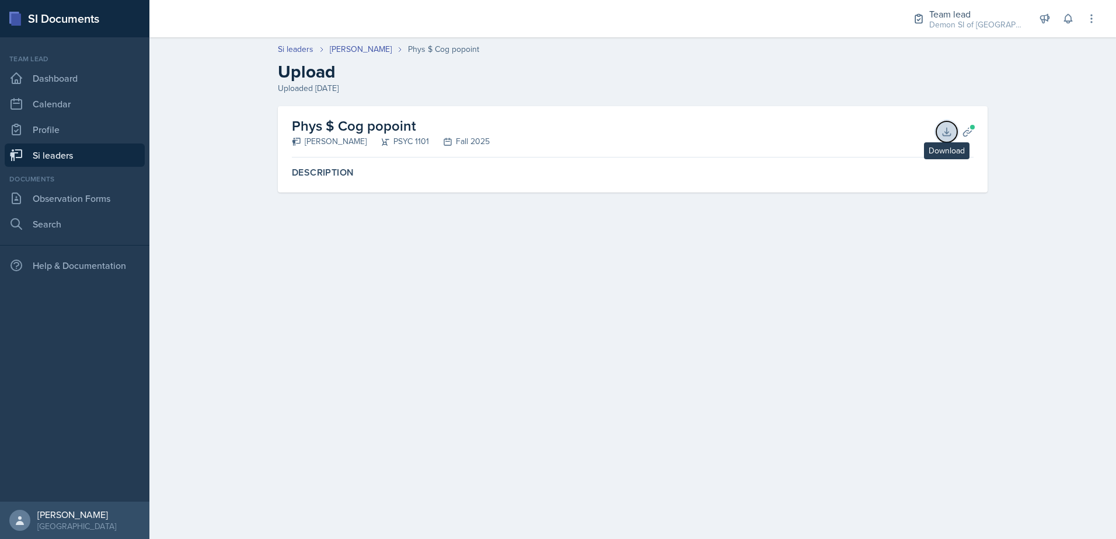
click at [942, 138] on button "Download" at bounding box center [946, 131] width 21 height 21
click at [693, 279] on main "Si leaders [PERSON_NAME] Phys $ Cog popoint Upload Uploaded [DATE] Phys $ Cog p…" at bounding box center [632, 288] width 966 height 502
click at [968, 133] on icon at bounding box center [967, 131] width 9 height 9
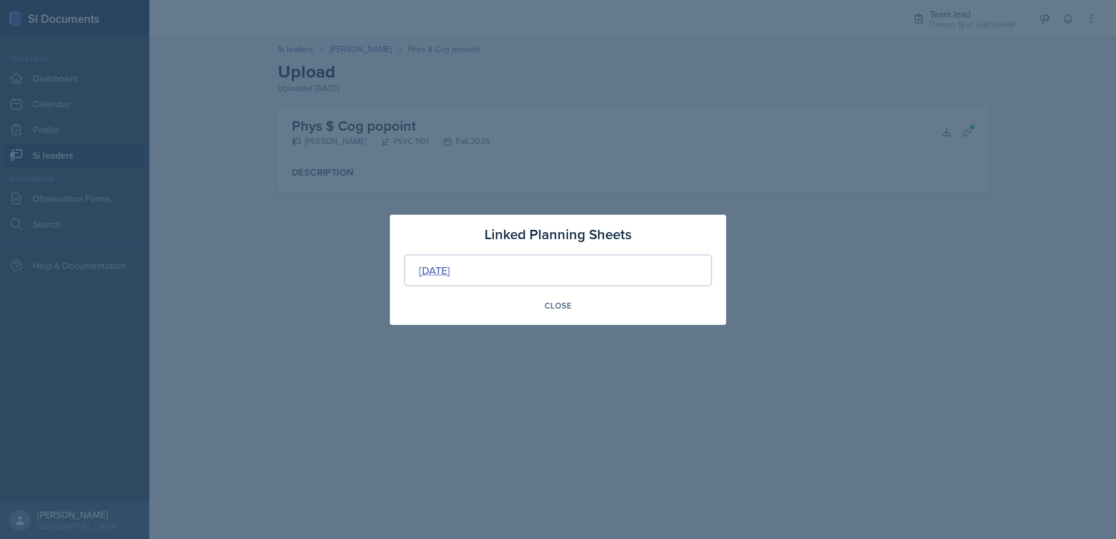
click at [450, 265] on div "[DATE]" at bounding box center [434, 271] width 31 height 16
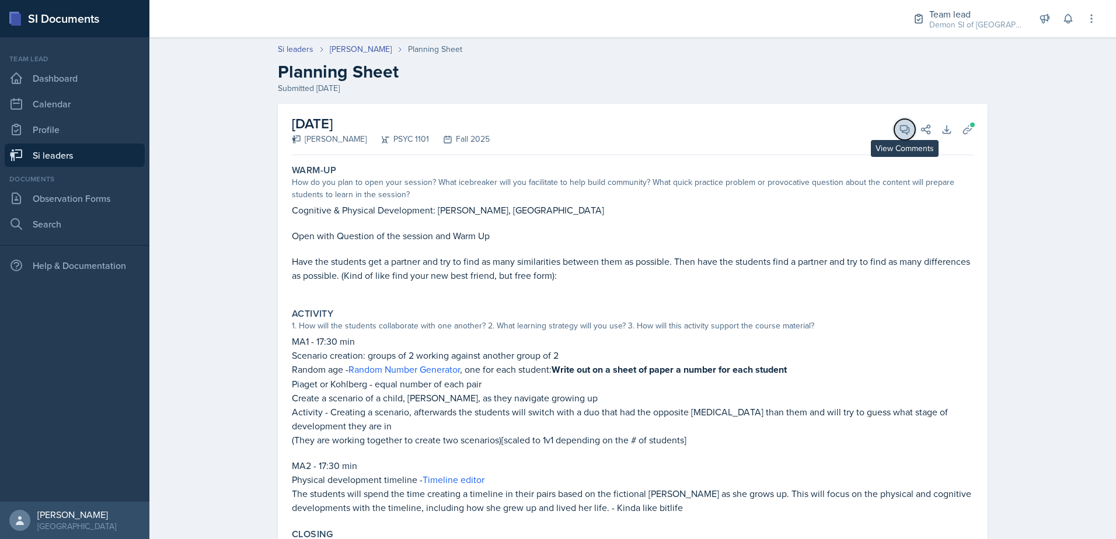
click at [899, 134] on icon at bounding box center [905, 130] width 12 height 12
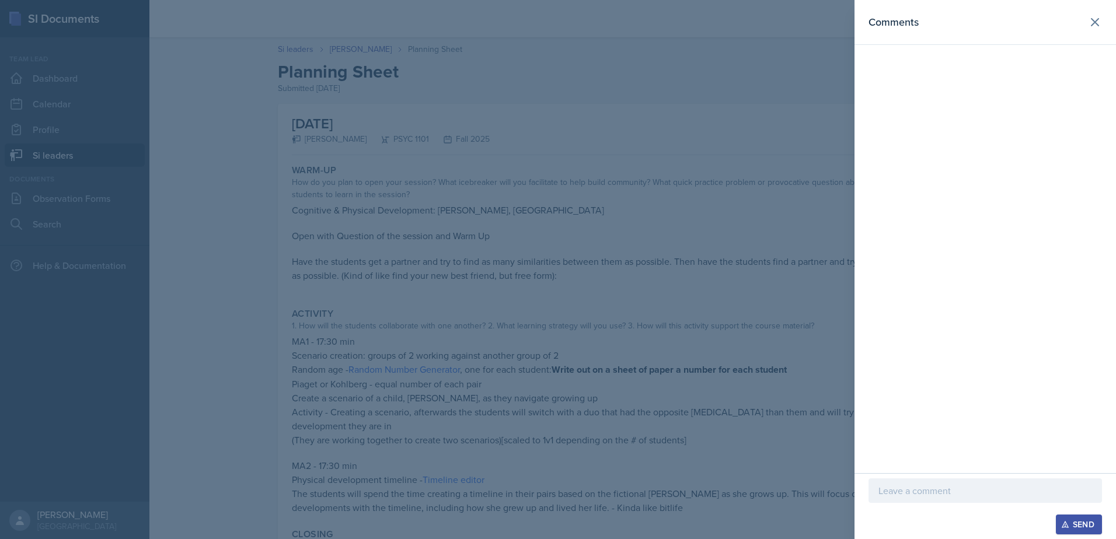
click at [889, 498] on div at bounding box center [984, 491] width 233 height 25
click at [713, 480] on div at bounding box center [558, 269] width 1116 height 539
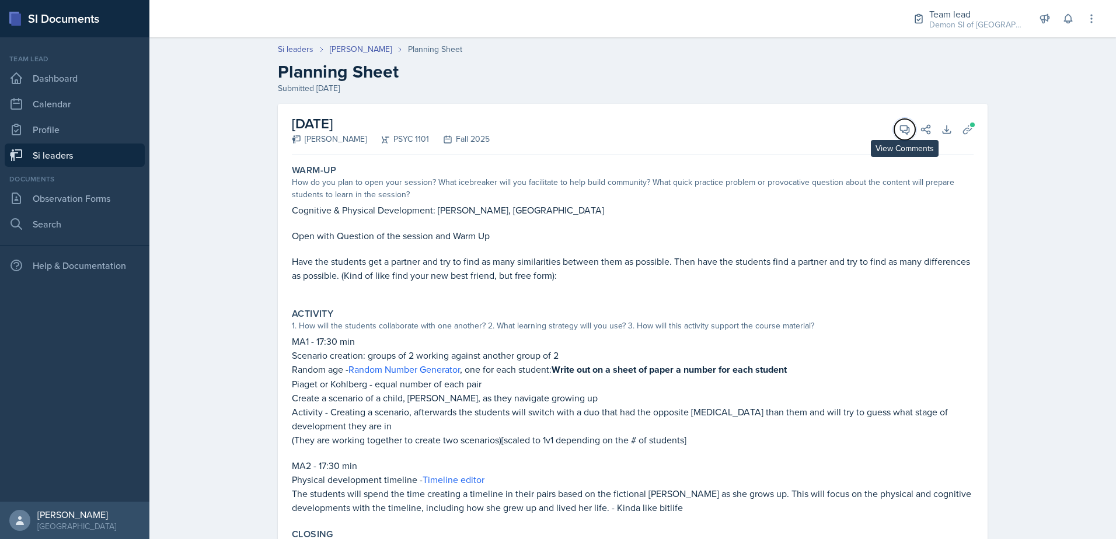
click at [903, 131] on icon at bounding box center [905, 130] width 12 height 12
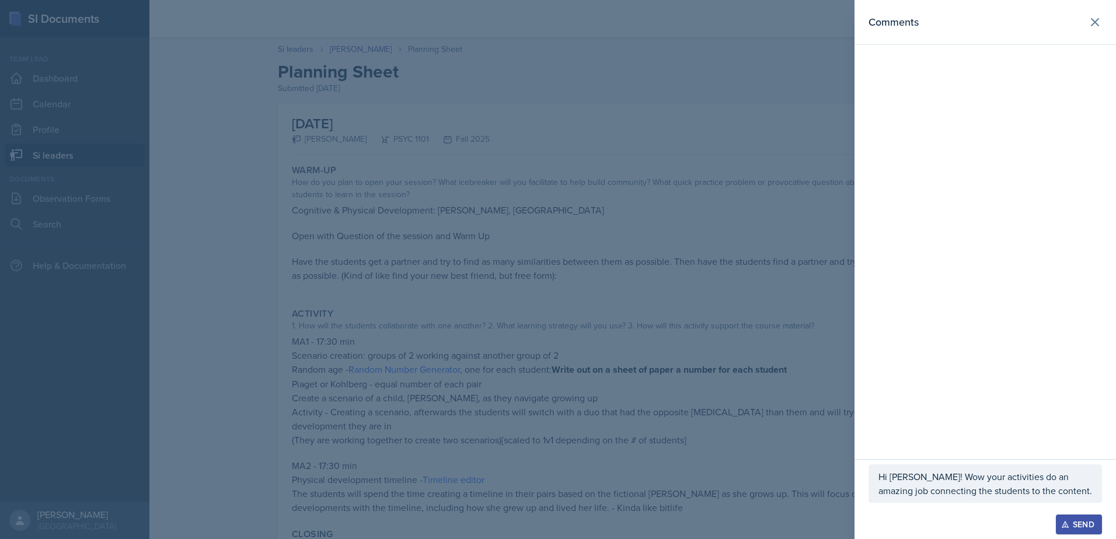
click at [506, 353] on div at bounding box center [558, 269] width 1116 height 539
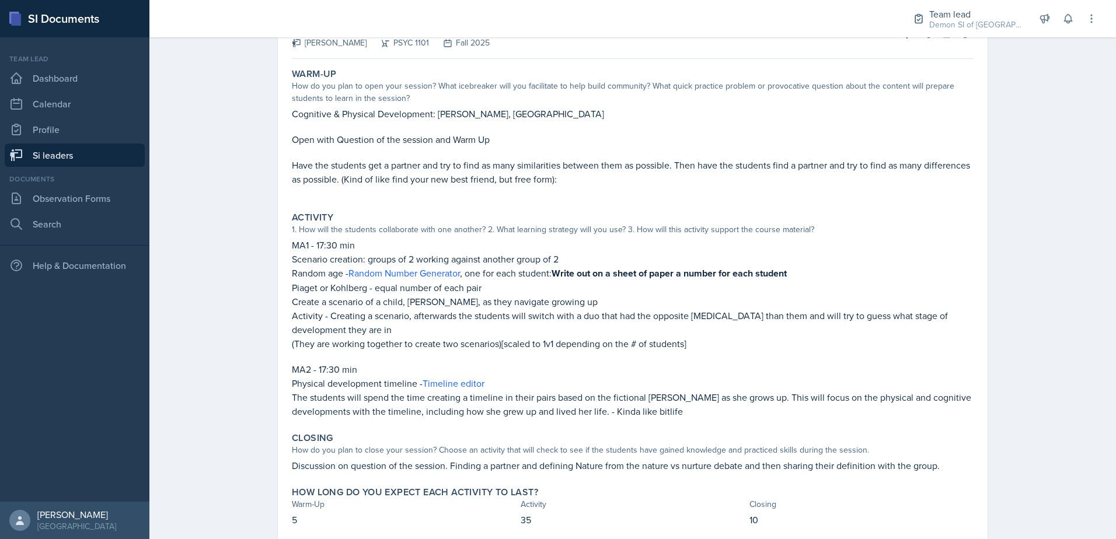
scroll to position [117, 0]
